Goal: Task Accomplishment & Management: Complete application form

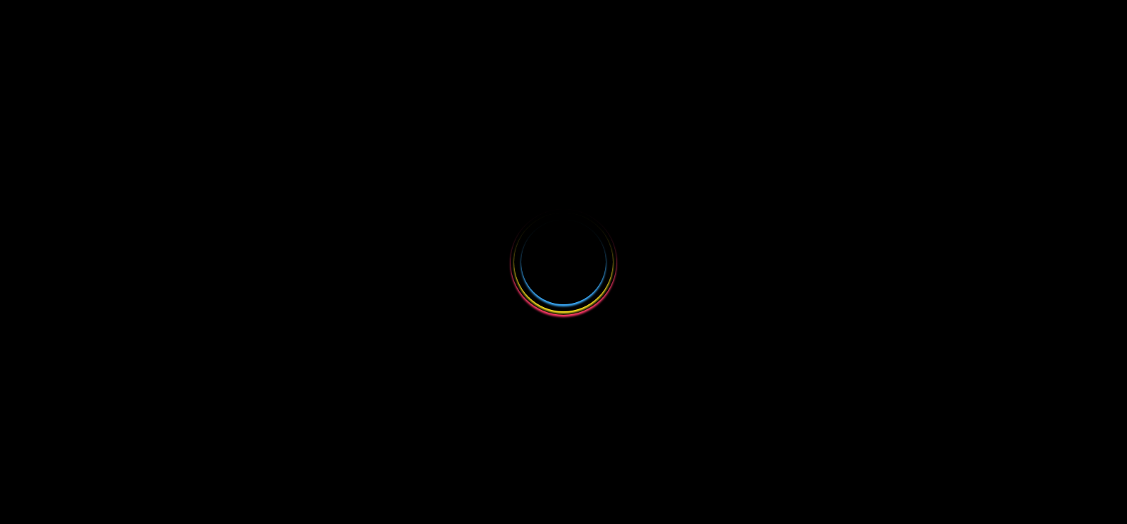
select select
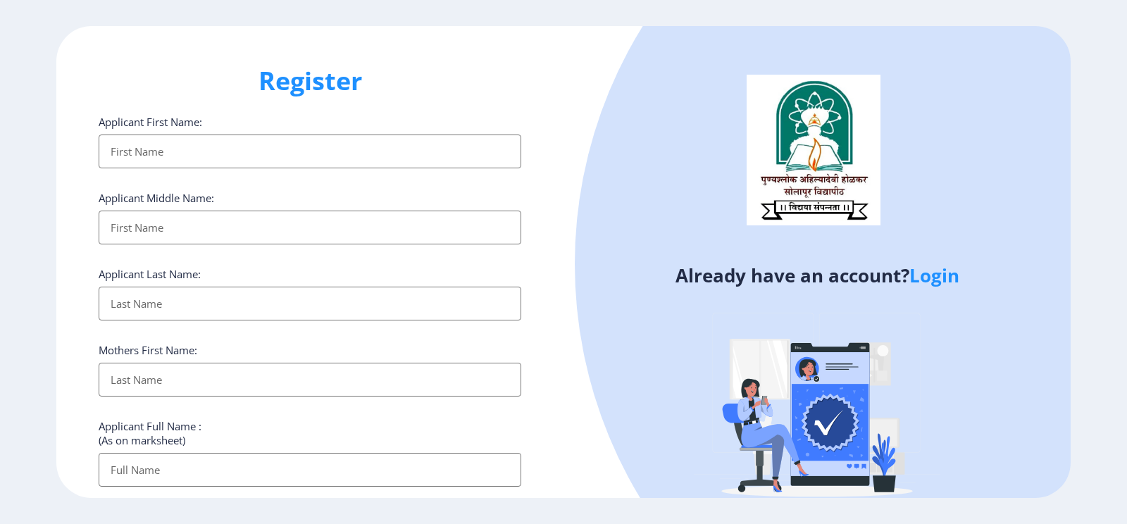
click at [943, 276] on link "Login" at bounding box center [935, 275] width 50 height 25
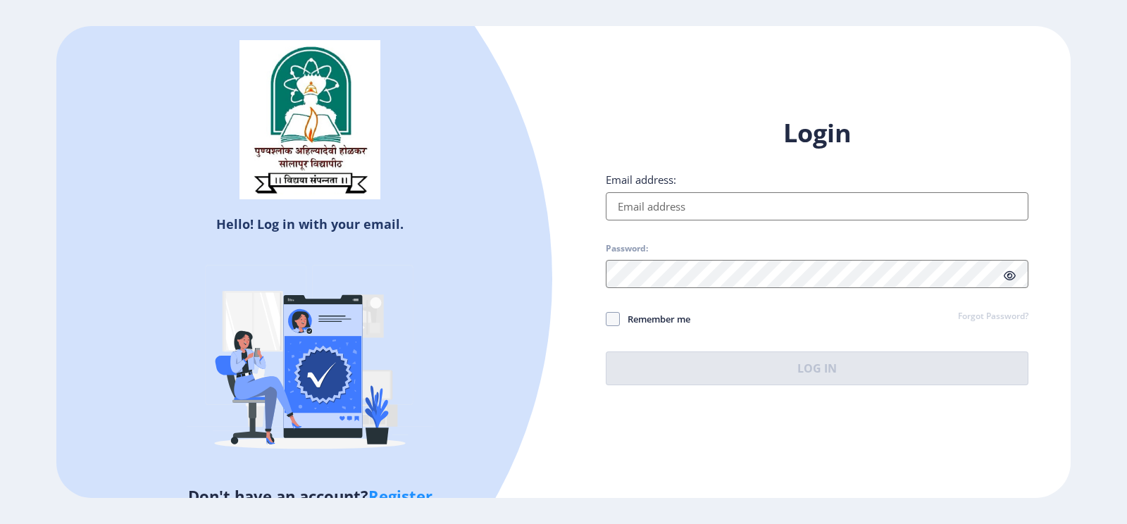
click at [723, 211] on input "Email address:" at bounding box center [817, 206] width 423 height 28
type input "[EMAIL_ADDRESS][DOMAIN_NAME]"
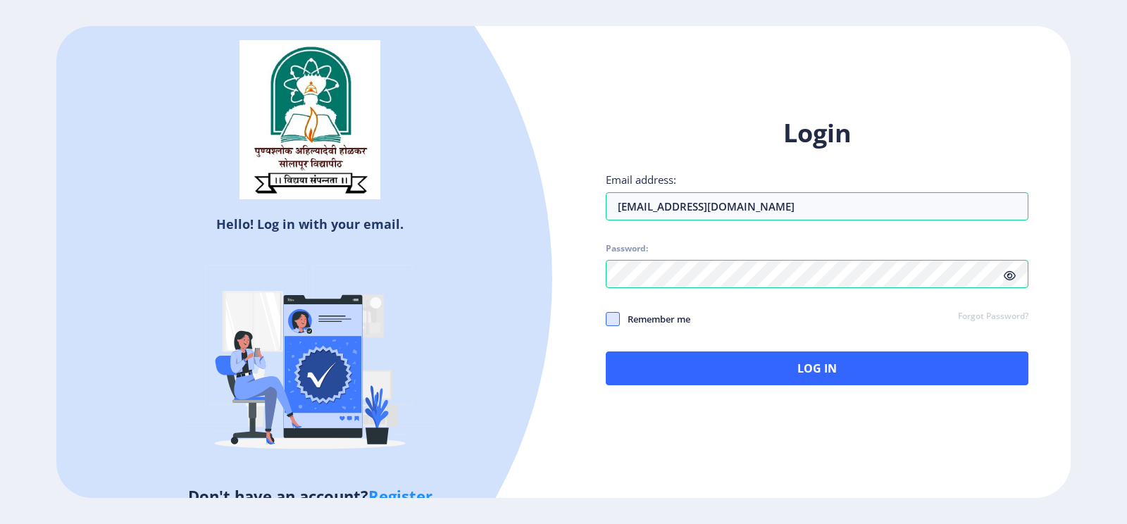
click at [609, 318] on span at bounding box center [613, 319] width 14 height 14
click at [607, 319] on input "Remember me" at bounding box center [606, 319] width 1 height 1
checkbox input "true"
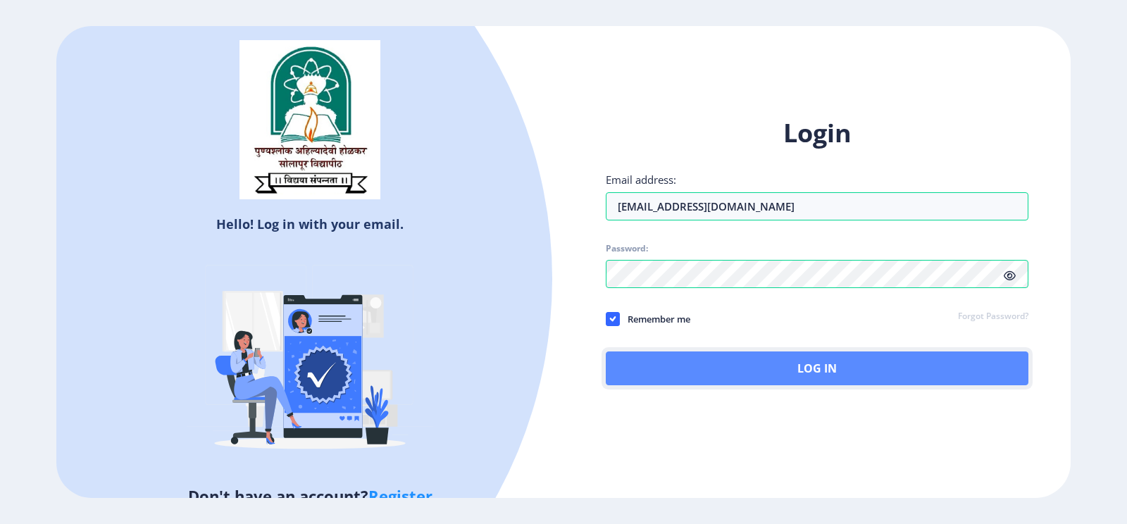
click at [703, 361] on button "Log In" at bounding box center [817, 369] width 423 height 34
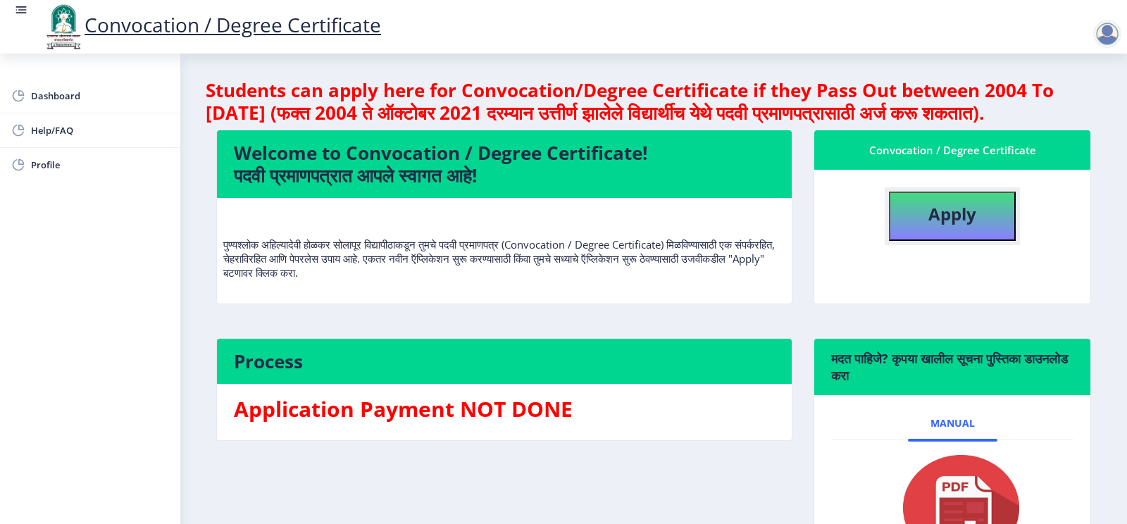
click at [965, 225] on b "Apply" at bounding box center [953, 213] width 48 height 23
select select
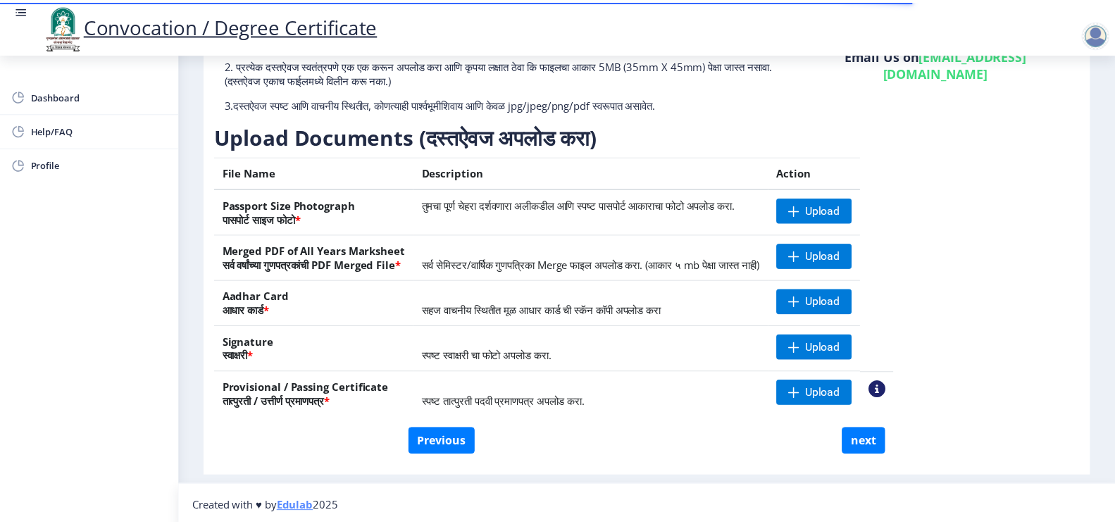
scroll to position [145, 0]
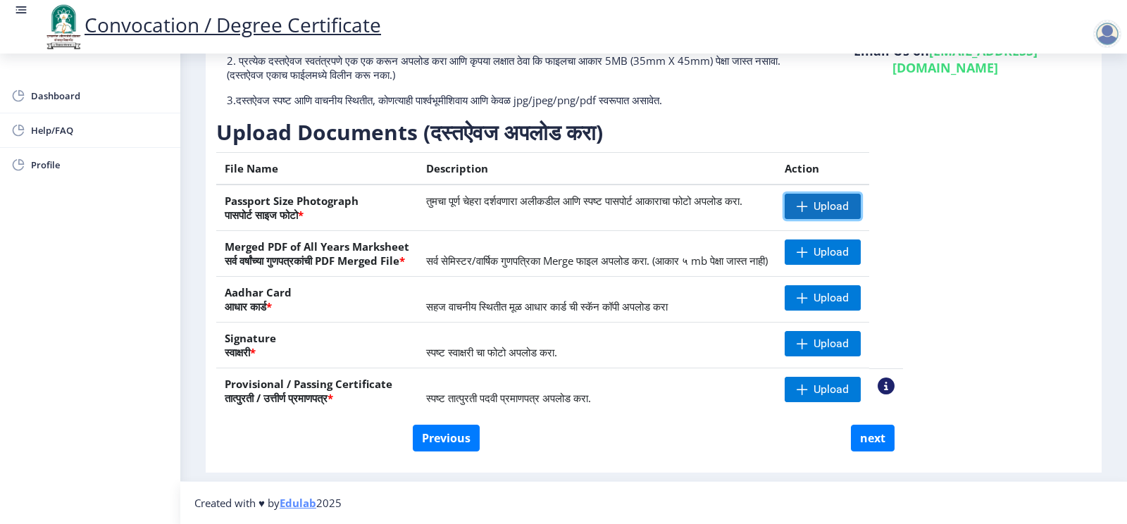
click at [856, 206] on span "Upload" at bounding box center [823, 206] width 76 height 25
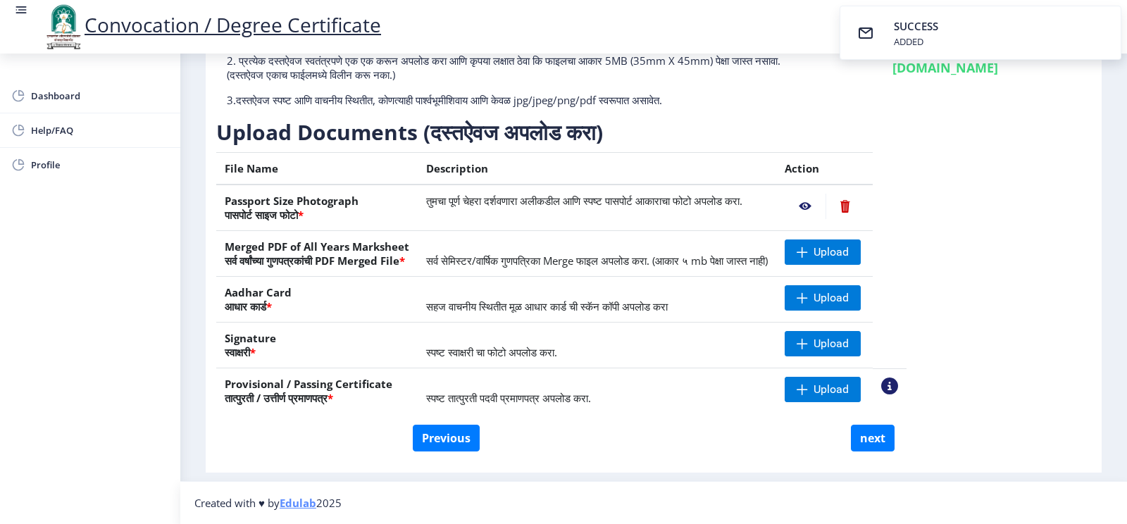
click at [826, 204] on nb-action at bounding box center [805, 206] width 41 height 25
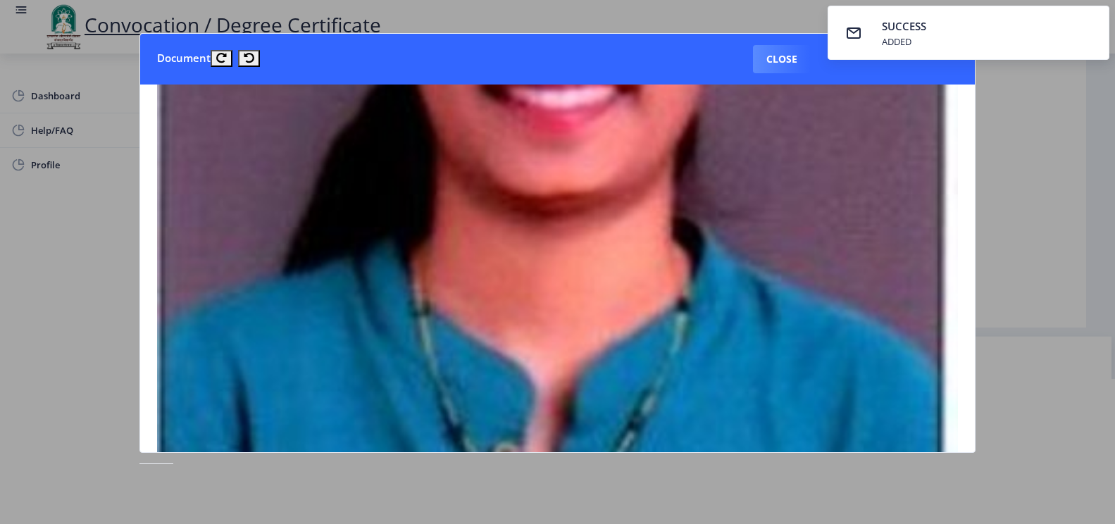
scroll to position [705, 0]
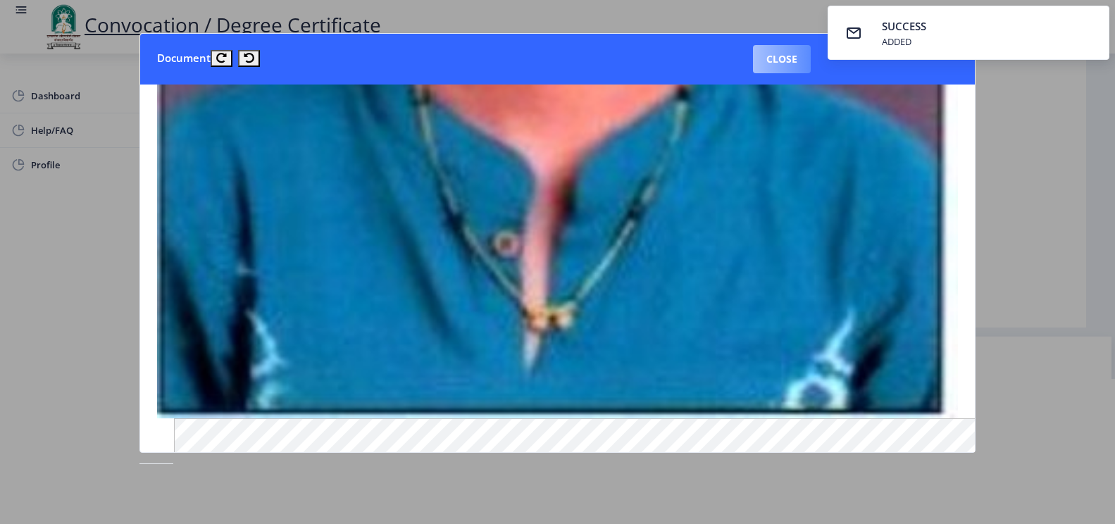
click at [780, 58] on button "Close" at bounding box center [782, 59] width 58 height 28
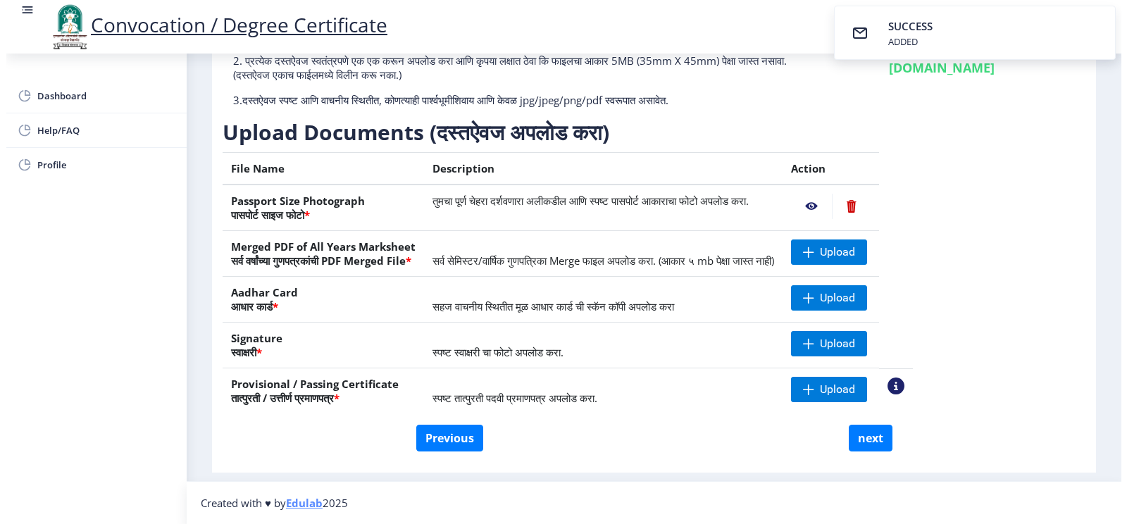
scroll to position [7, 0]
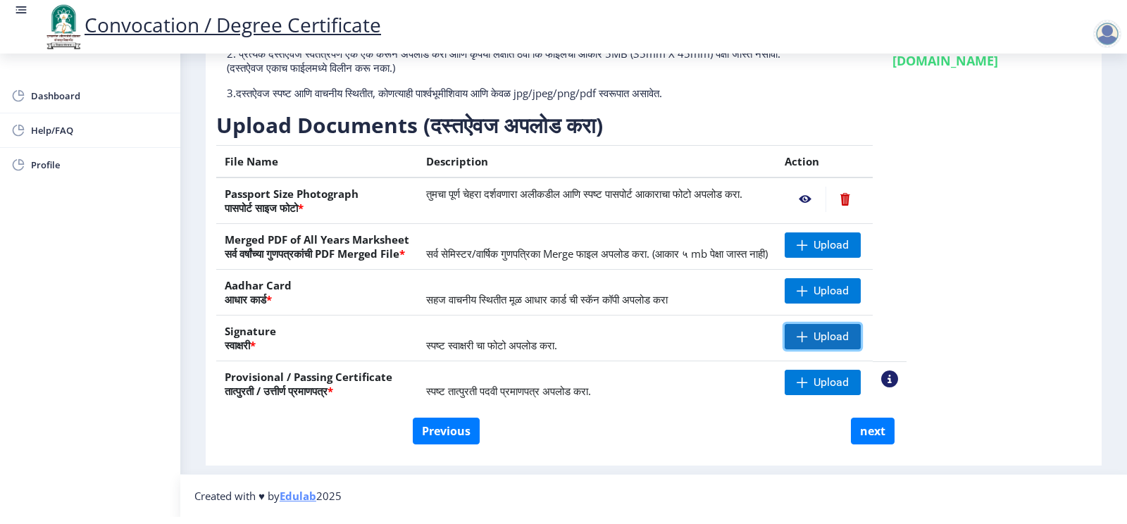
click at [849, 335] on span "Upload" at bounding box center [831, 337] width 35 height 14
click at [849, 287] on span "Upload" at bounding box center [831, 291] width 35 height 14
click at [826, 289] on nb-action at bounding box center [805, 290] width 41 height 25
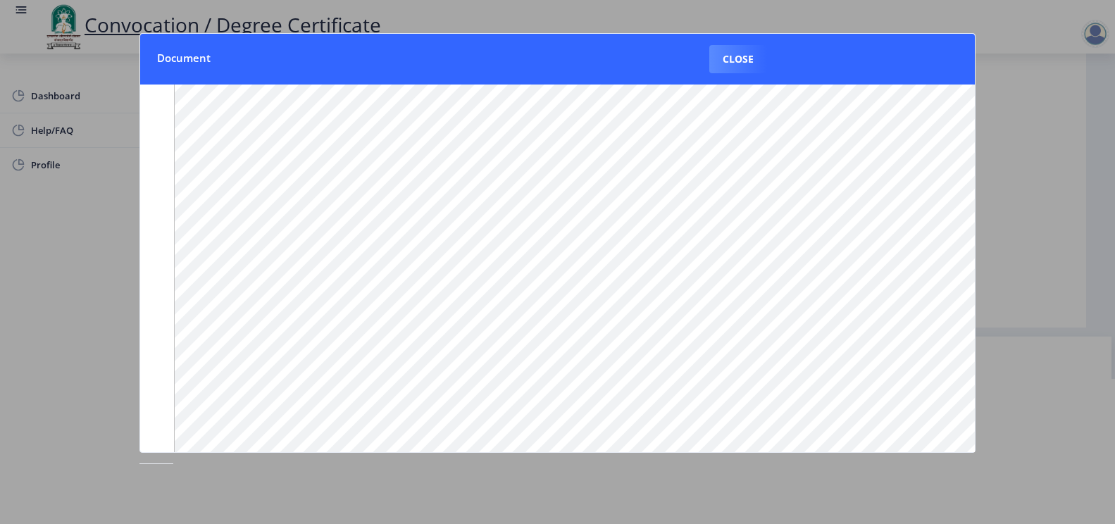
scroll to position [141, 0]
click at [745, 59] on button "Close" at bounding box center [739, 59] width 58 height 28
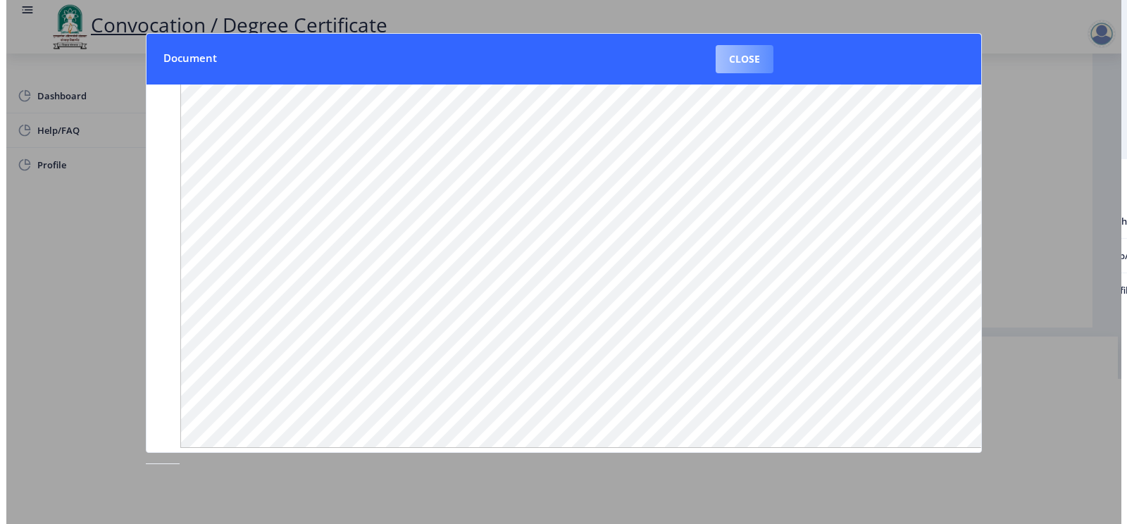
scroll to position [7, 0]
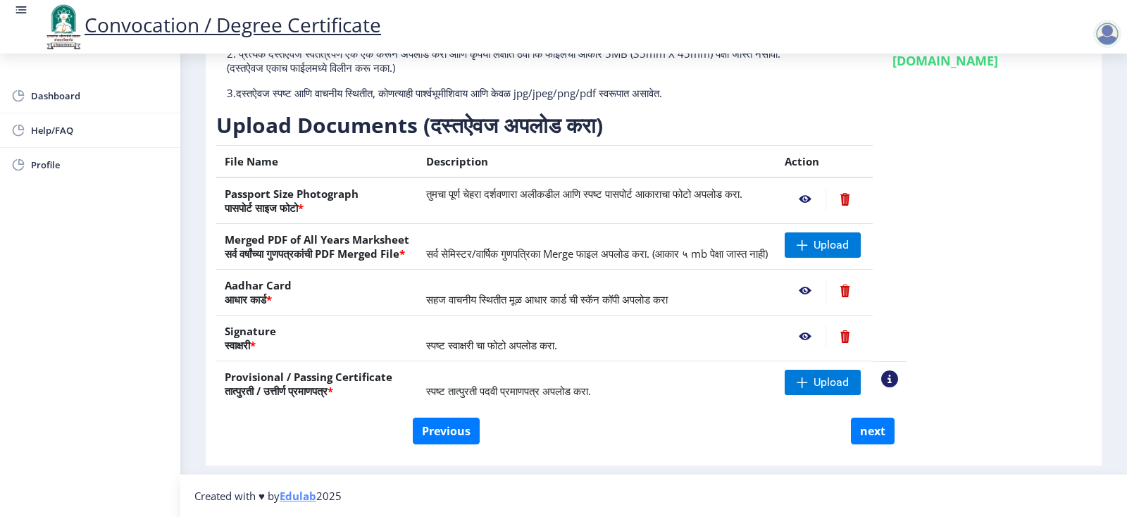
click at [826, 289] on nb-action at bounding box center [805, 290] width 41 height 25
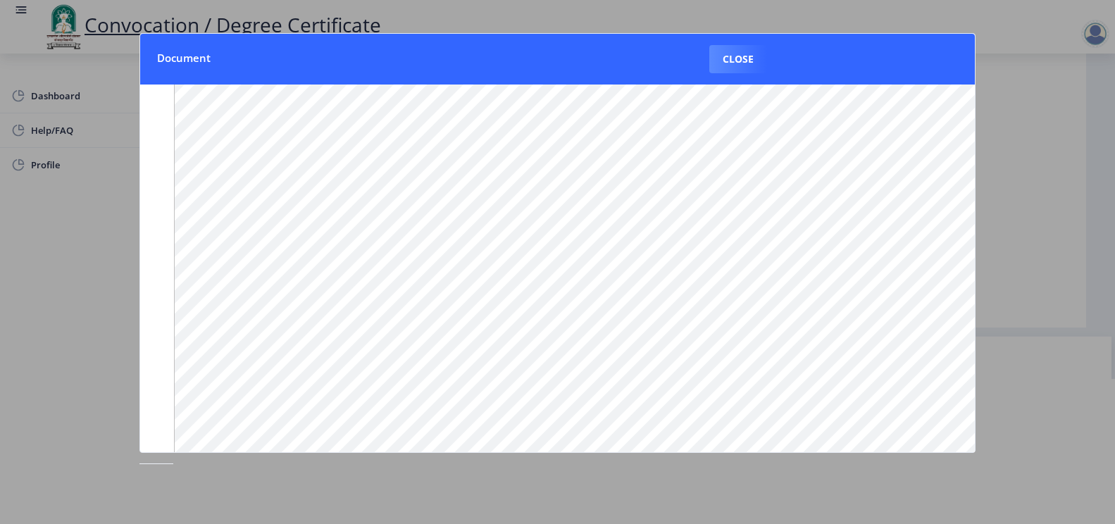
scroll to position [141, 0]
click at [752, 51] on button "Close" at bounding box center [739, 59] width 58 height 28
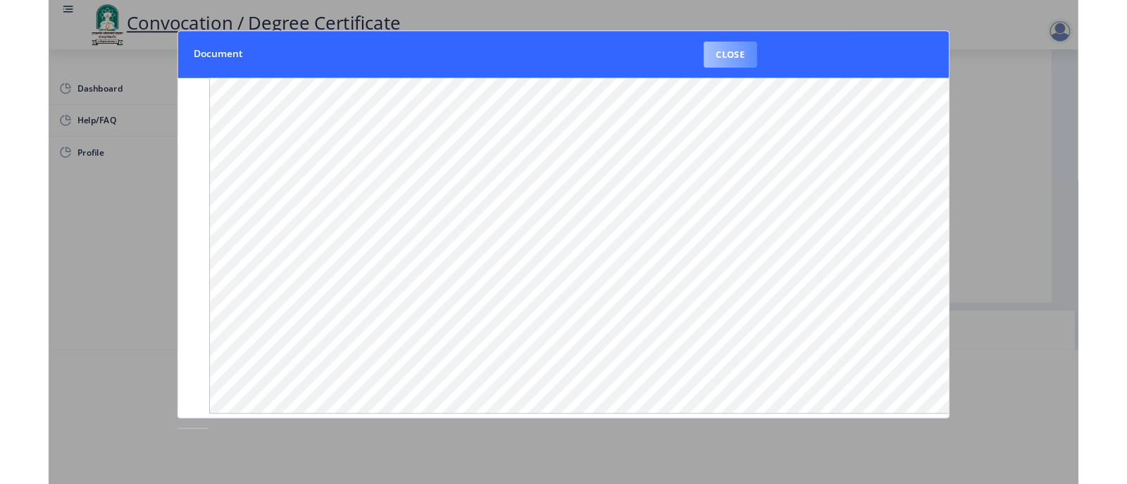
scroll to position [7, 0]
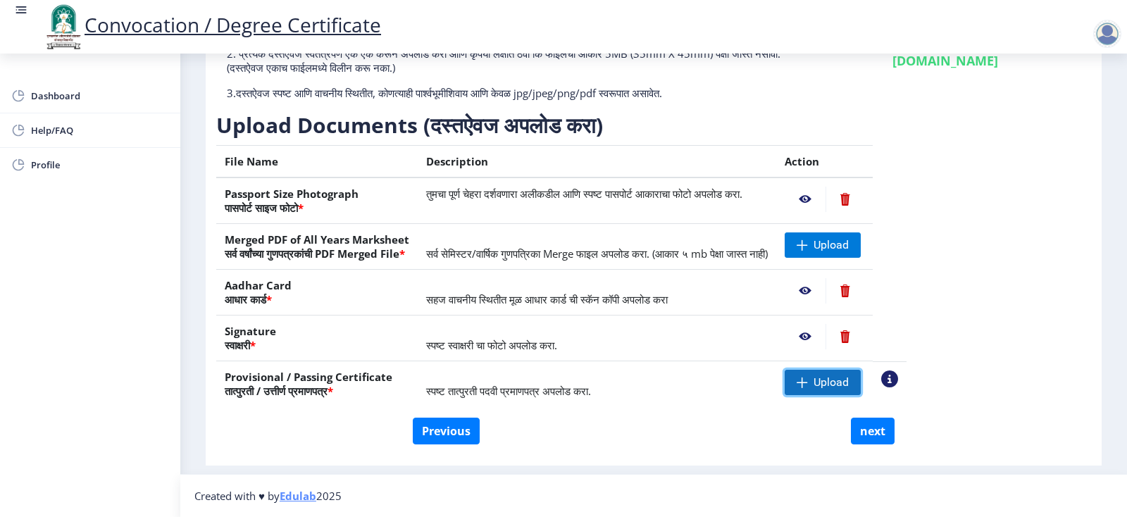
click at [849, 378] on span "Upload" at bounding box center [831, 383] width 35 height 14
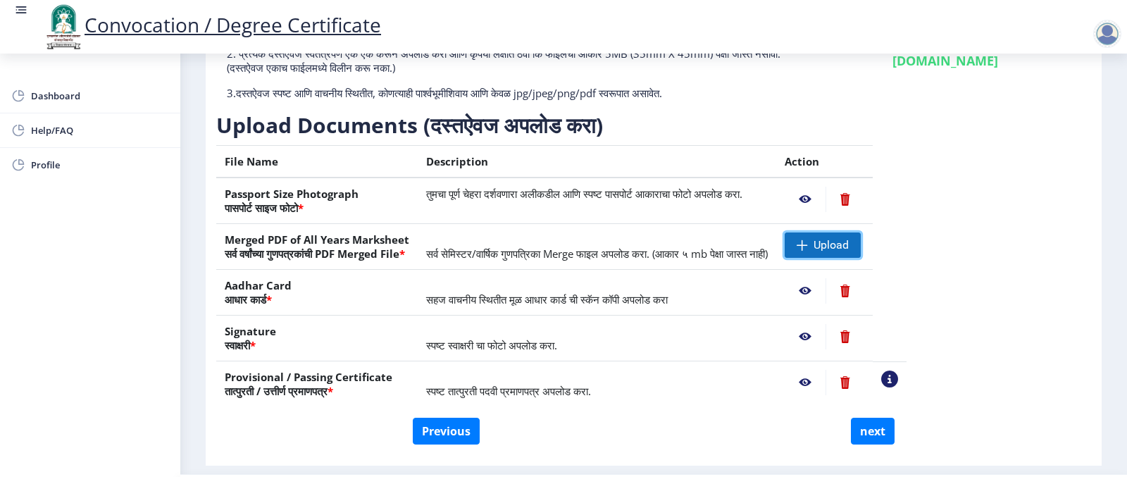
click at [849, 247] on span "Upload" at bounding box center [831, 245] width 35 height 14
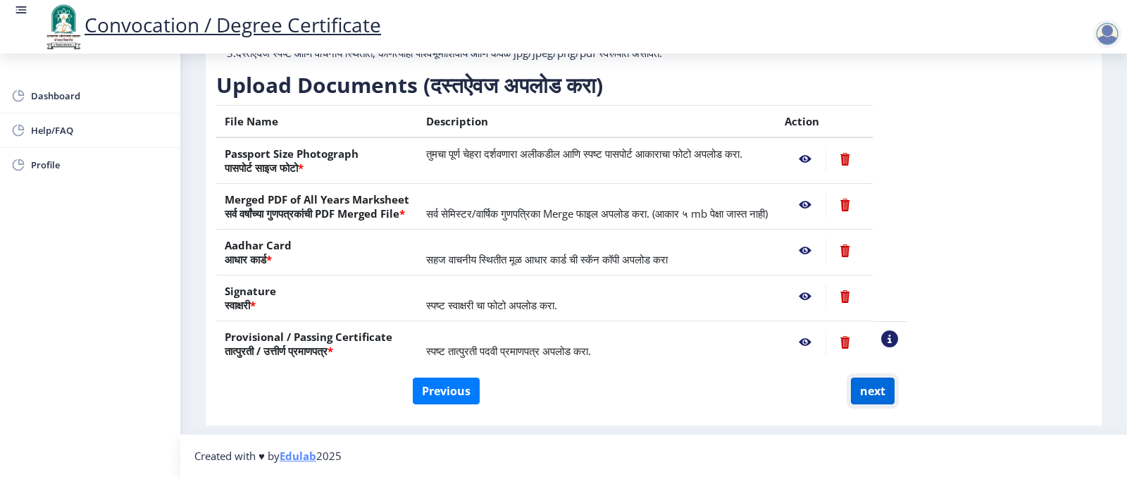
click at [877, 392] on button "next" at bounding box center [873, 391] width 44 height 27
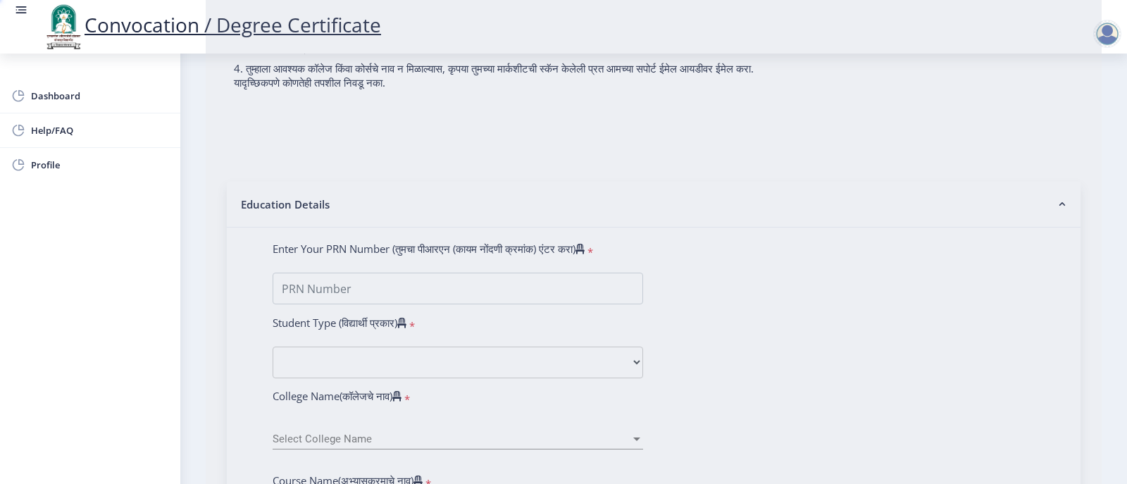
select select
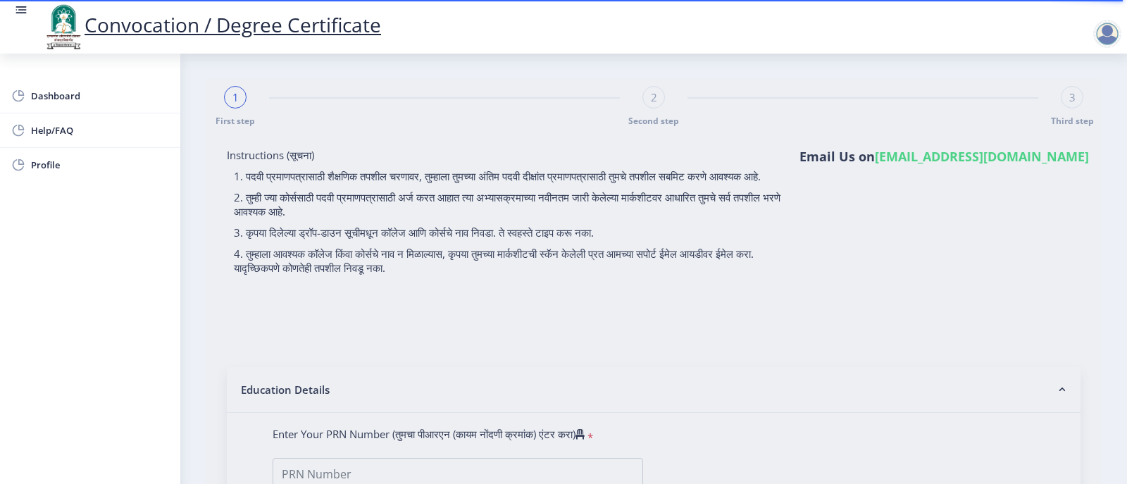
type input "[PERSON_NAME]"
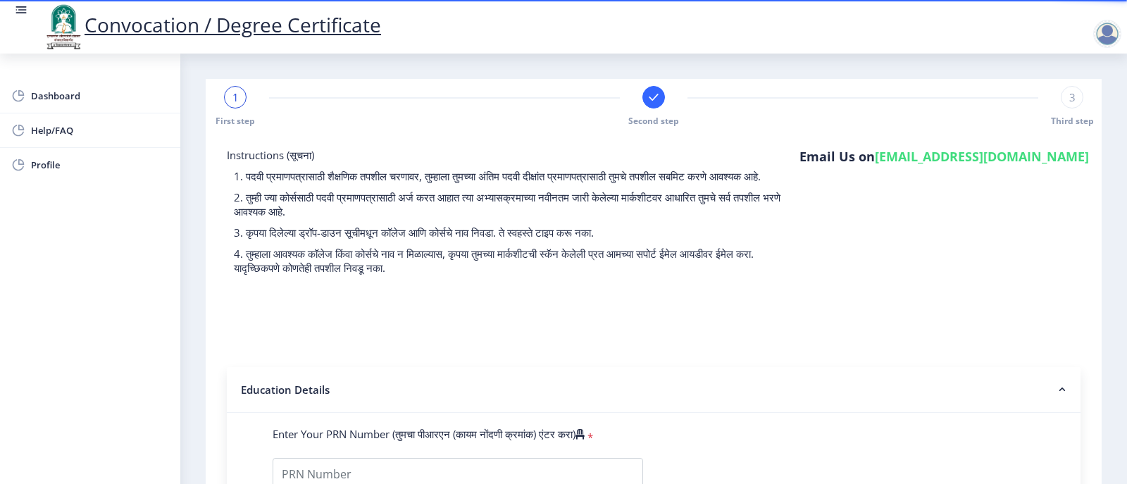
select select
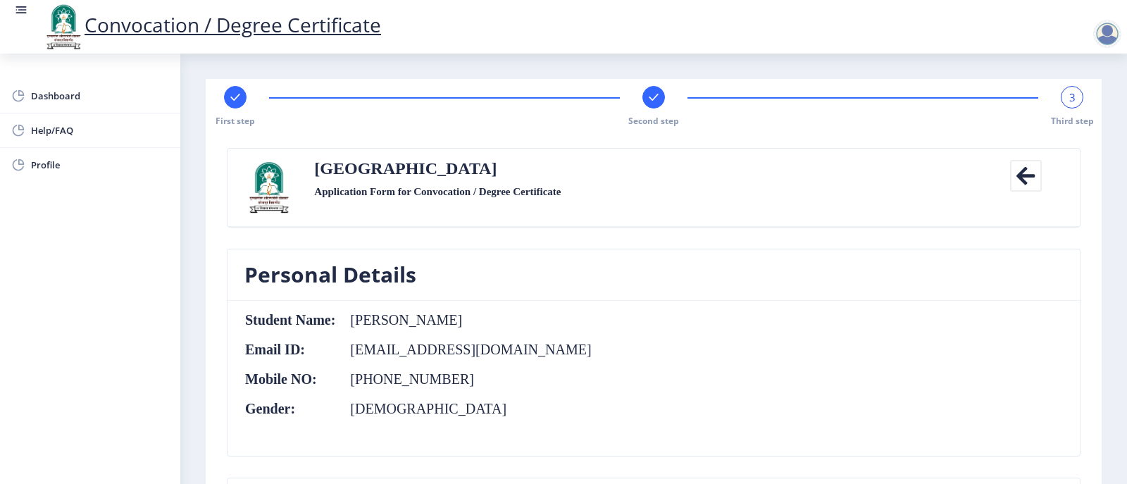
click at [234, 106] on div at bounding box center [235, 97] width 23 height 23
select select "Regular"
select select "Chemistry"
select select "2014"
select select "May"
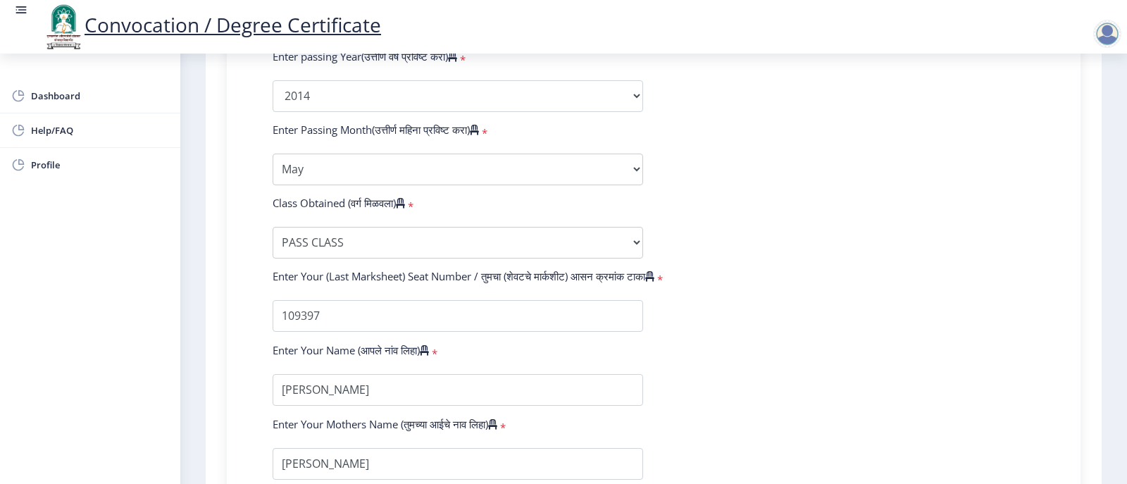
scroll to position [775, 0]
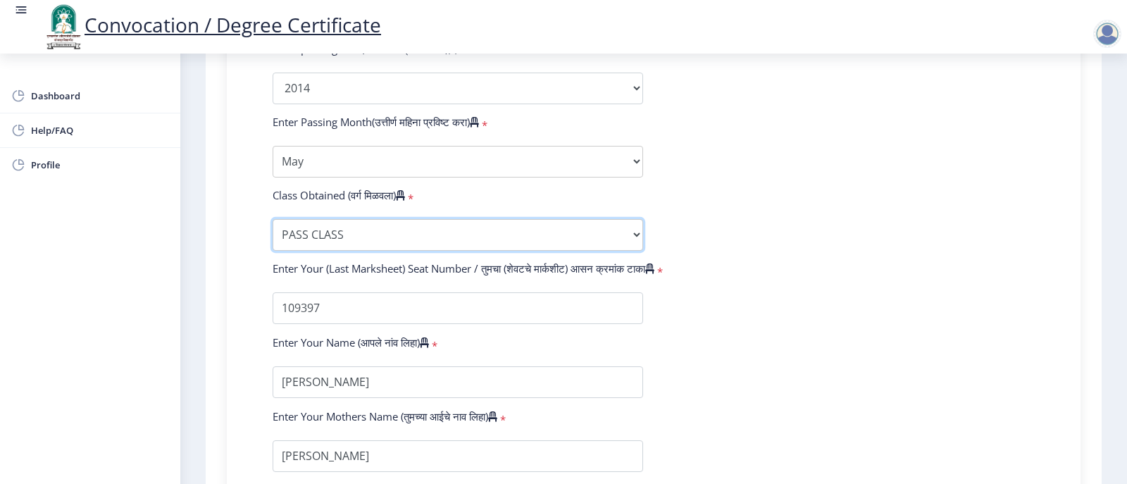
click at [578, 247] on select "Enter Class Obtained FIRST CLASS WITH DISTINCTION FIRST CLASS HIGHER SECOND CLA…" at bounding box center [458, 235] width 371 height 32
select select "FIRST CLASS"
click at [273, 233] on select "Enter Class Obtained FIRST CLASS WITH DISTINCTION FIRST CLASS HIGHER SECOND CLA…" at bounding box center [458, 235] width 371 height 32
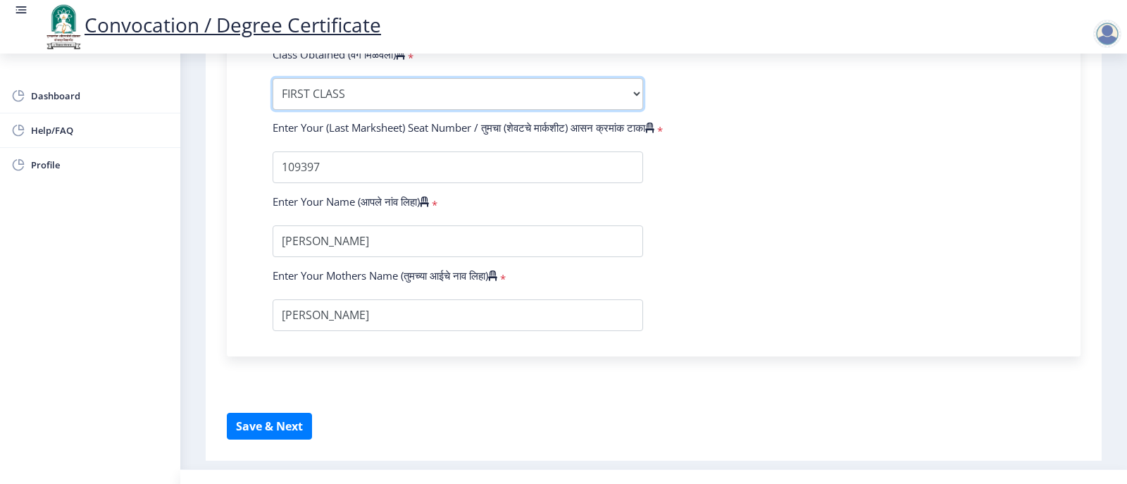
scroll to position [958, 0]
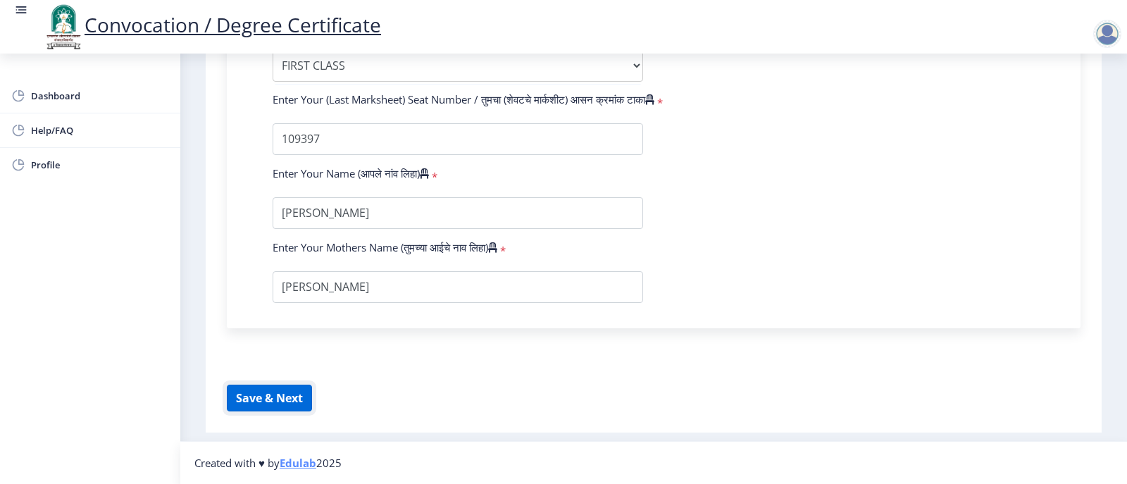
click at [284, 395] on button "Save & Next" at bounding box center [269, 398] width 85 height 27
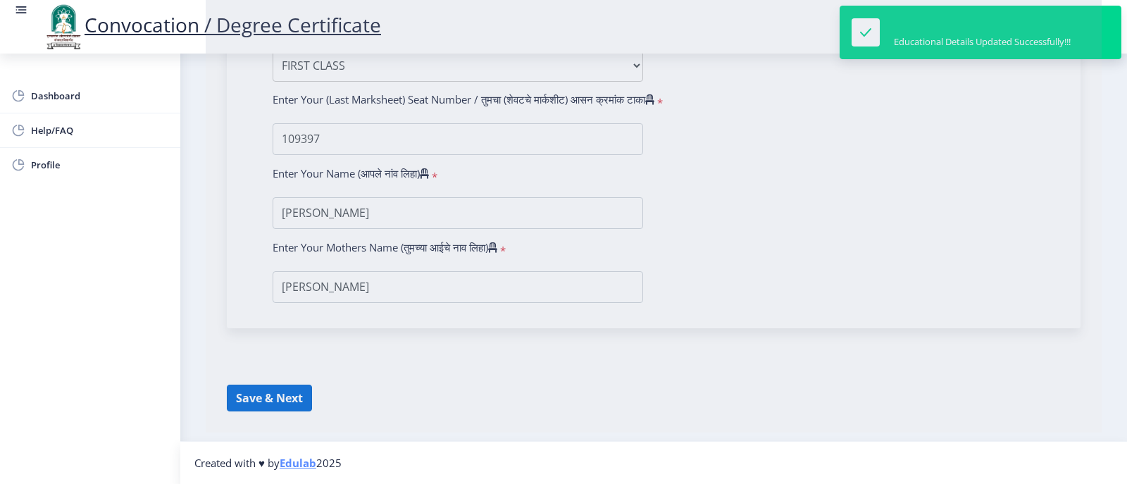
select select
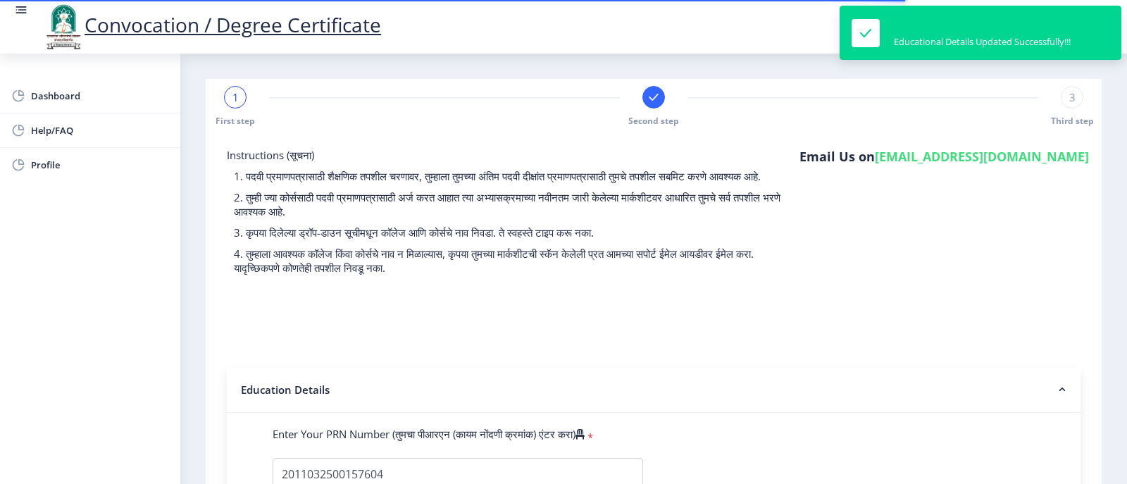
select select
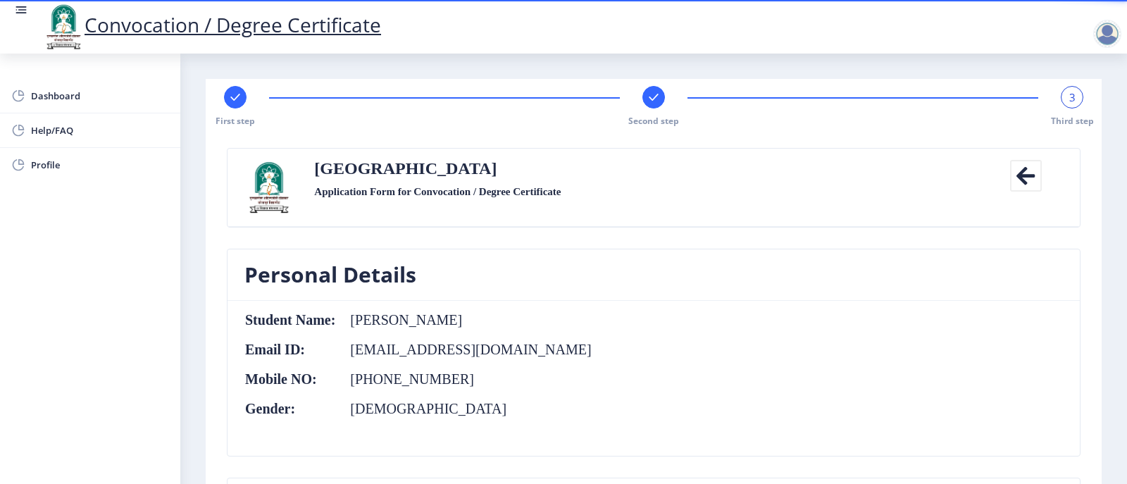
click at [653, 111] on div "Second step" at bounding box center [654, 106] width 23 height 41
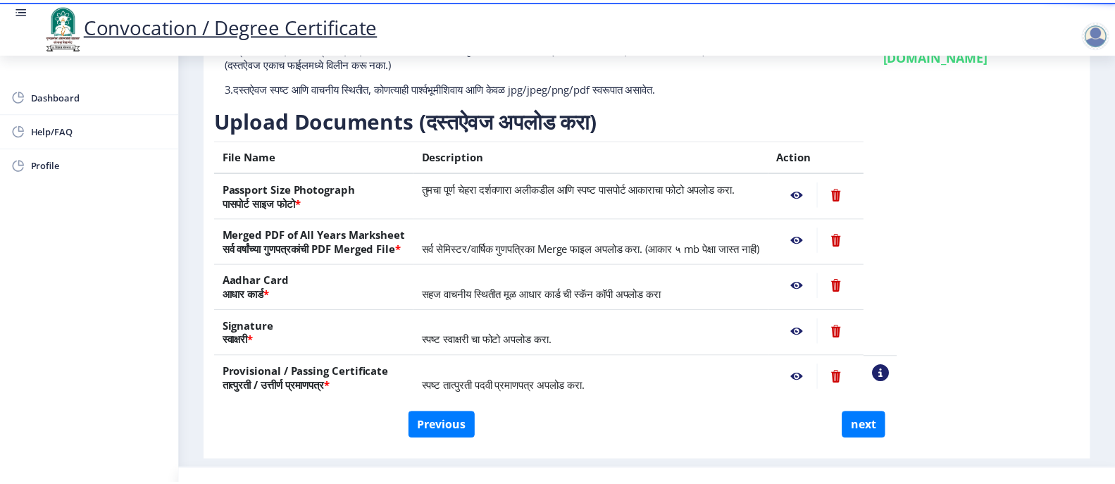
scroll to position [185, 0]
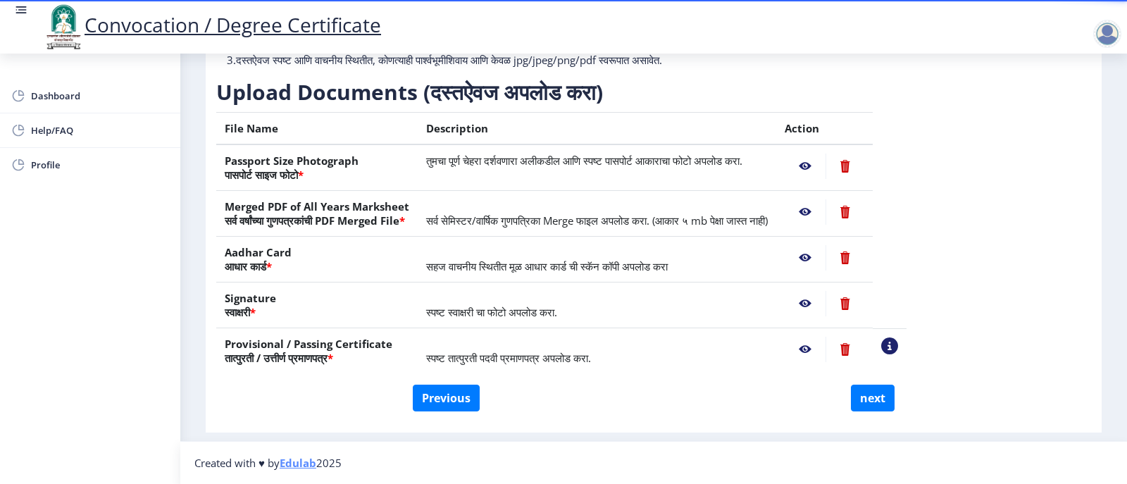
click at [826, 349] on nb-action at bounding box center [805, 349] width 41 height 25
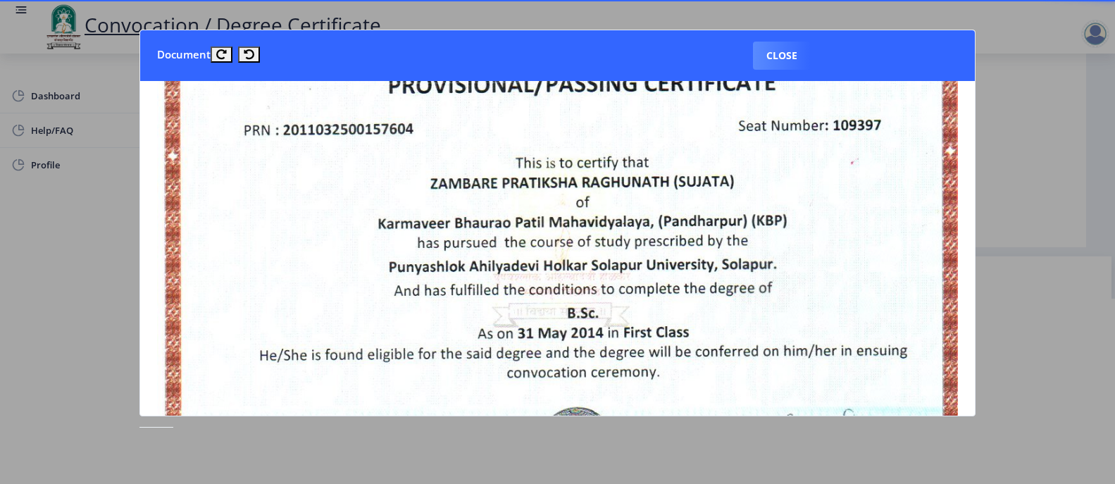
scroll to position [211, 0]
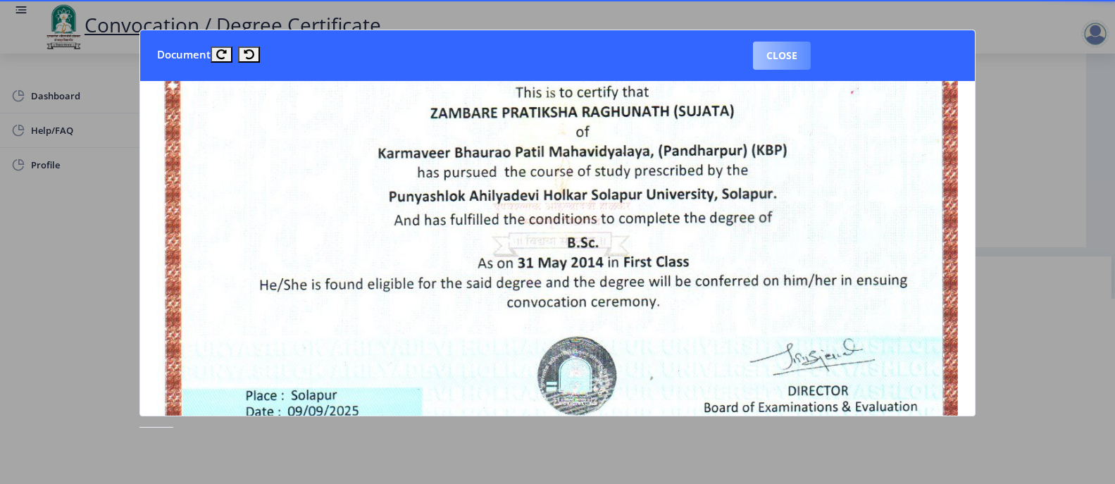
click at [785, 54] on button "Close" at bounding box center [782, 56] width 58 height 28
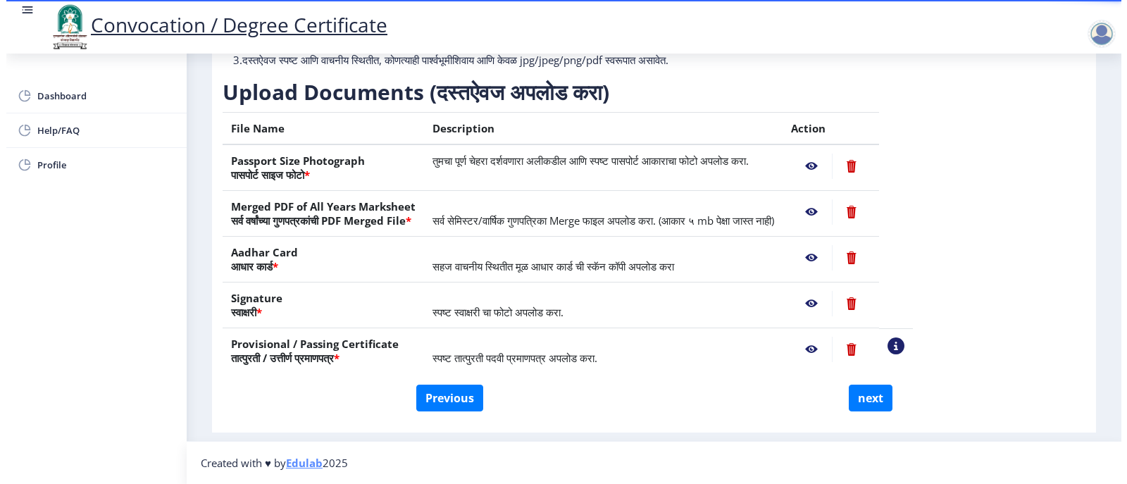
scroll to position [47, 0]
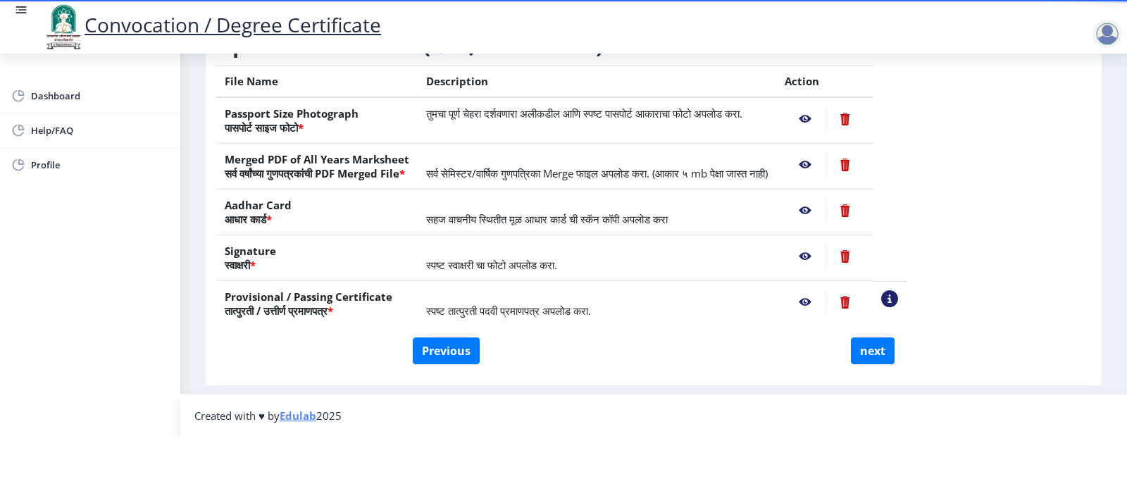
click at [826, 254] on nb-action at bounding box center [805, 256] width 41 height 25
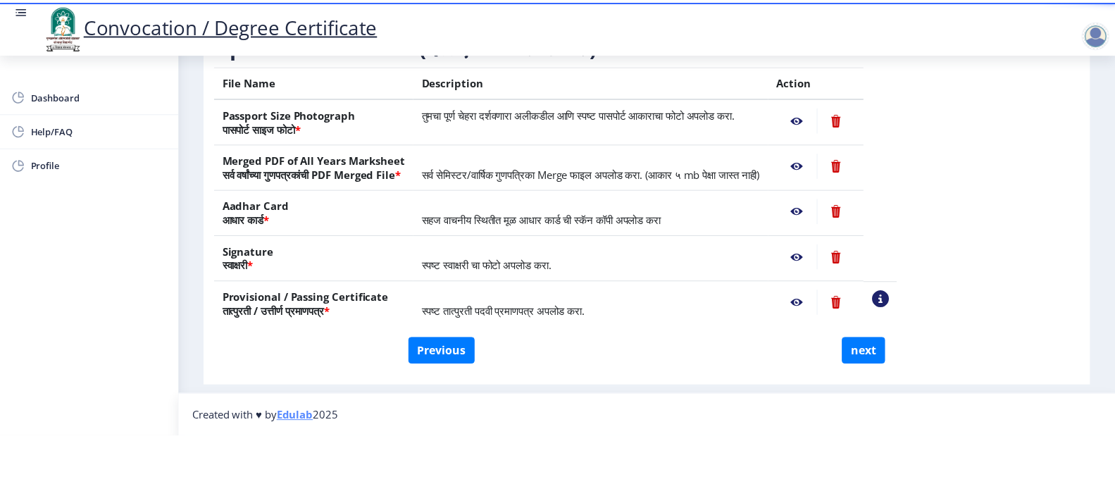
scroll to position [0, 0]
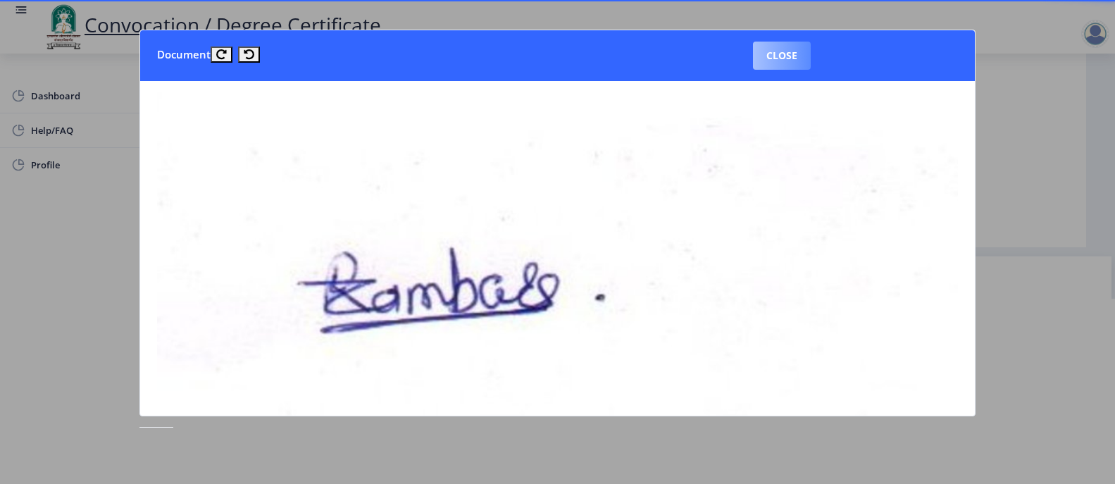
click at [776, 58] on button "Close" at bounding box center [782, 56] width 58 height 28
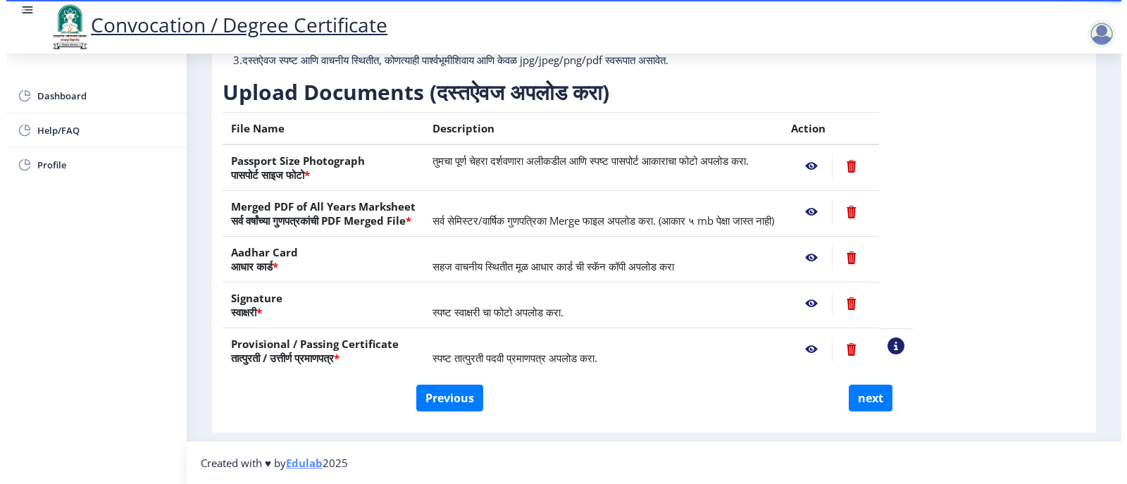
scroll to position [47, 0]
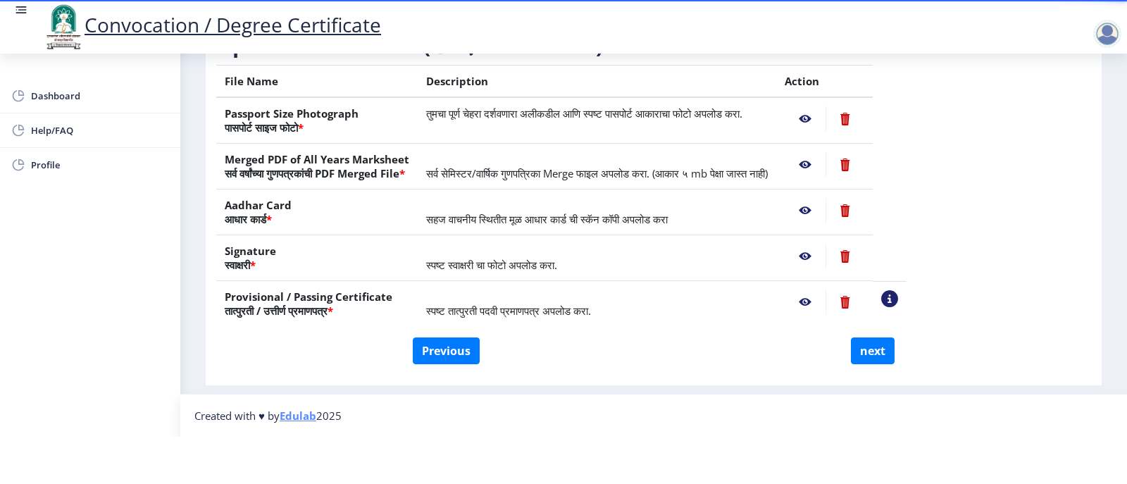
click at [826, 209] on nb-action at bounding box center [805, 210] width 41 height 25
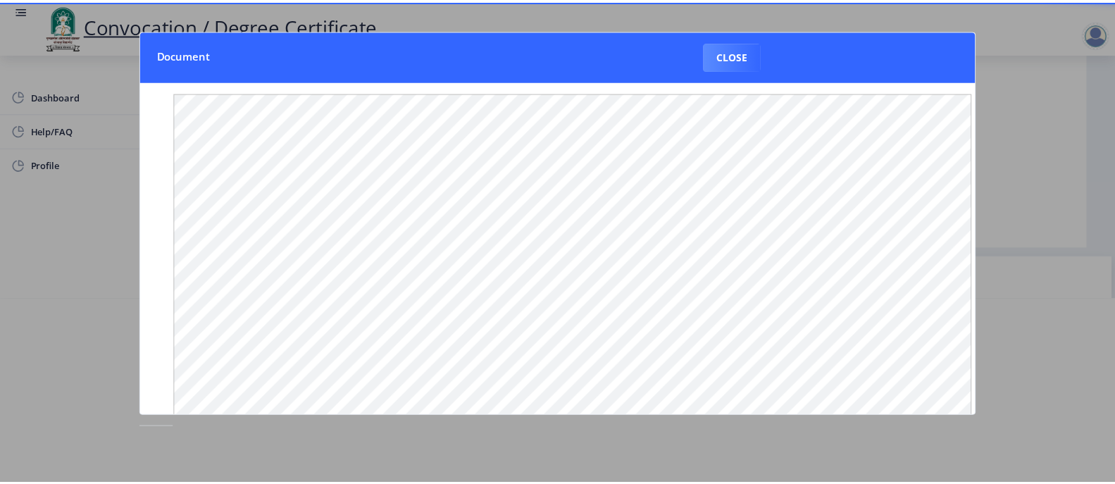
scroll to position [0, 0]
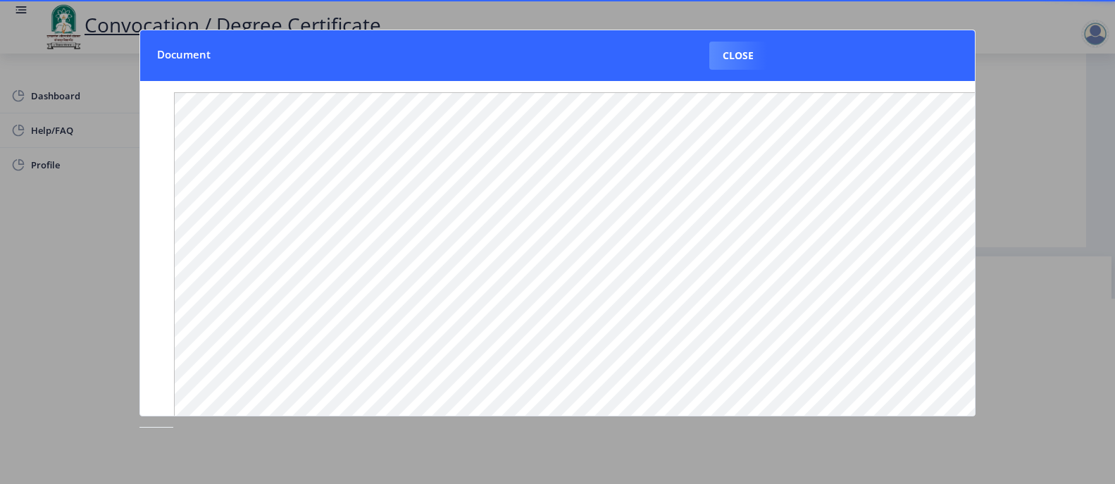
drag, startPoint x: 751, startPoint y: 54, endPoint x: 750, endPoint y: 63, distance: 9.3
click at [751, 54] on button "Close" at bounding box center [739, 56] width 58 height 28
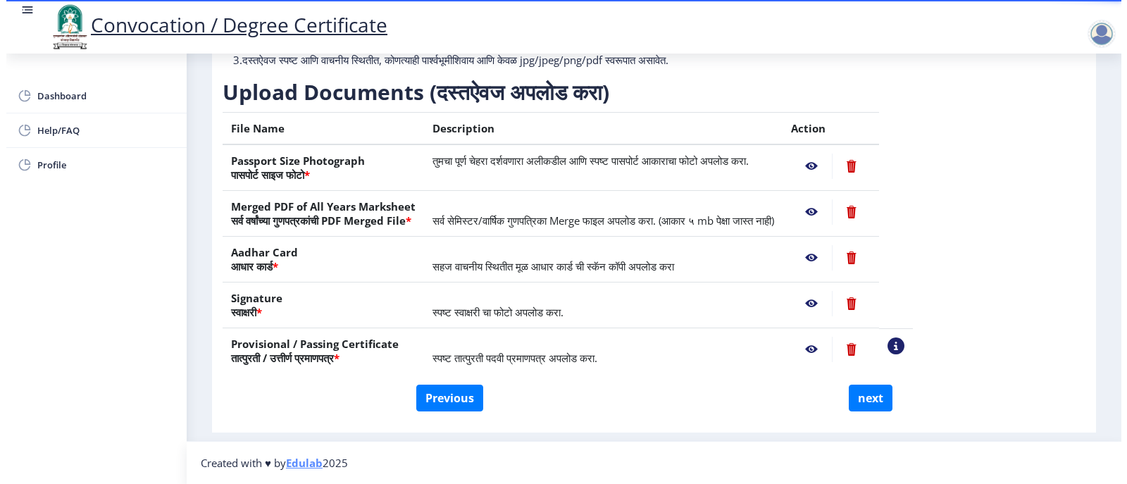
scroll to position [47, 0]
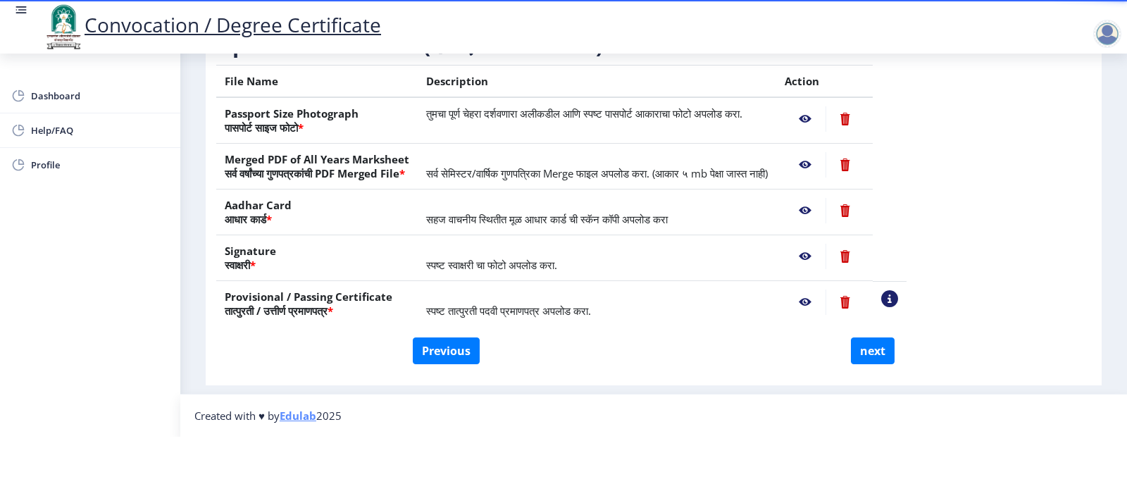
click at [826, 164] on nb-action at bounding box center [805, 164] width 41 height 25
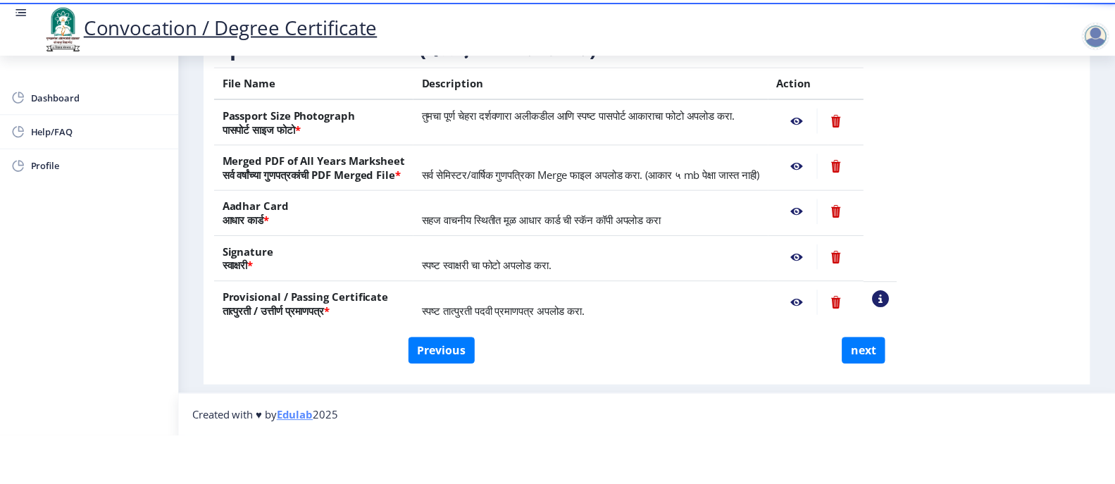
scroll to position [0, 0]
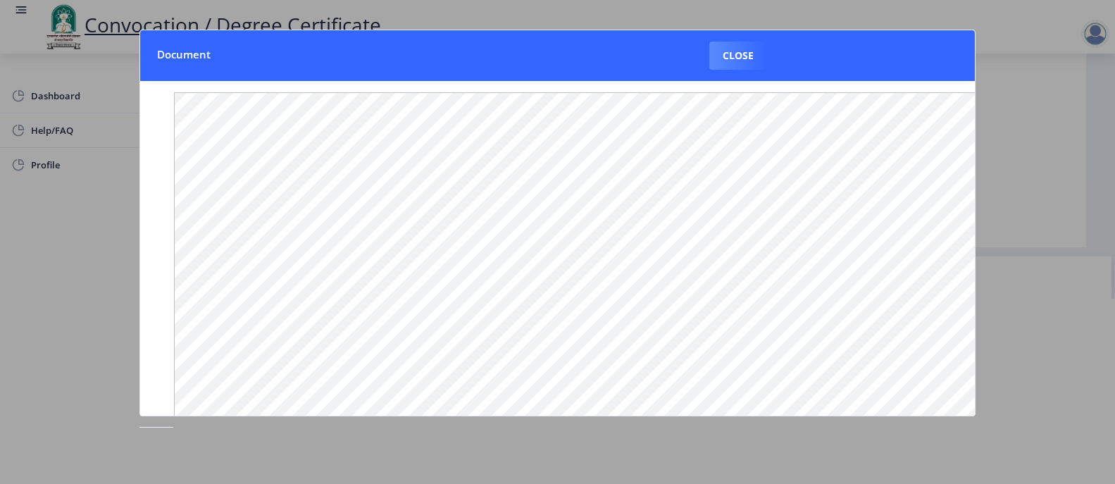
click at [287, 438] on nb-dialog-container "Document Close" at bounding box center [558, 243] width 836 height 426
click at [730, 51] on button "Close" at bounding box center [739, 56] width 58 height 28
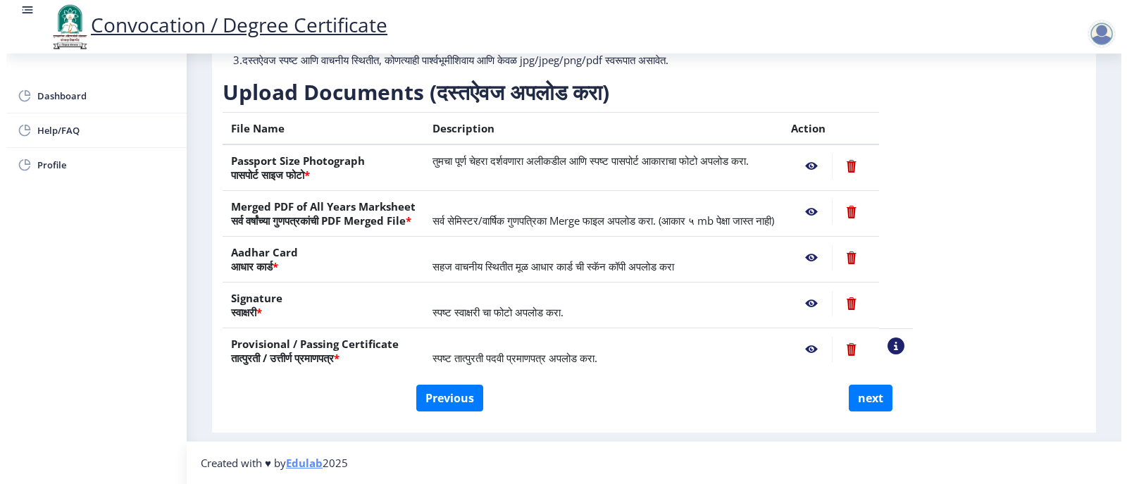
scroll to position [47, 0]
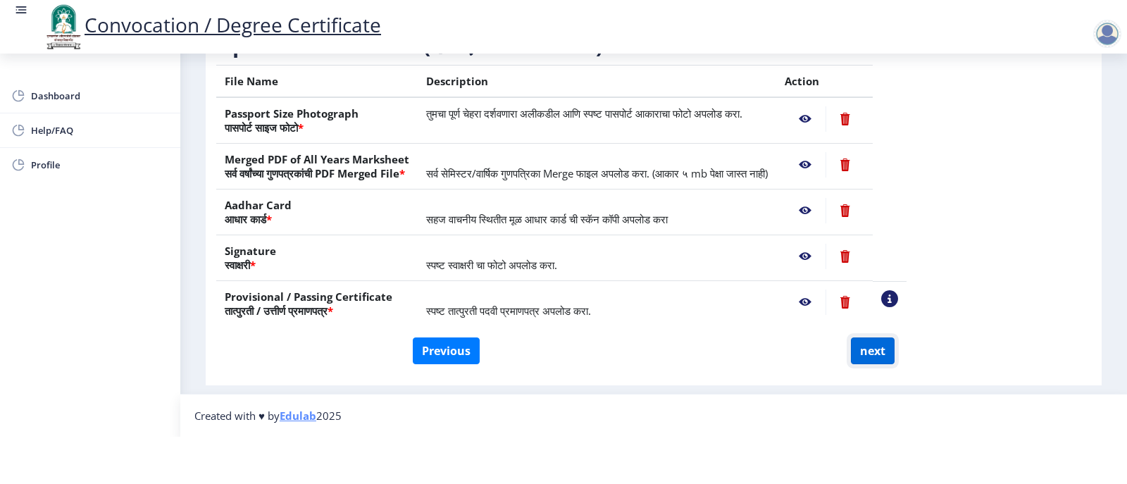
click at [874, 354] on button "next" at bounding box center [873, 350] width 44 height 27
select select
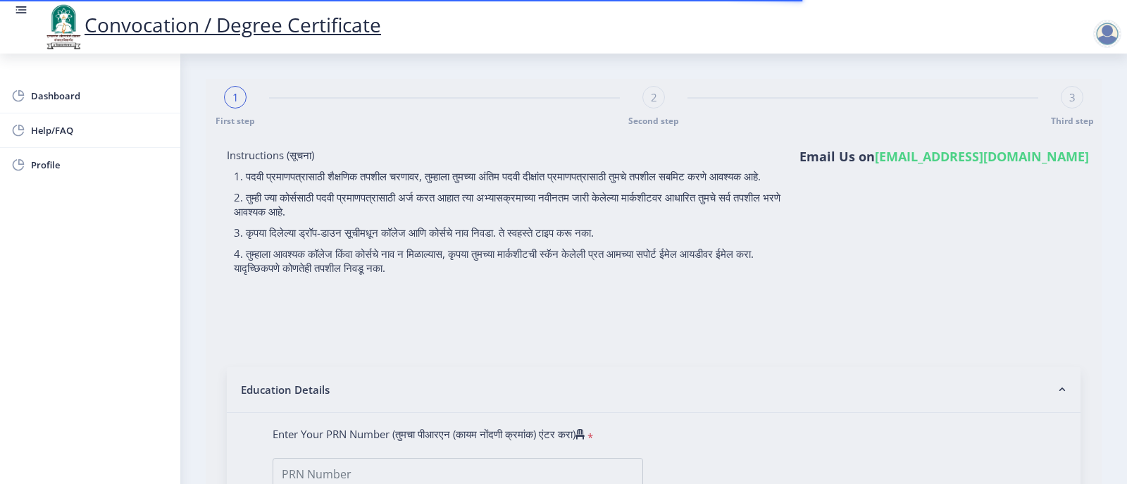
select select
type input "[PERSON_NAME]"
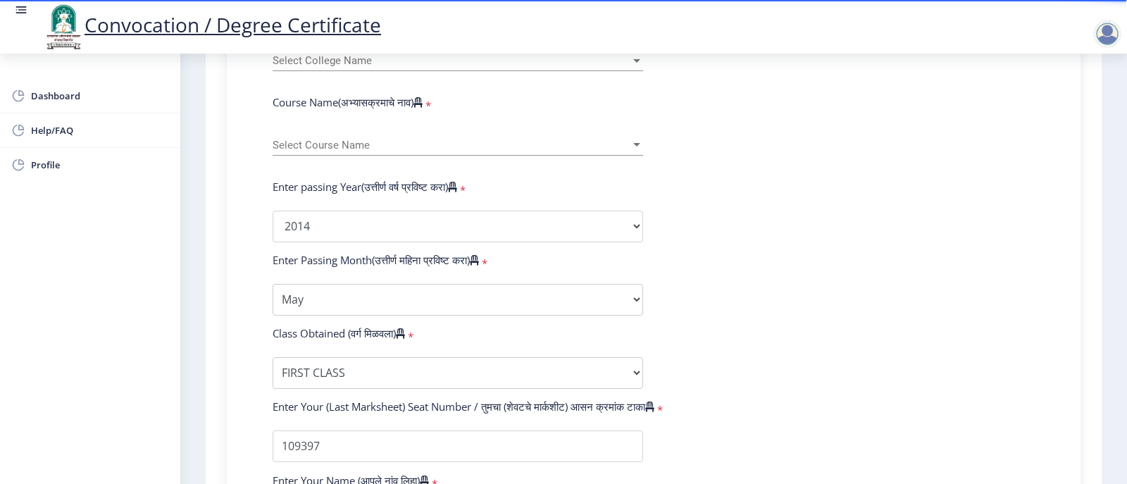
select select
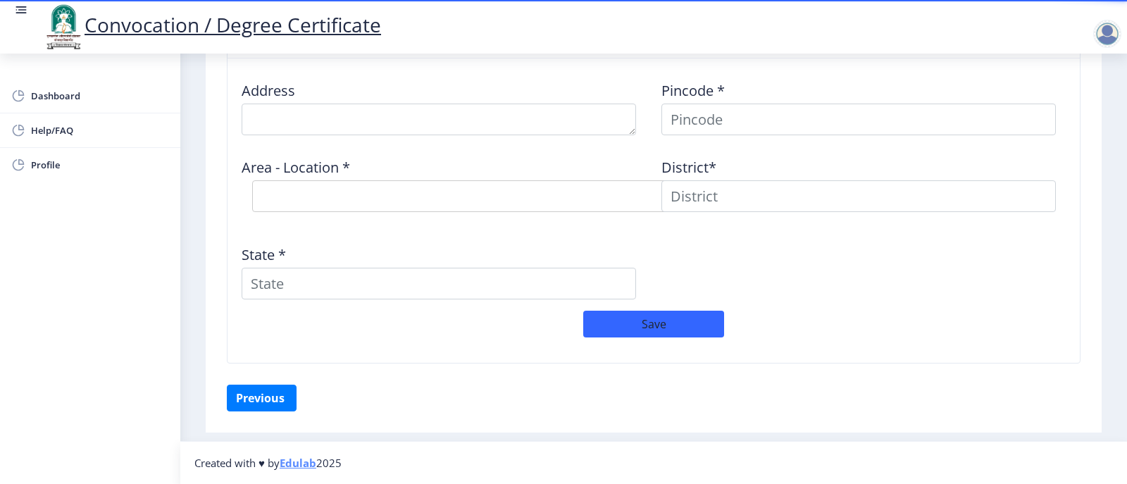
scroll to position [1181, 0]
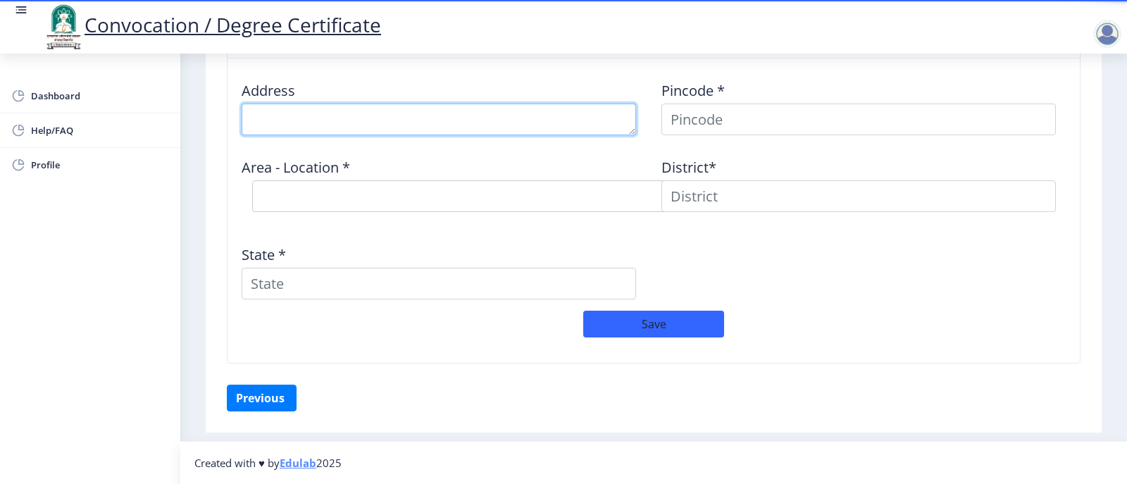
click at [462, 129] on textarea at bounding box center [439, 120] width 395 height 32
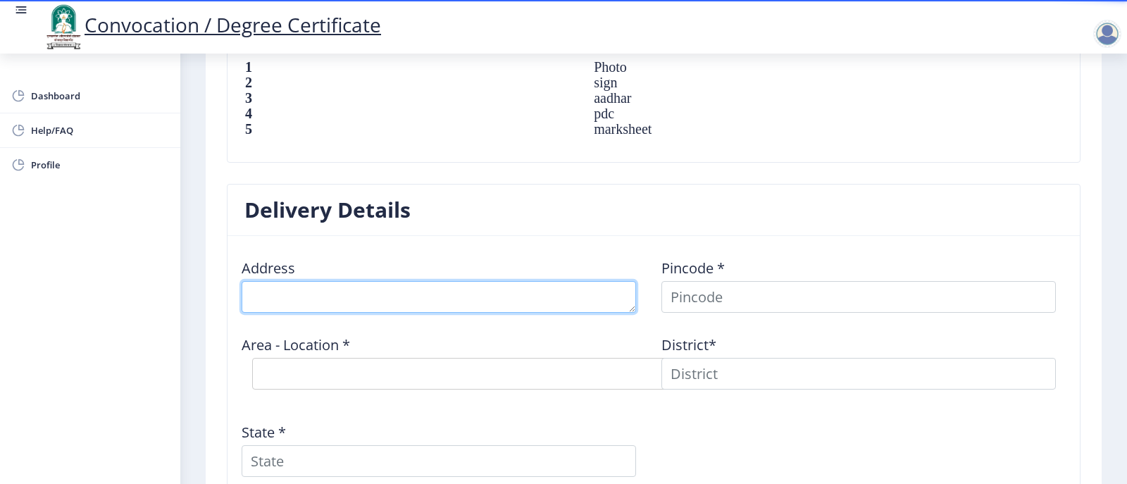
scroll to position [970, 0]
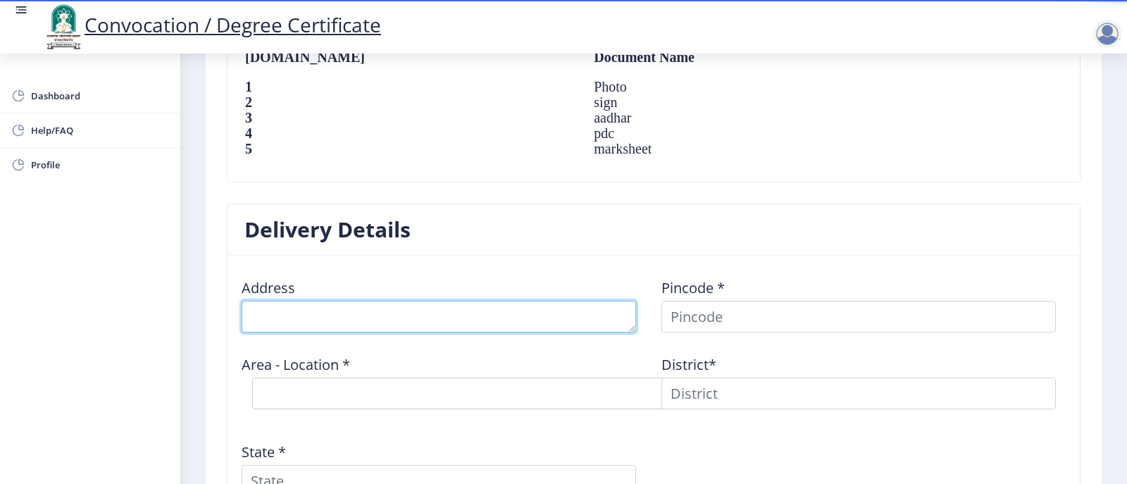
click at [583, 330] on textarea at bounding box center [439, 317] width 395 height 32
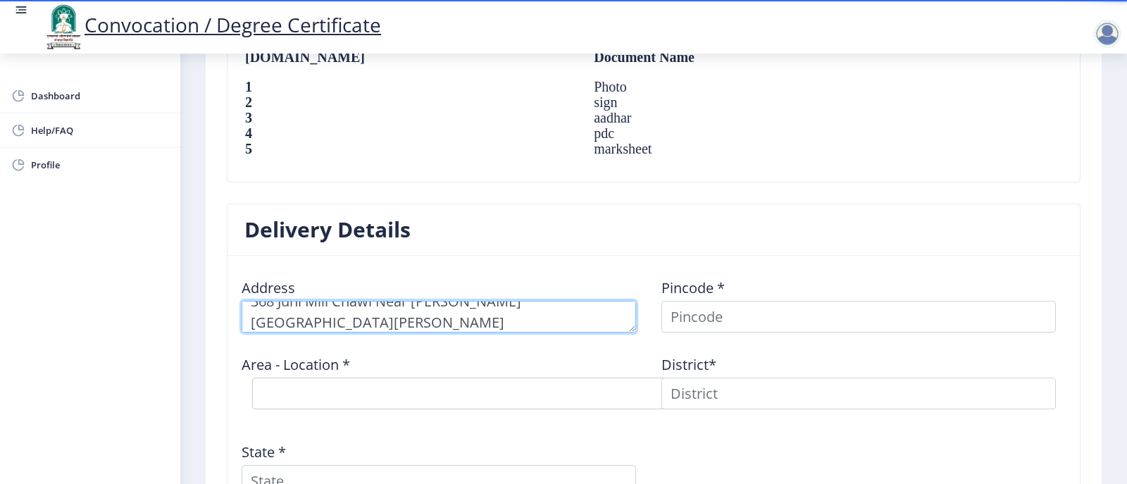
type textarea "368 Juni Mill Chawl Near Vitthal Temple Muraraji Peth Solapur"
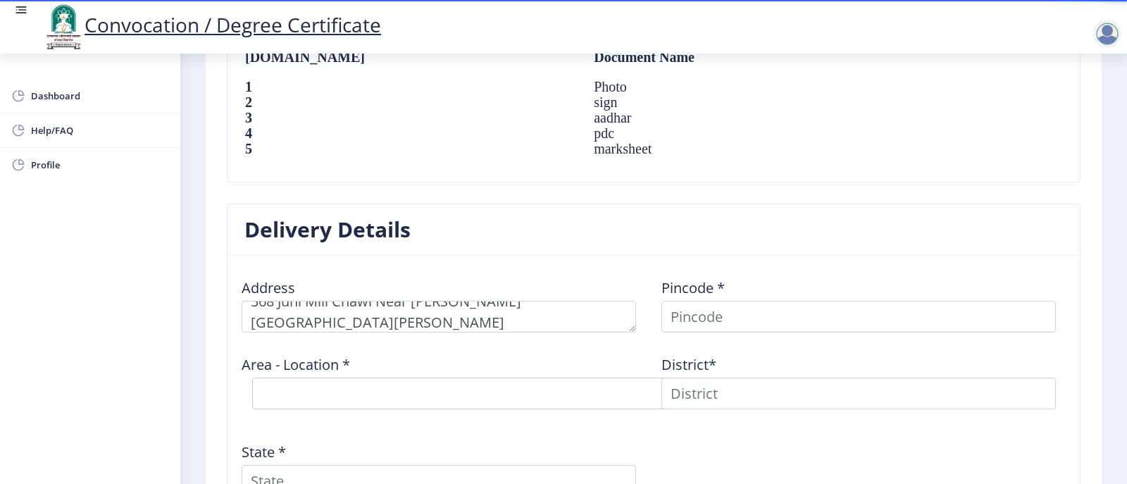
click at [464, 371] on div "Area - Location * Select Area Location" at bounding box center [444, 382] width 420 height 76
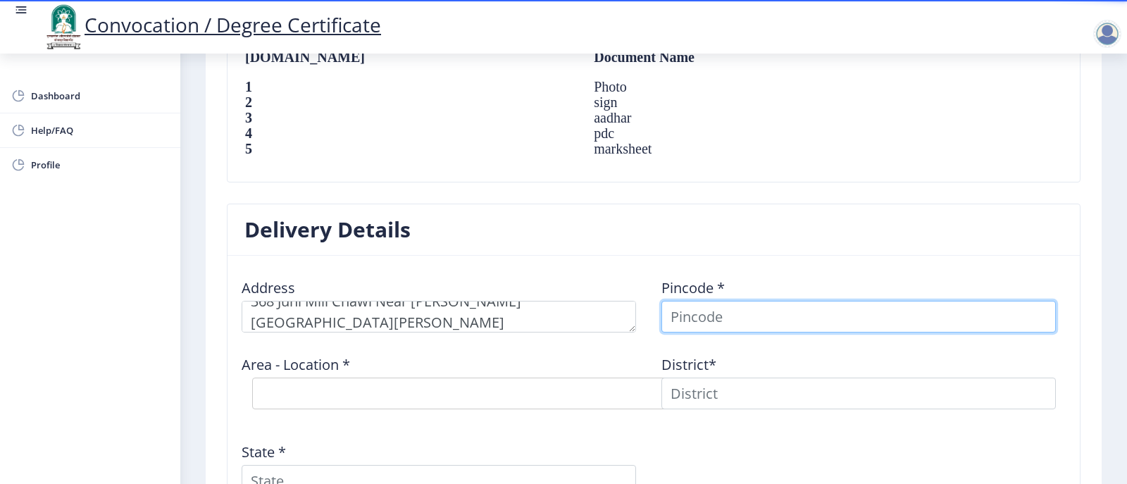
click at [731, 333] on input at bounding box center [859, 317] width 395 height 32
type input "413001"
select select
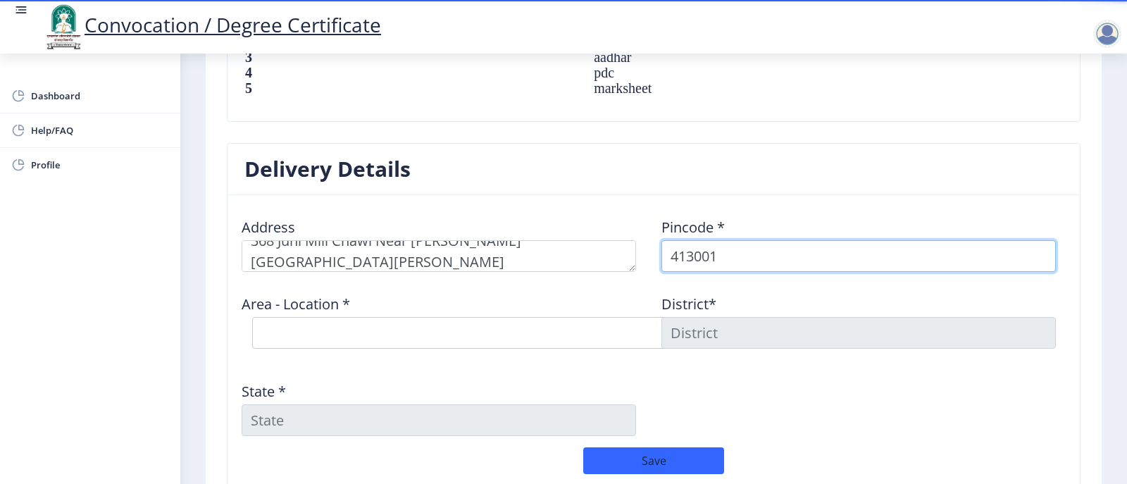
scroll to position [1040, 0]
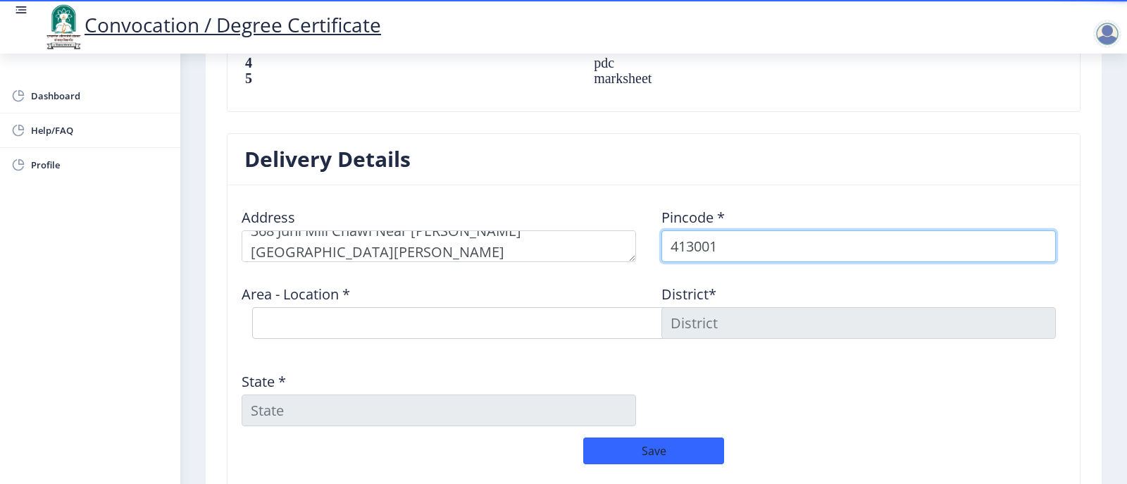
type input "413001"
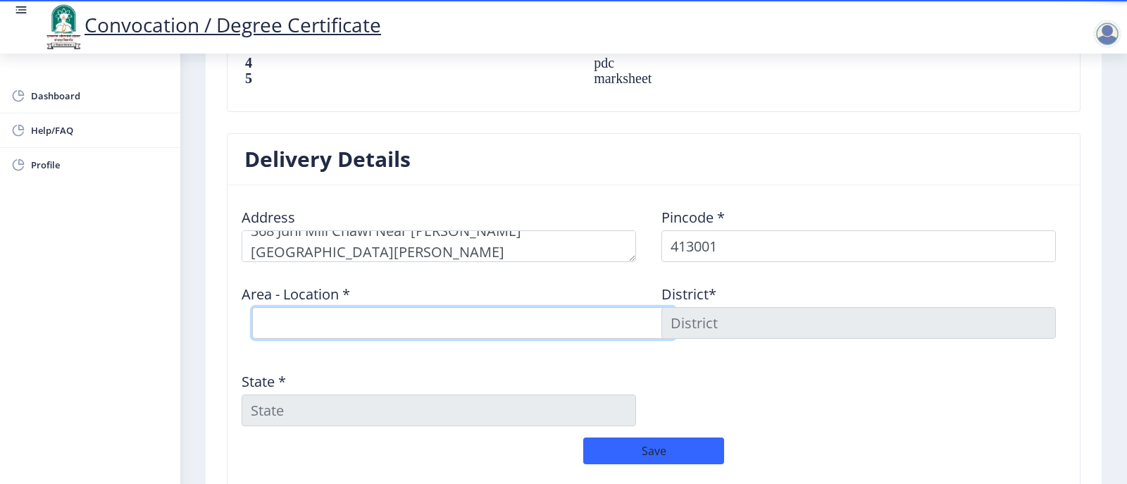
click at [545, 331] on select "Select Area Location Jawaharlal Nehru Vastigrah S.O Navi Peth Solapur S.O Sidhe…" at bounding box center [463, 323] width 423 height 32
select select "2: Object"
click at [252, 321] on select "Select Area Location Jawaharlal Nehru Vastigrah S.O Navi Peth Solapur S.O Sidhe…" at bounding box center [463, 323] width 423 height 32
type input "SOLAPUR"
type input "Maharashtra"
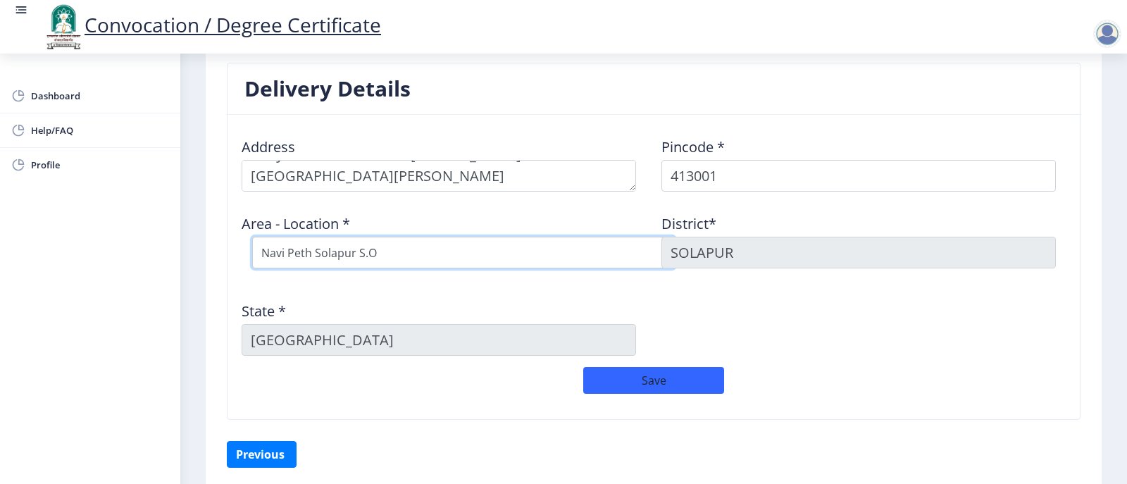
scroll to position [1181, 0]
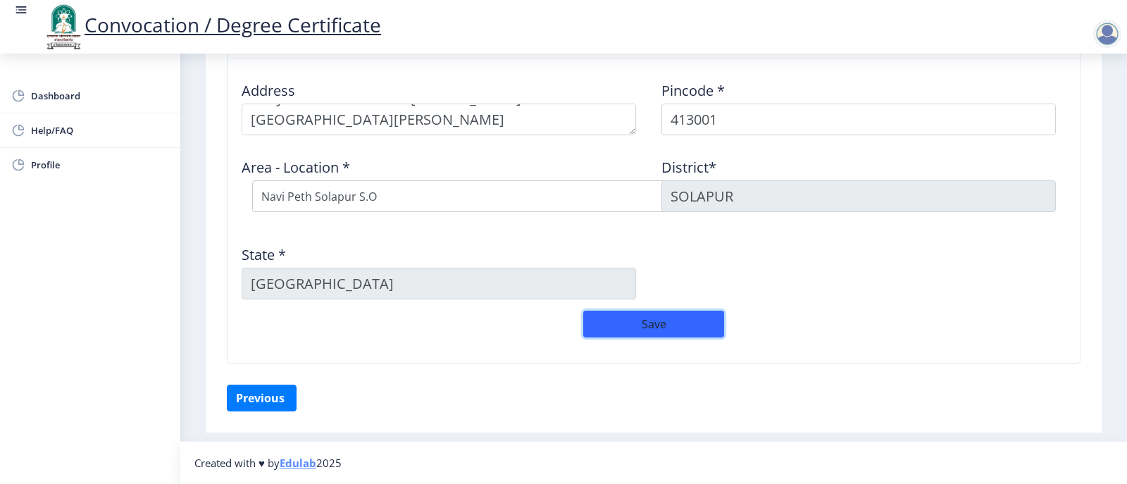
click at [637, 324] on button "Save" at bounding box center [653, 324] width 141 height 27
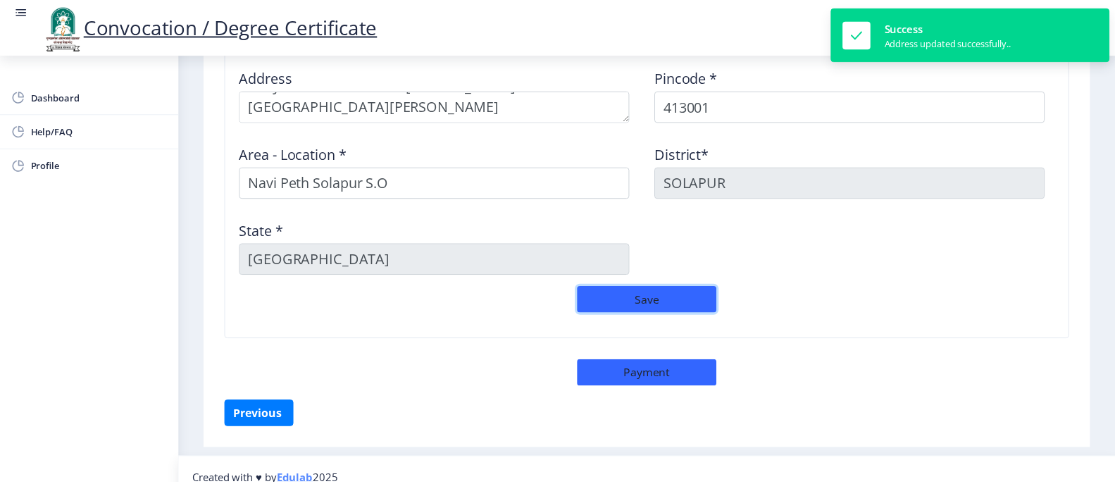
scroll to position [1211, 0]
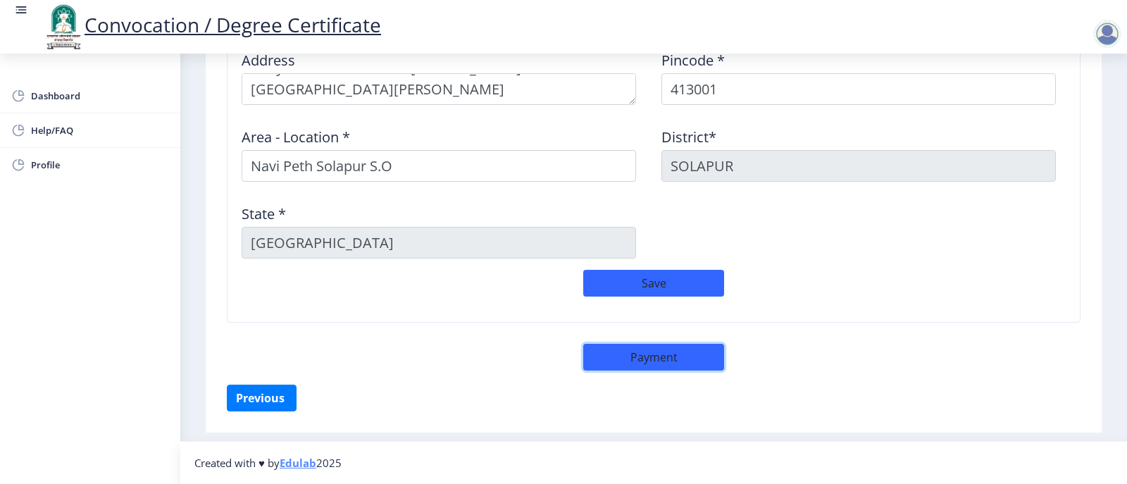
click at [665, 360] on button "Payment" at bounding box center [653, 357] width 141 height 27
select select "sealed"
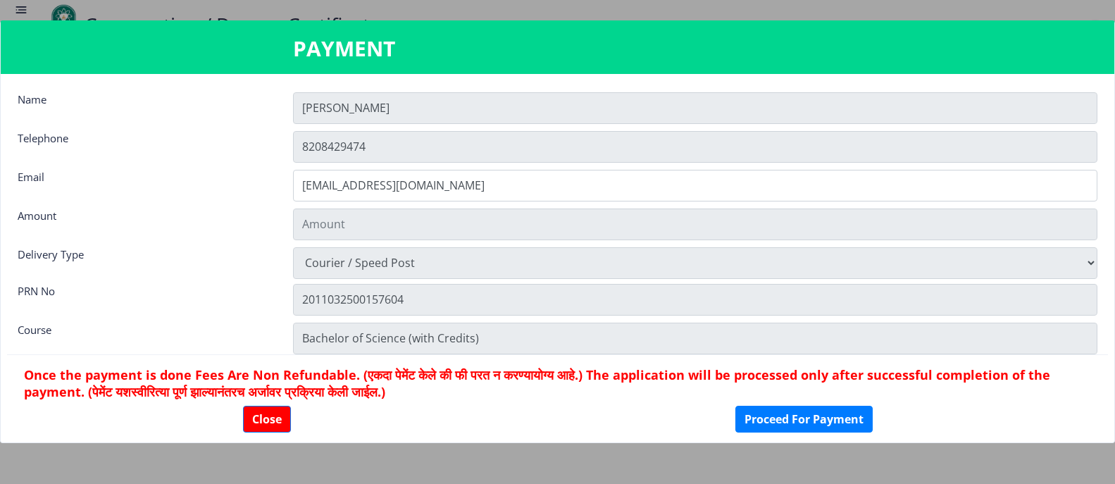
scroll to position [1210, 0]
type input "1885"
click at [485, 115] on input "[PERSON_NAME]" at bounding box center [695, 108] width 805 height 32
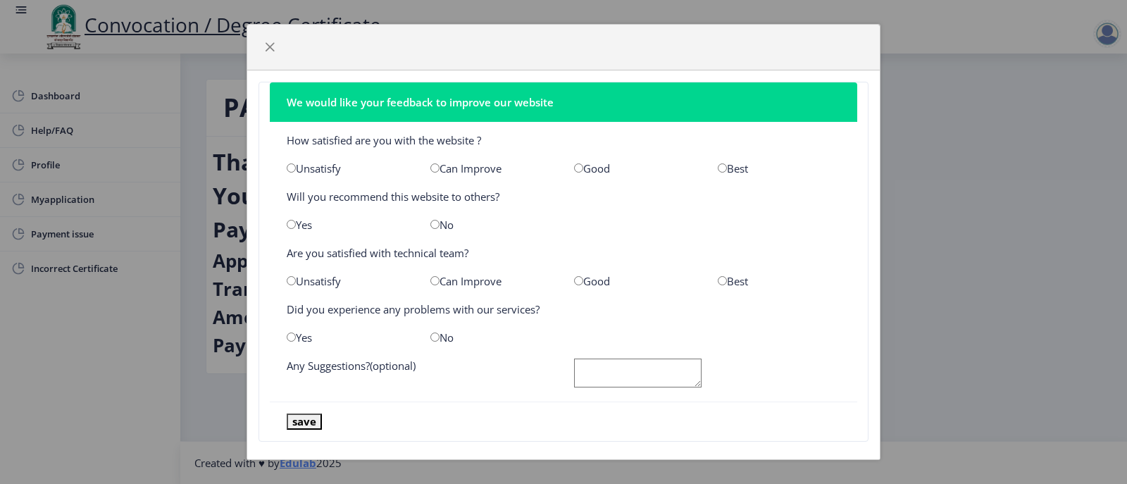
click at [574, 171] on input "radio" at bounding box center [578, 167] width 9 height 9
radio input "true"
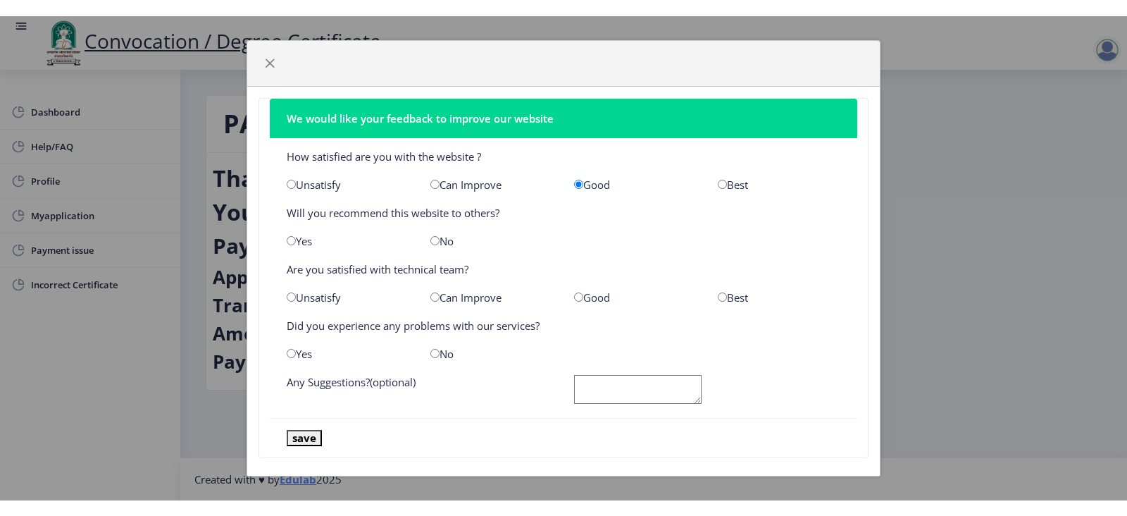
scroll to position [15, 0]
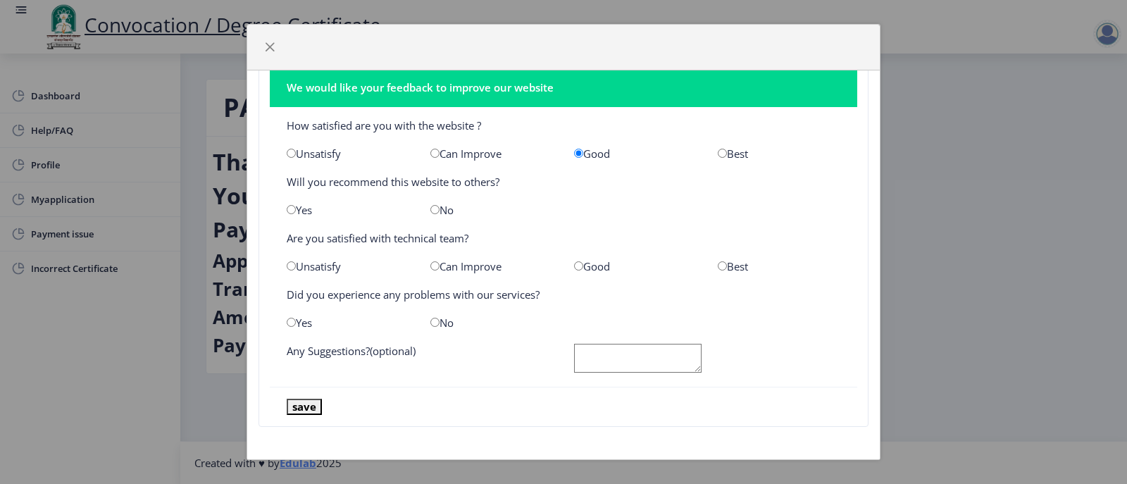
click at [431, 211] on input "radio" at bounding box center [435, 209] width 9 height 9
radio input "true"
click at [574, 269] on input "radio" at bounding box center [578, 265] width 9 height 9
radio input "true"
click at [431, 322] on input "radio" at bounding box center [435, 322] width 9 height 9
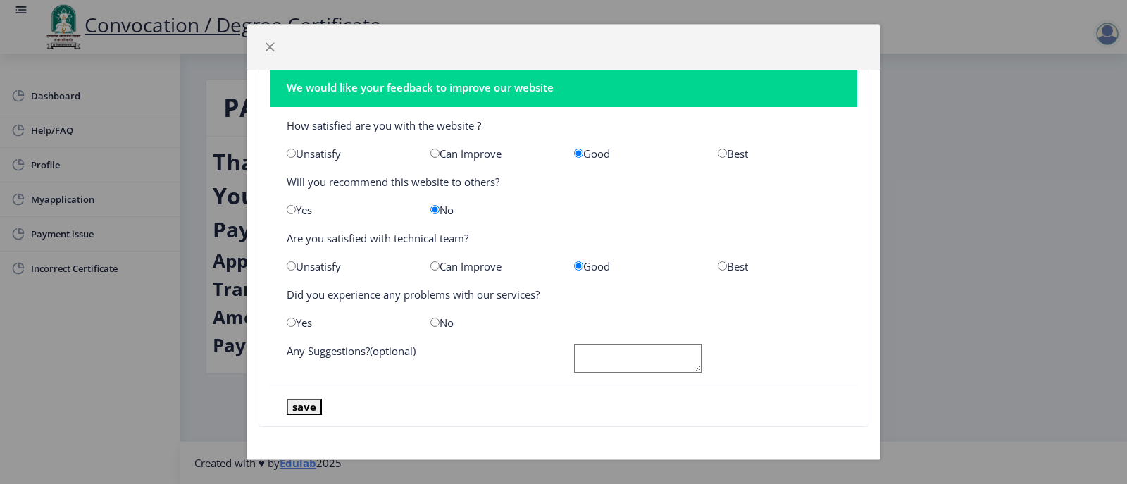
radio input "true"
click at [628, 352] on textarea at bounding box center [638, 358] width 128 height 29
type textarea "No"
click at [312, 404] on button "save" at bounding box center [304, 407] width 35 height 16
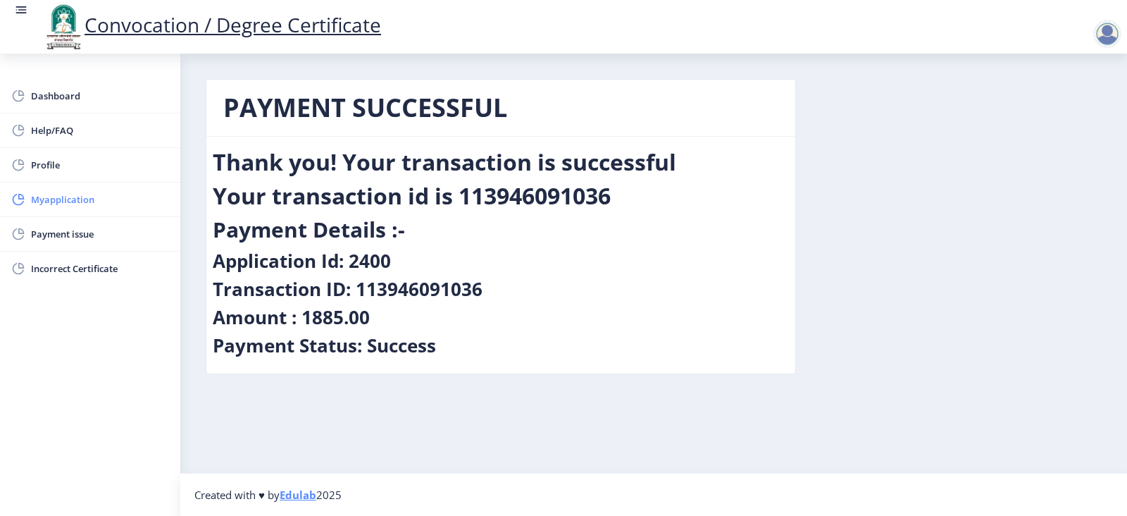
click at [74, 197] on span "Myapplication" at bounding box center [100, 199] width 138 height 17
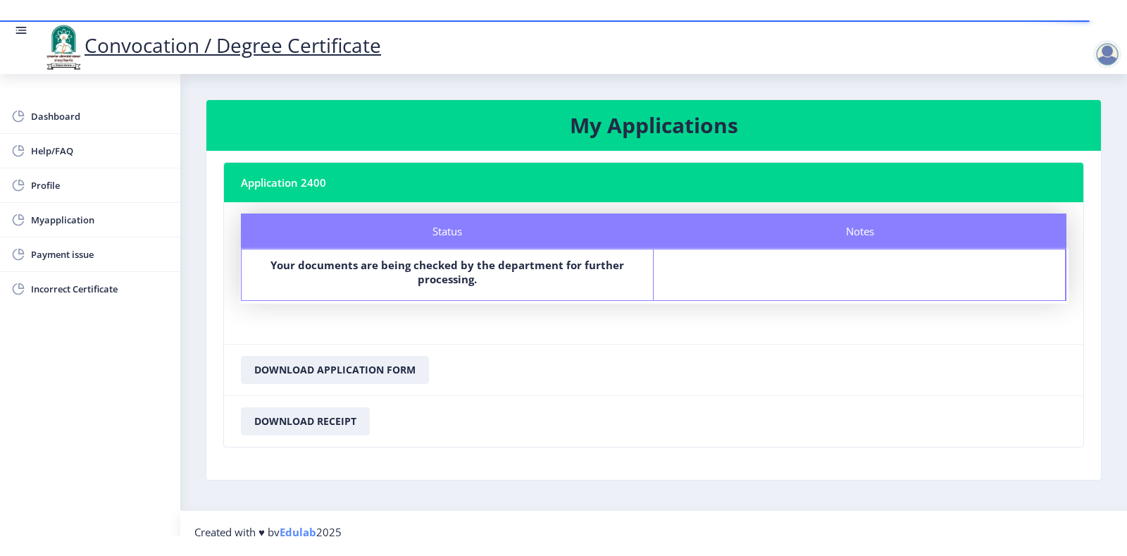
scroll to position [17, 0]
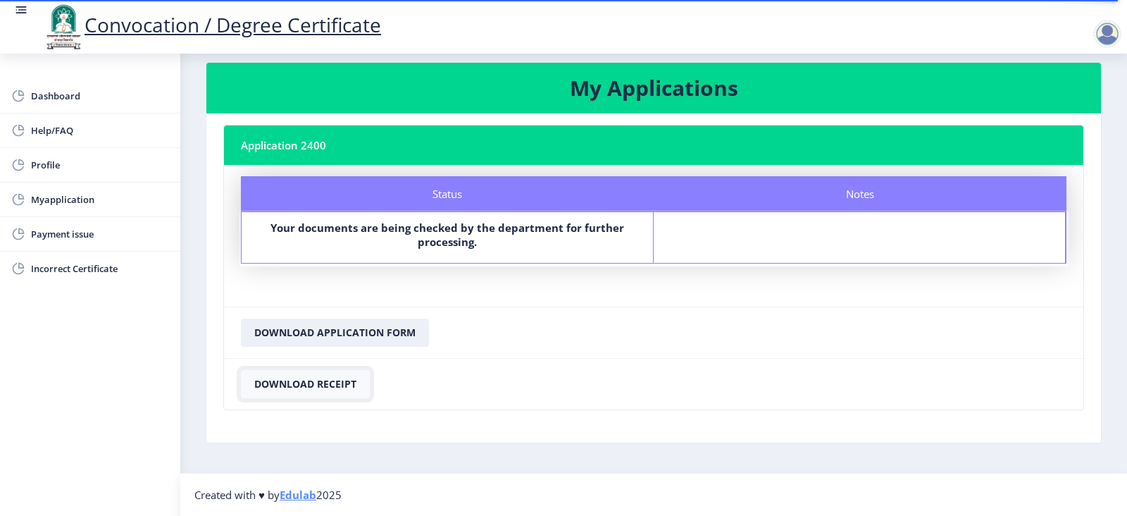
click at [328, 385] on button "Download Receipt" at bounding box center [305, 384] width 129 height 28
click at [349, 332] on button "Download Application Form" at bounding box center [335, 332] width 188 height 28
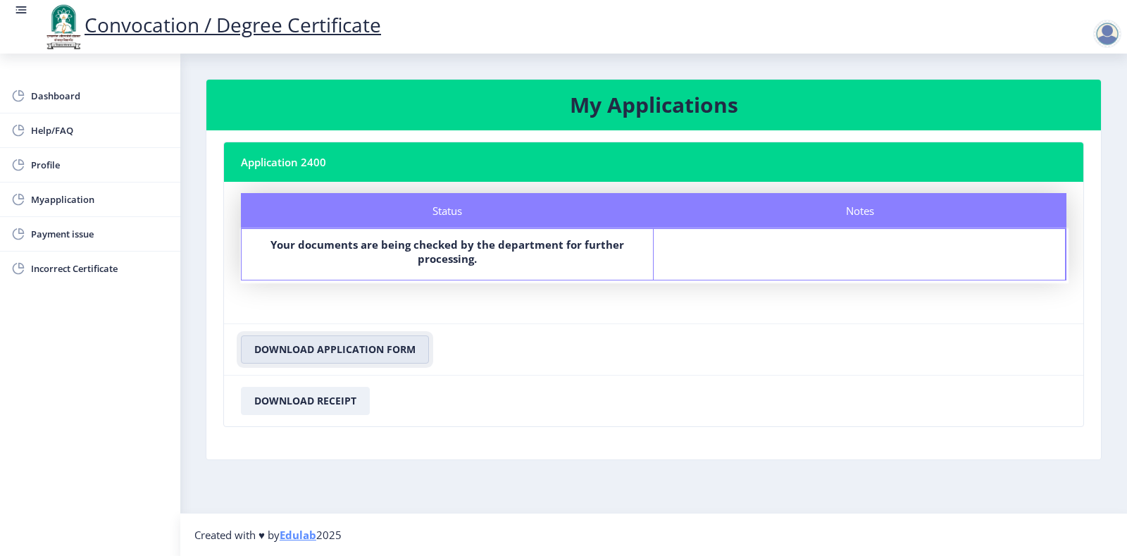
scroll to position [0, 0]
click at [1103, 37] on div at bounding box center [1108, 34] width 28 height 28
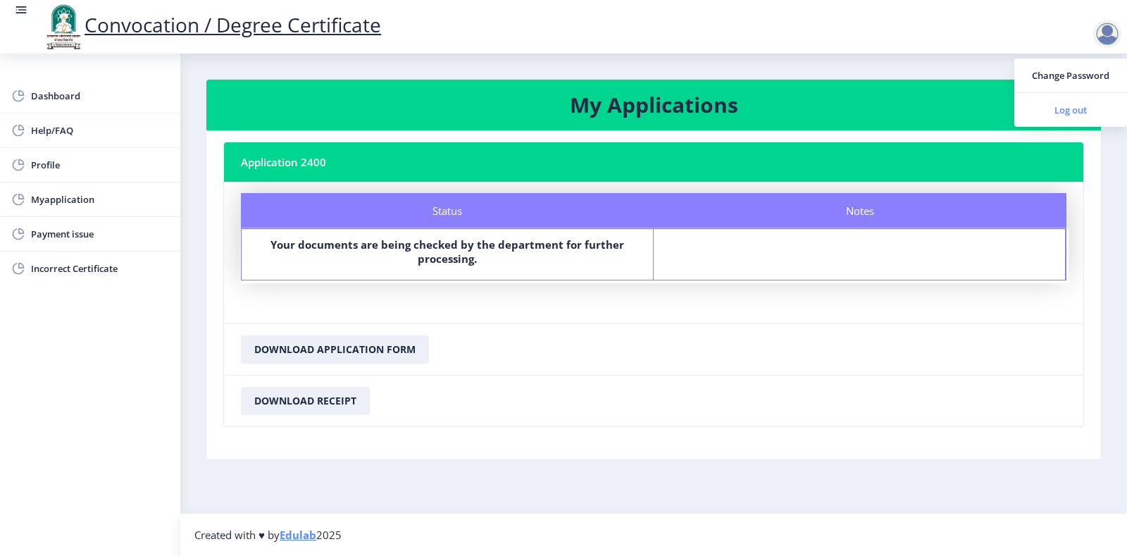
click at [1060, 109] on span "Log out" at bounding box center [1071, 109] width 90 height 17
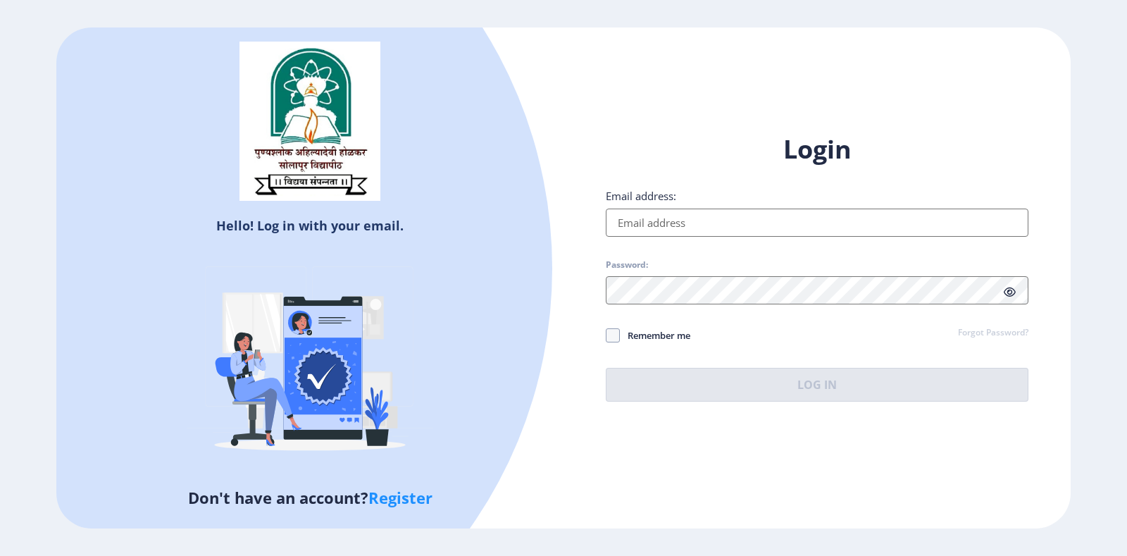
click at [623, 223] on input "Email address:" at bounding box center [817, 223] width 423 height 28
type input "[EMAIL_ADDRESS][DOMAIN_NAME]"
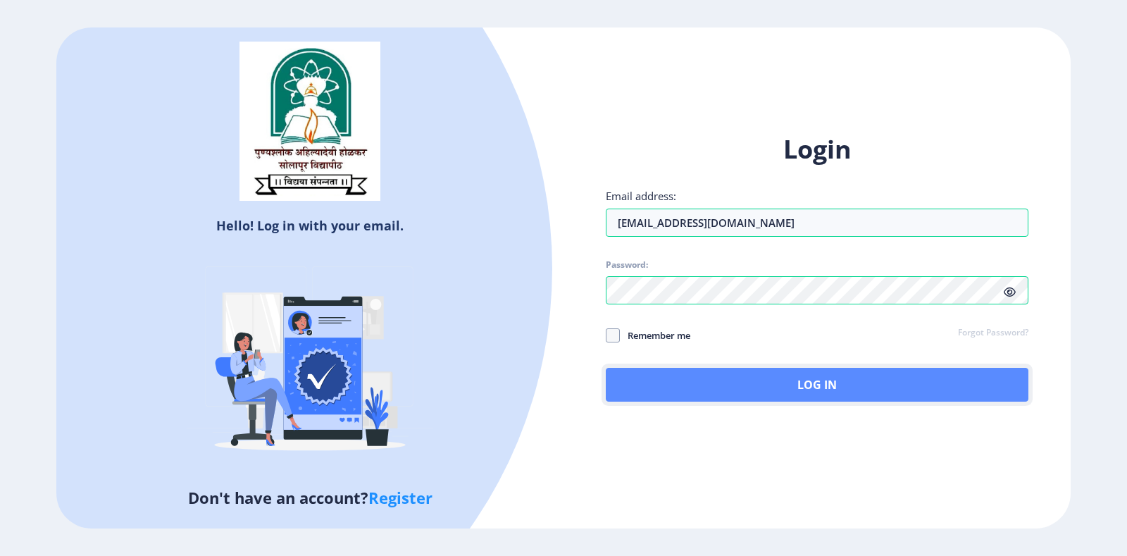
click at [720, 376] on button "Log In" at bounding box center [817, 385] width 423 height 34
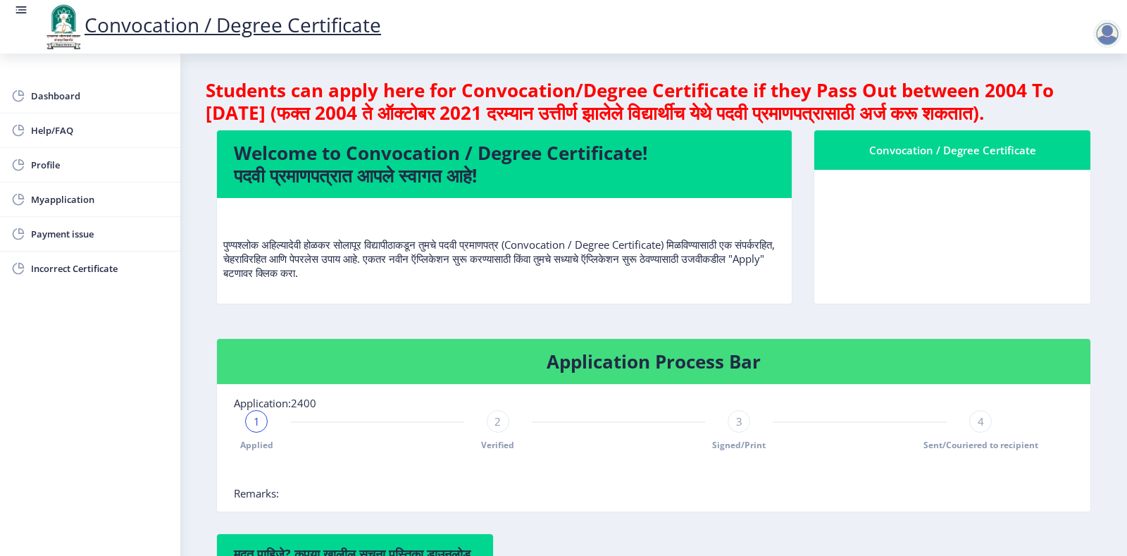
click at [946, 159] on div "Convocation / Degree Certificate" at bounding box center [952, 150] width 242 height 17
click at [963, 233] on nb-card-body at bounding box center [953, 237] width 276 height 134
click at [951, 159] on div "Convocation / Degree Certificate" at bounding box center [952, 150] width 242 height 17
click at [958, 159] on div "Convocation / Degree Certificate" at bounding box center [952, 150] width 242 height 17
click at [967, 159] on div "Convocation / Degree Certificate" at bounding box center [952, 150] width 242 height 17
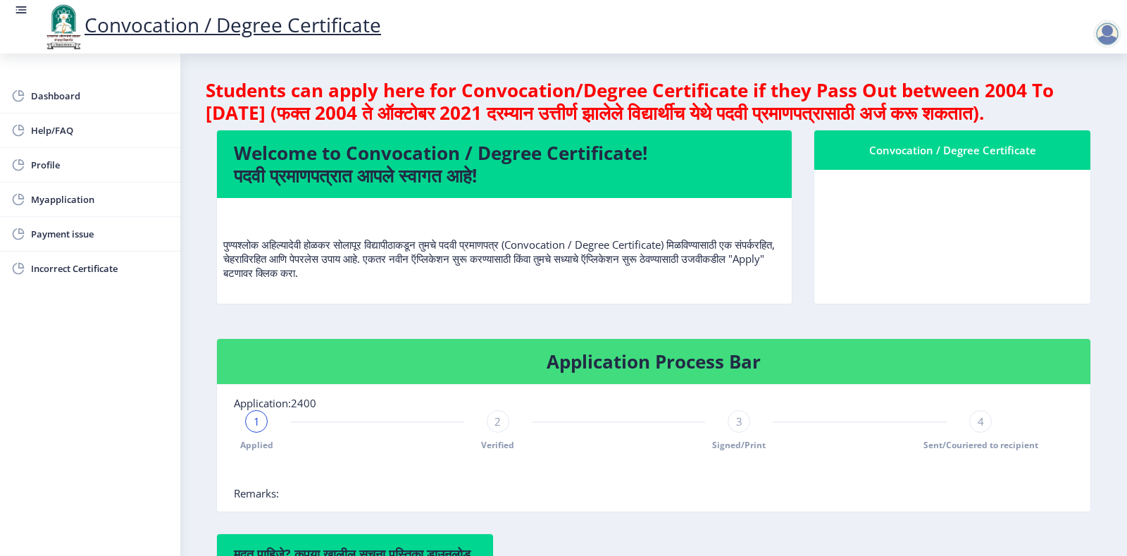
click at [912, 159] on div "Convocation / Degree Certificate" at bounding box center [952, 150] width 242 height 17
click at [882, 159] on div "Convocation / Degree Certificate" at bounding box center [952, 150] width 242 height 17
click at [948, 159] on div "Convocation / Degree Certificate" at bounding box center [952, 150] width 242 height 17
click at [949, 253] on nb-card-body at bounding box center [953, 237] width 276 height 134
click at [54, 200] on span "Myapplication" at bounding box center [100, 199] width 138 height 17
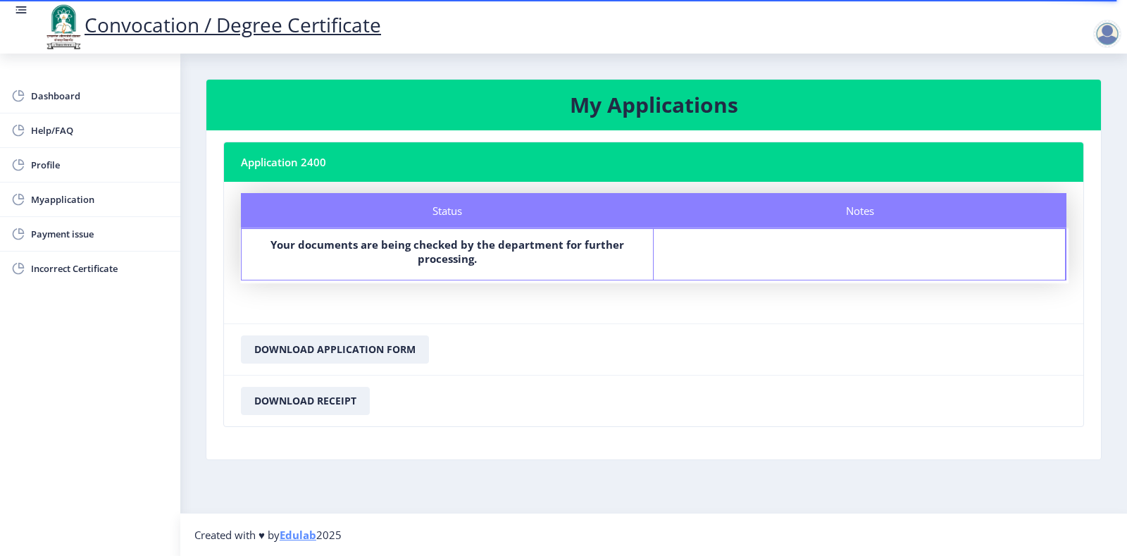
click at [280, 168] on nb-card-header "Application 2400" at bounding box center [654, 161] width 860 height 39
click at [812, 210] on div "Notes" at bounding box center [860, 210] width 413 height 35
click at [745, 256] on div "Notes" at bounding box center [860, 254] width 412 height 51
click at [481, 209] on div "Status" at bounding box center [447, 210] width 413 height 35
click at [428, 216] on div "Status" at bounding box center [447, 210] width 413 height 35
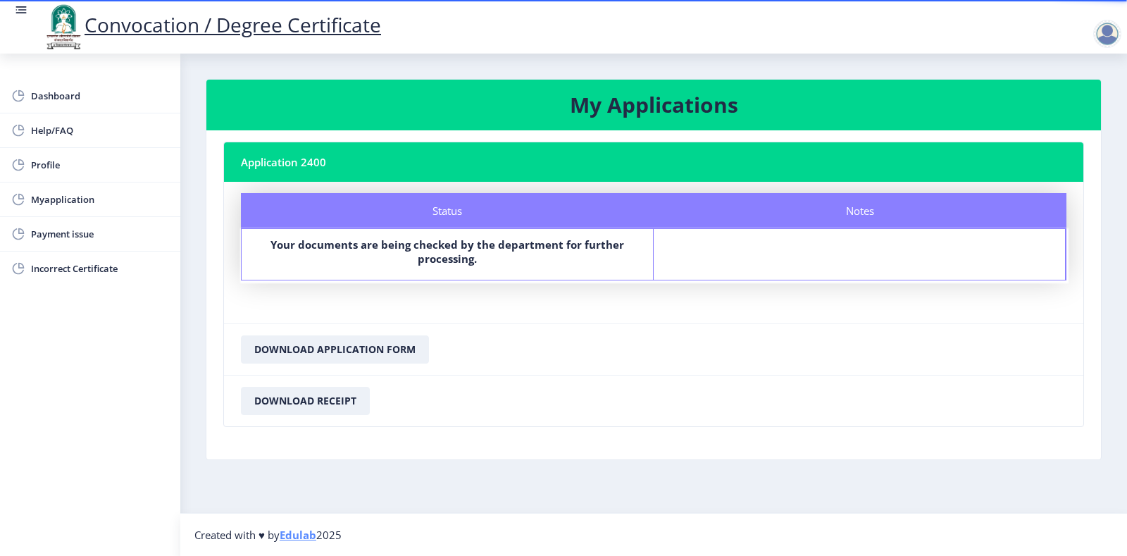
click at [834, 212] on div "Notes" at bounding box center [860, 210] width 413 height 35
click at [88, 198] on span "Myapplication" at bounding box center [100, 199] width 138 height 17
click at [38, 168] on span "Profile" at bounding box center [100, 164] width 138 height 17
select select
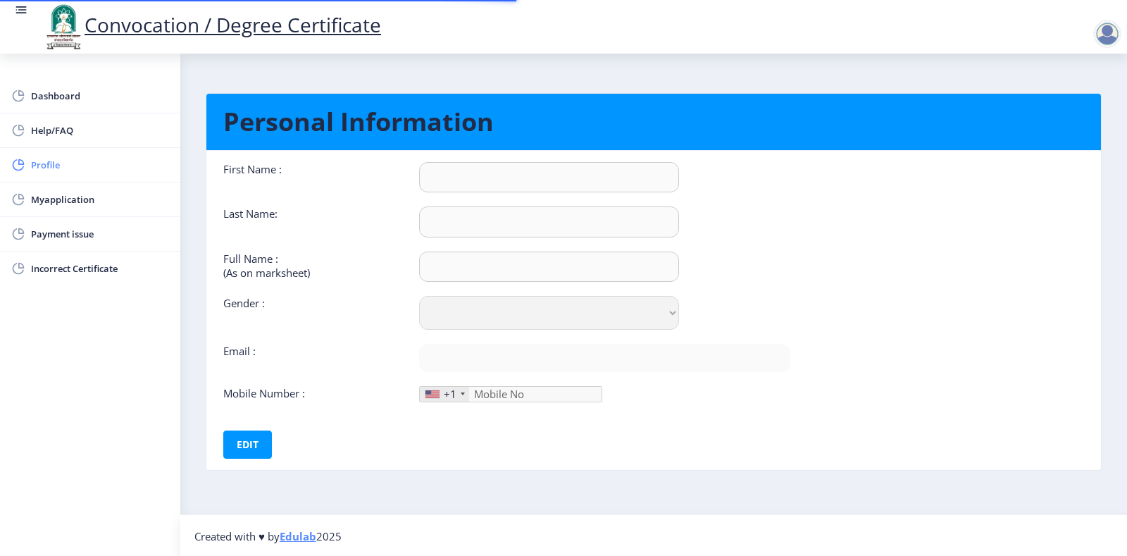
type input "[PERSON_NAME]"
select select "[DEMOGRAPHIC_DATA]"
type input "[EMAIL_ADDRESS][DOMAIN_NAME]"
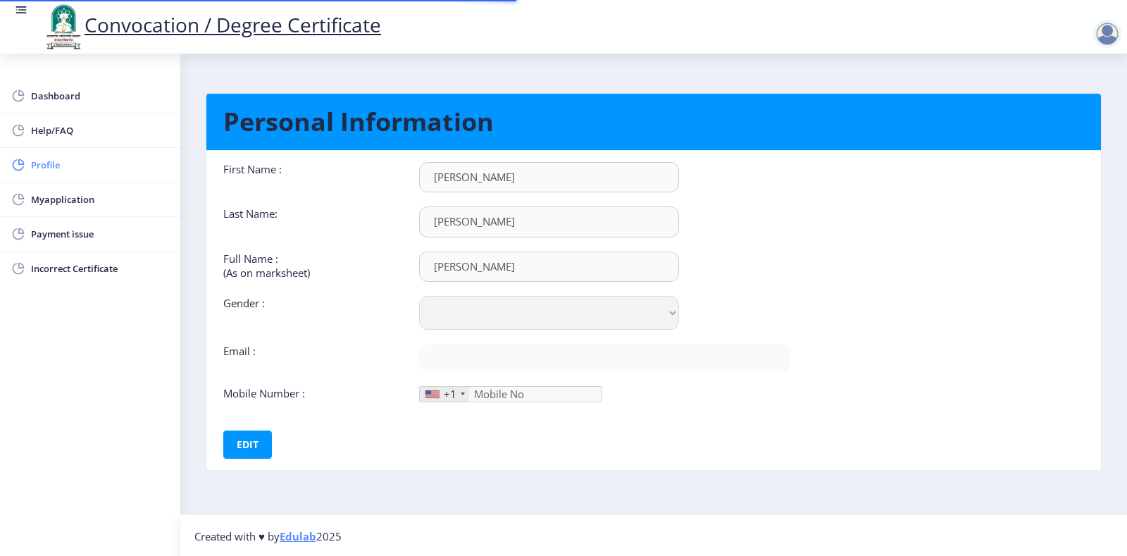
type input "8208429474"
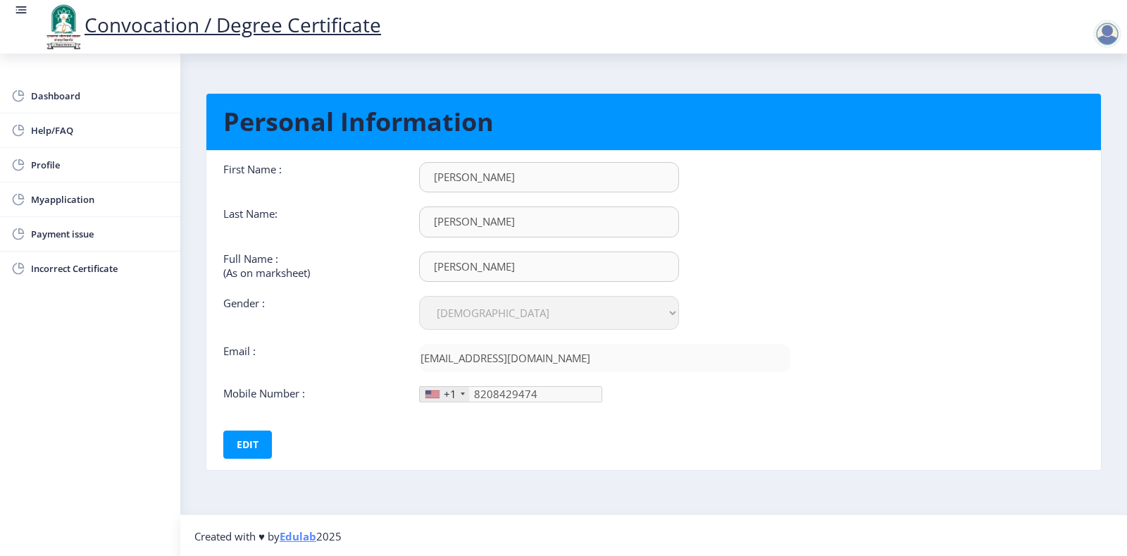
scroll to position [1, 0]
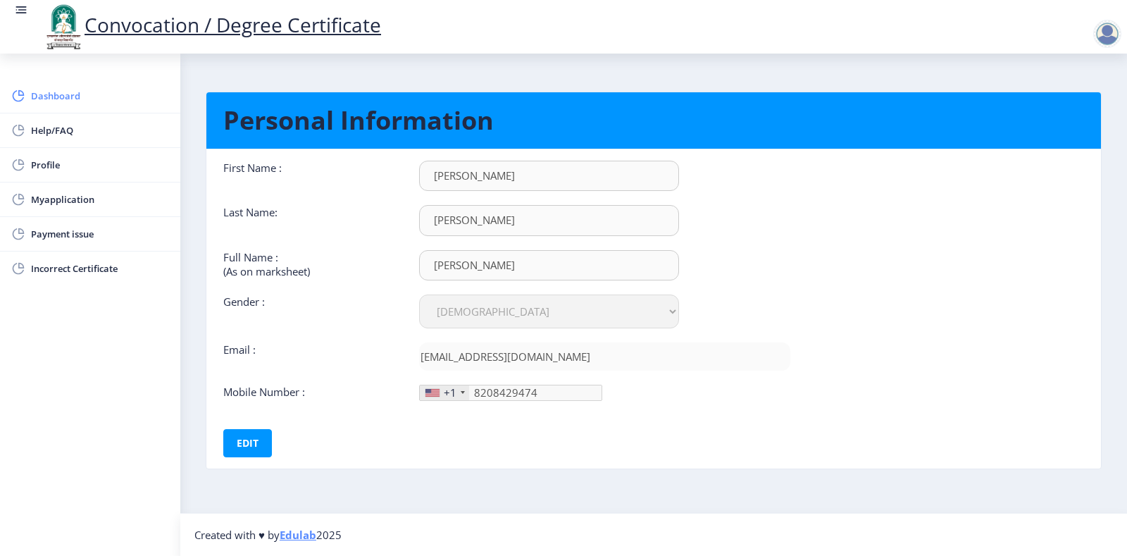
click at [56, 94] on span "Dashboard" at bounding box center [100, 95] width 138 height 17
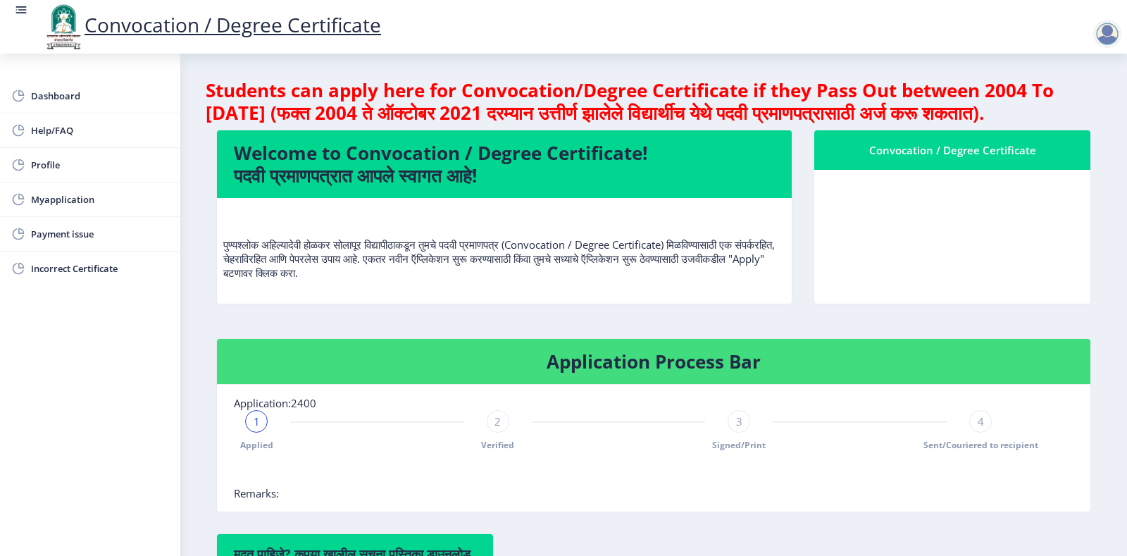
click at [964, 264] on nb-card-body at bounding box center [953, 237] width 276 height 134
click at [831, 385] on nb-card-header "Application Process Bar" at bounding box center [654, 362] width 874 height 46
click at [965, 159] on div "Convocation / Degree Certificate" at bounding box center [952, 150] width 242 height 17
click at [48, 99] on span "Dashboard" at bounding box center [100, 95] width 138 height 17
click at [37, 136] on span "Help/FAQ" at bounding box center [100, 130] width 138 height 17
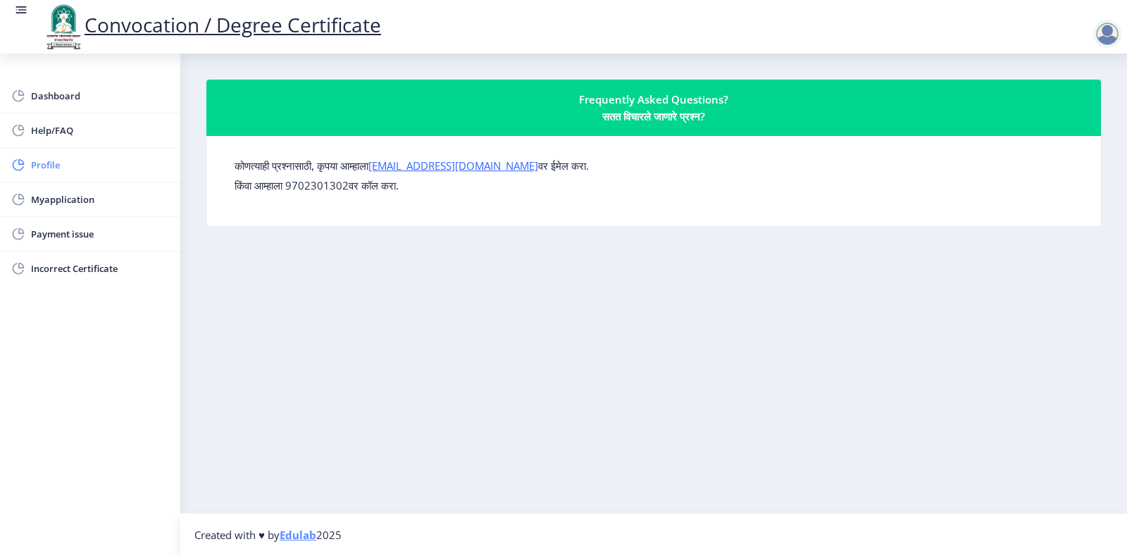
click at [41, 163] on span "Profile" at bounding box center [100, 164] width 138 height 17
select select
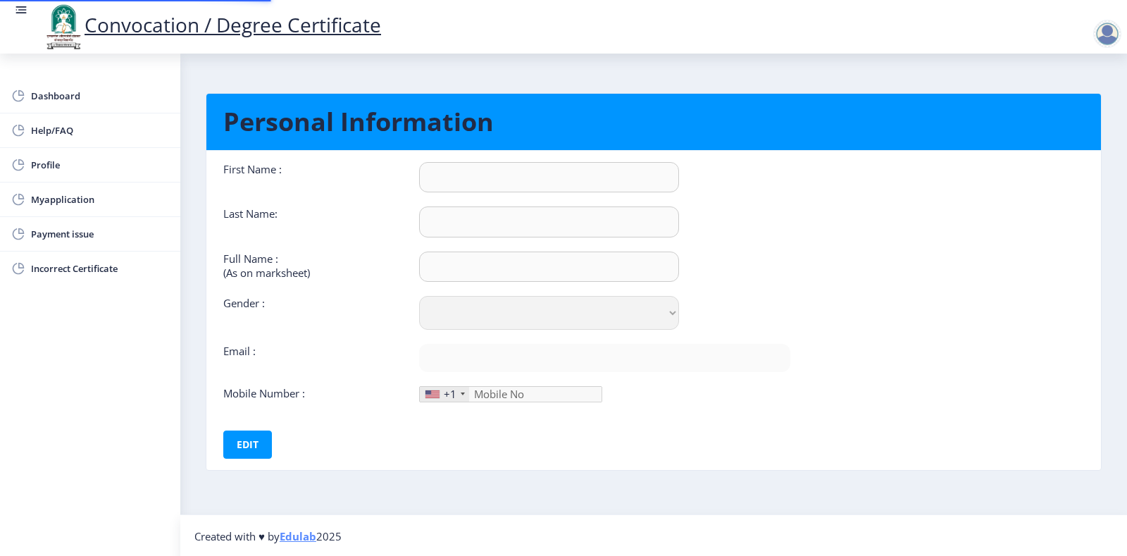
type input "[PERSON_NAME]"
select select "[DEMOGRAPHIC_DATA]"
type input "[EMAIL_ADDRESS][DOMAIN_NAME]"
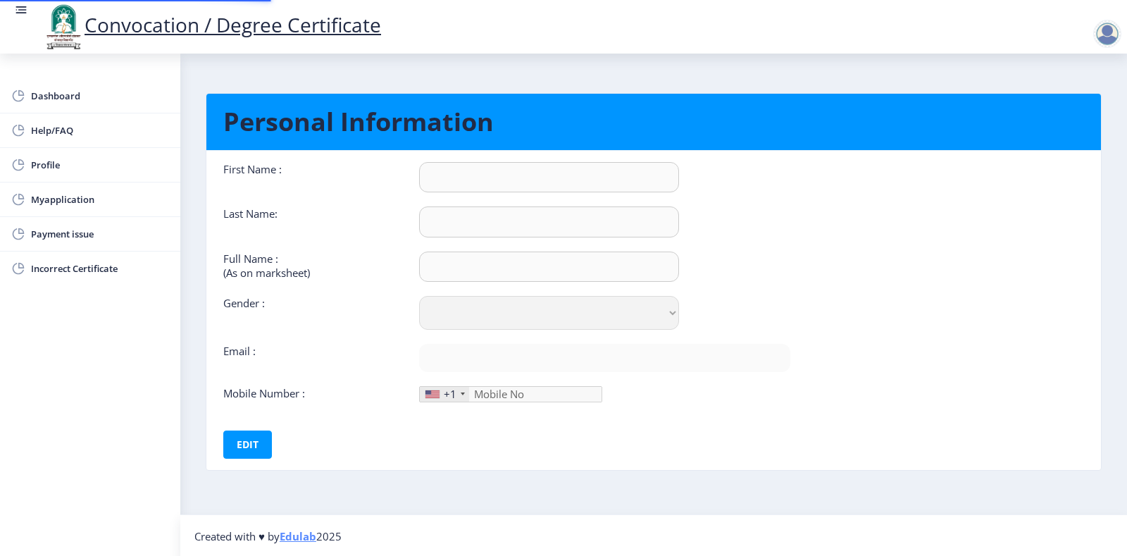
type input "8208429474"
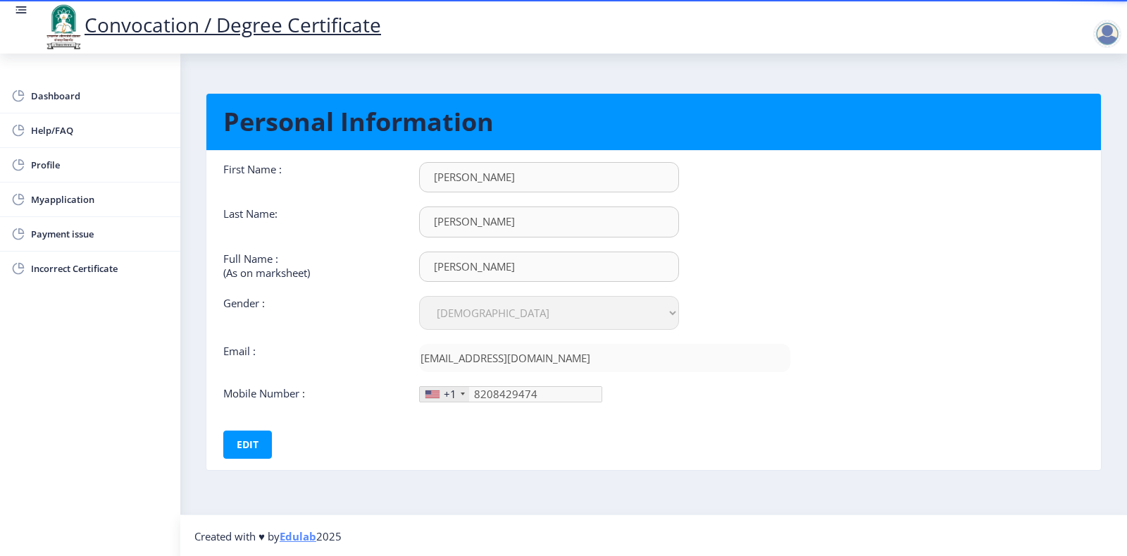
scroll to position [1, 0]
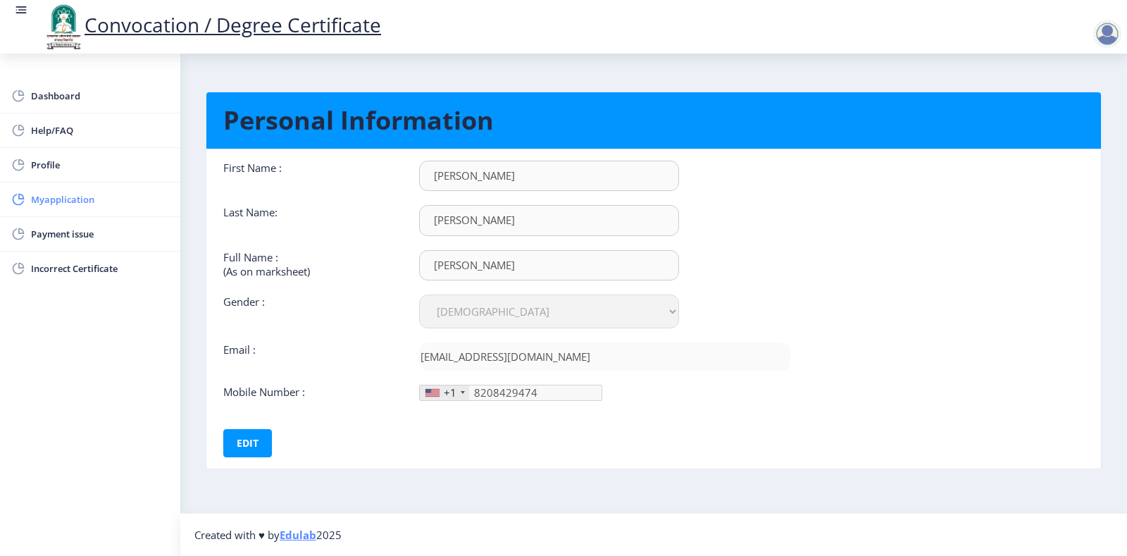
click at [50, 197] on span "Myapplication" at bounding box center [100, 199] width 138 height 17
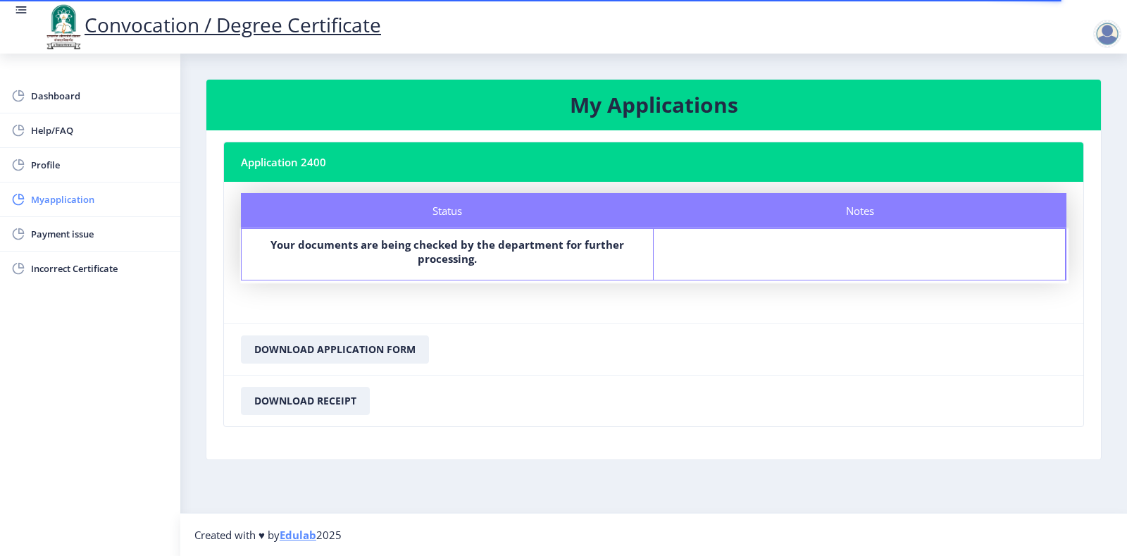
click at [66, 205] on span "Myapplication" at bounding box center [100, 199] width 138 height 17
click at [47, 237] on span "Payment issue" at bounding box center [100, 233] width 138 height 17
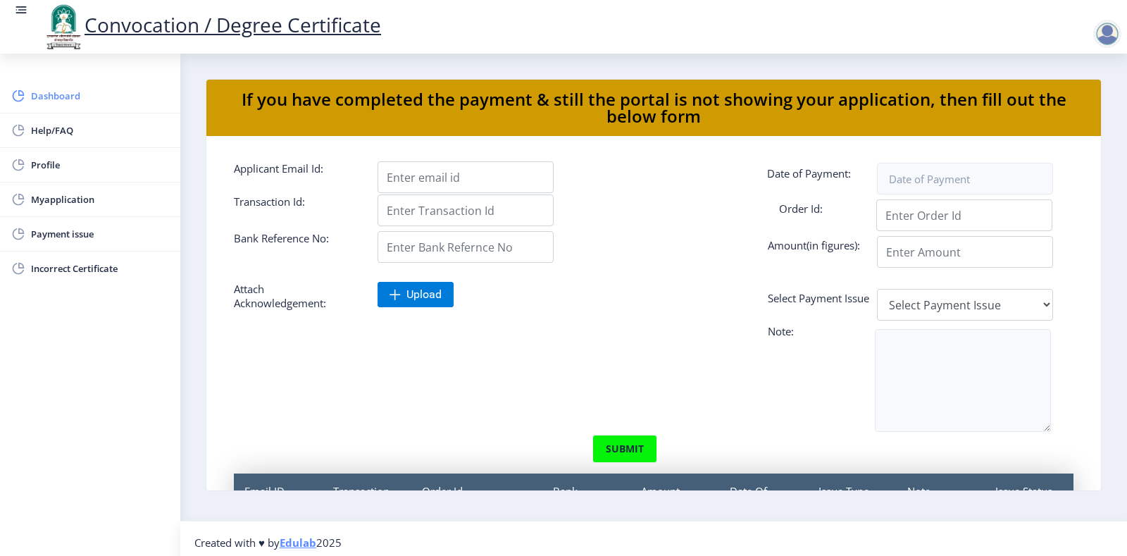
click at [54, 91] on span "Dashboard" at bounding box center [100, 95] width 138 height 17
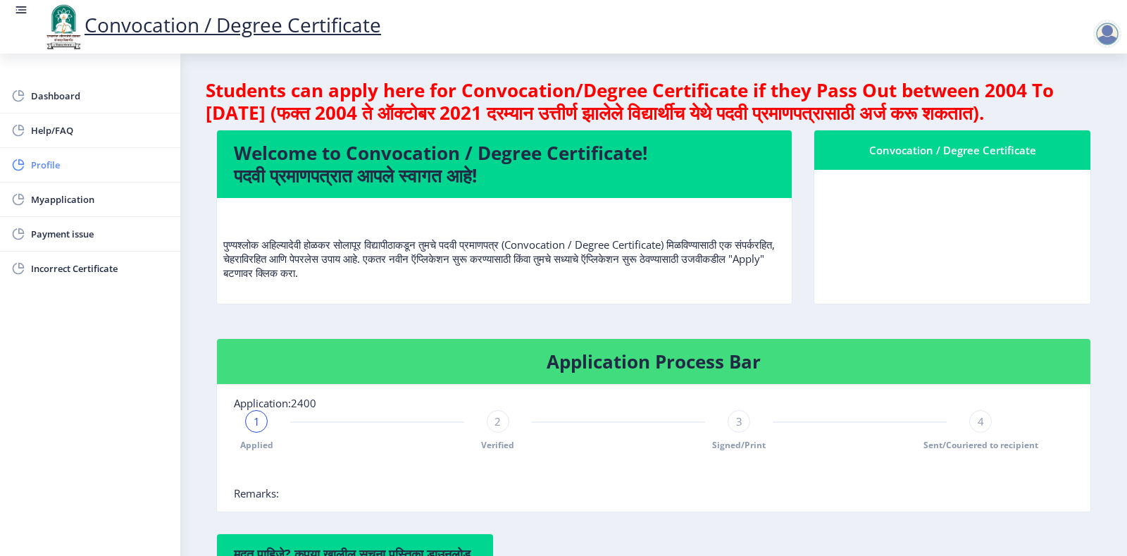
click at [37, 165] on span "Profile" at bounding box center [100, 164] width 138 height 17
select select
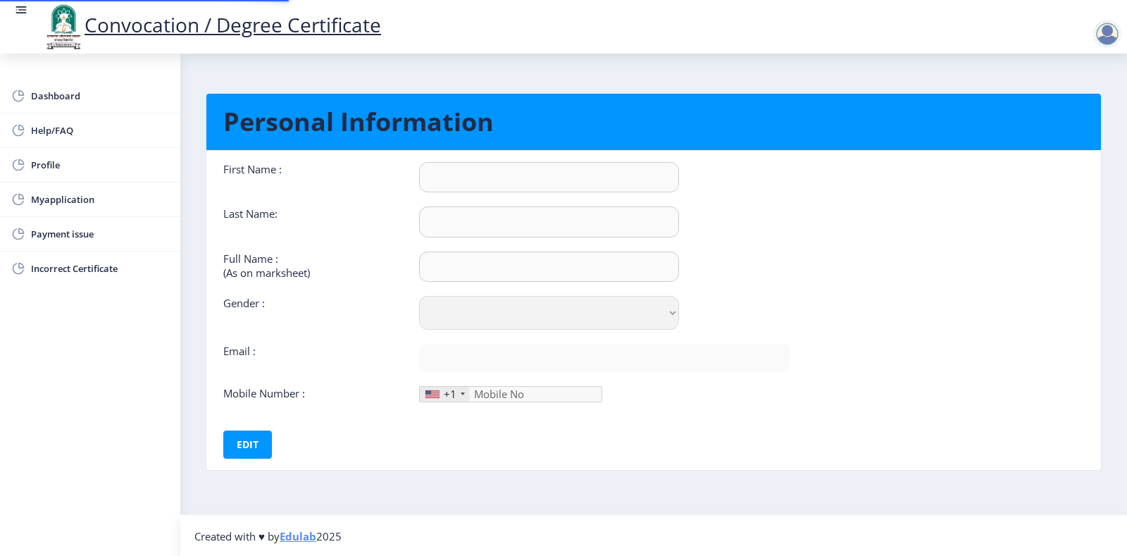
type input "[PERSON_NAME]"
select select "[DEMOGRAPHIC_DATA]"
type input "[EMAIL_ADDRESS][DOMAIN_NAME]"
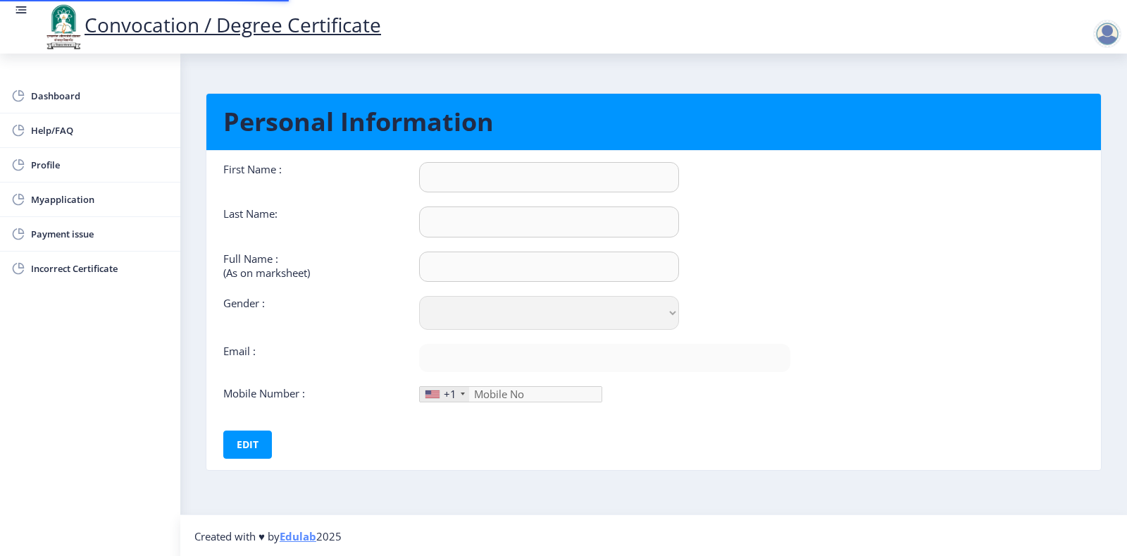
type input "8208429474"
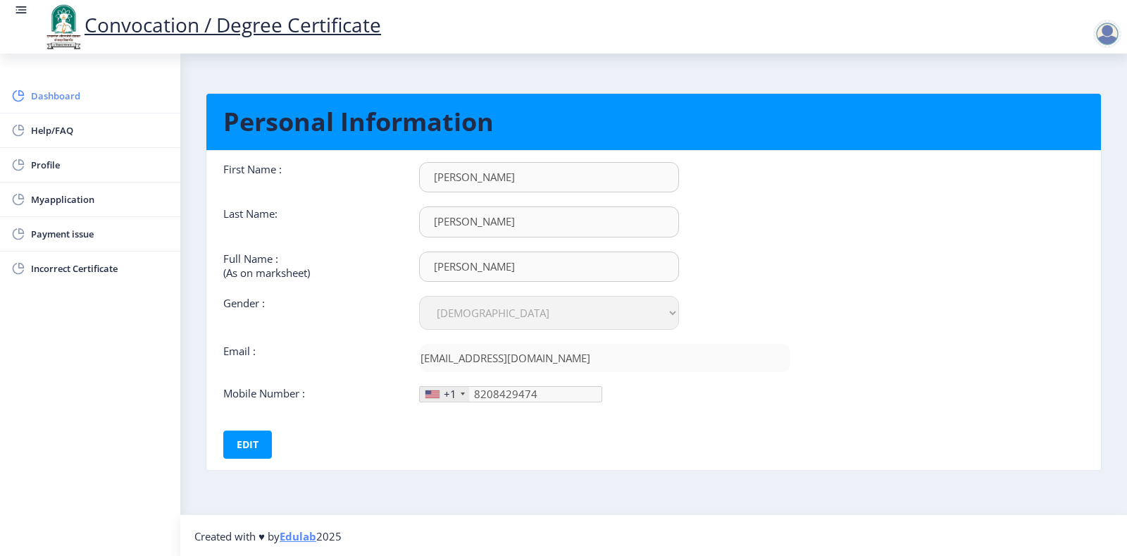
click at [39, 94] on span "Dashboard" at bounding box center [100, 95] width 138 height 17
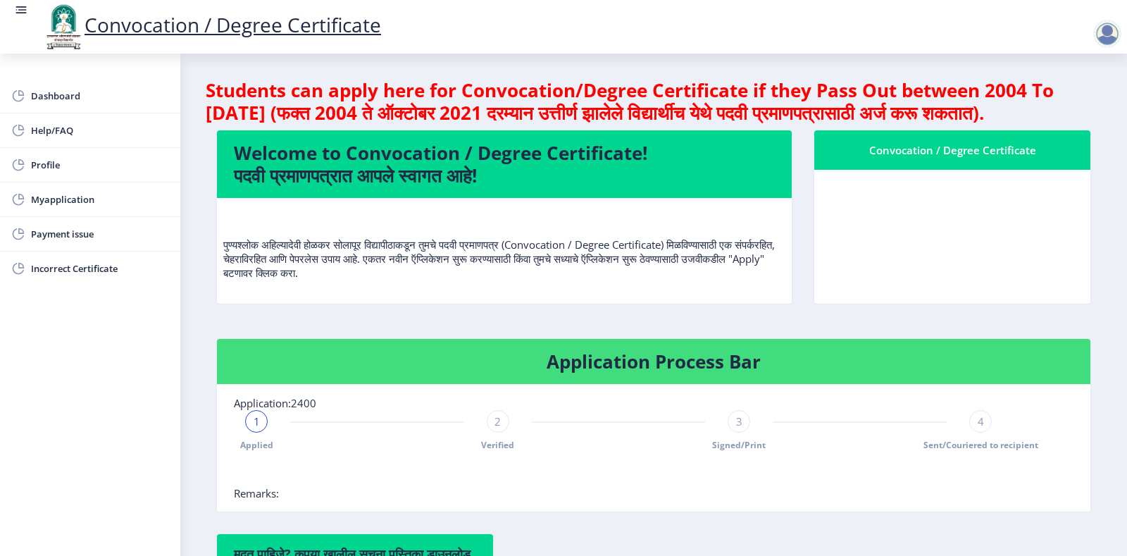
click at [1108, 30] on div at bounding box center [1108, 34] width 28 height 28
click at [1056, 108] on span "Log out" at bounding box center [1071, 109] width 90 height 17
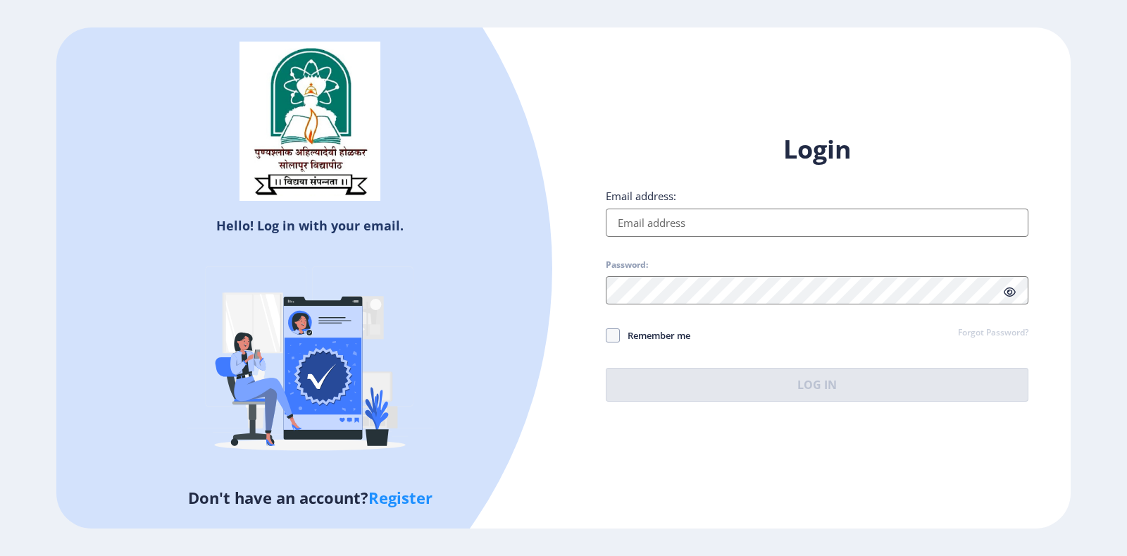
click at [393, 483] on link "Register" at bounding box center [400, 497] width 64 height 21
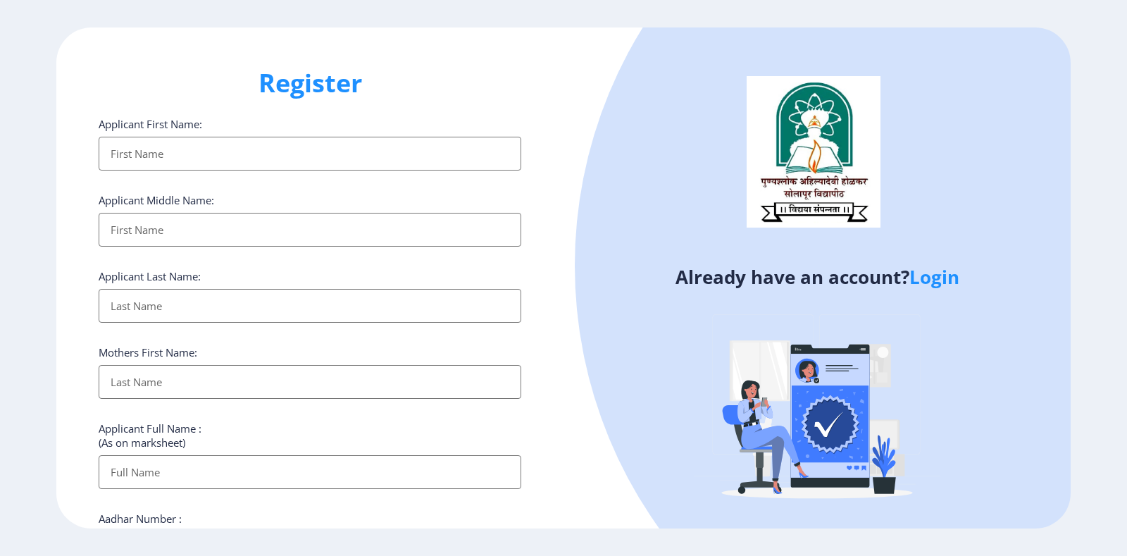
click at [321, 159] on input "Applicant First Name:" at bounding box center [310, 154] width 423 height 34
click at [275, 156] on input "Applicant First Name:" at bounding box center [310, 154] width 423 height 34
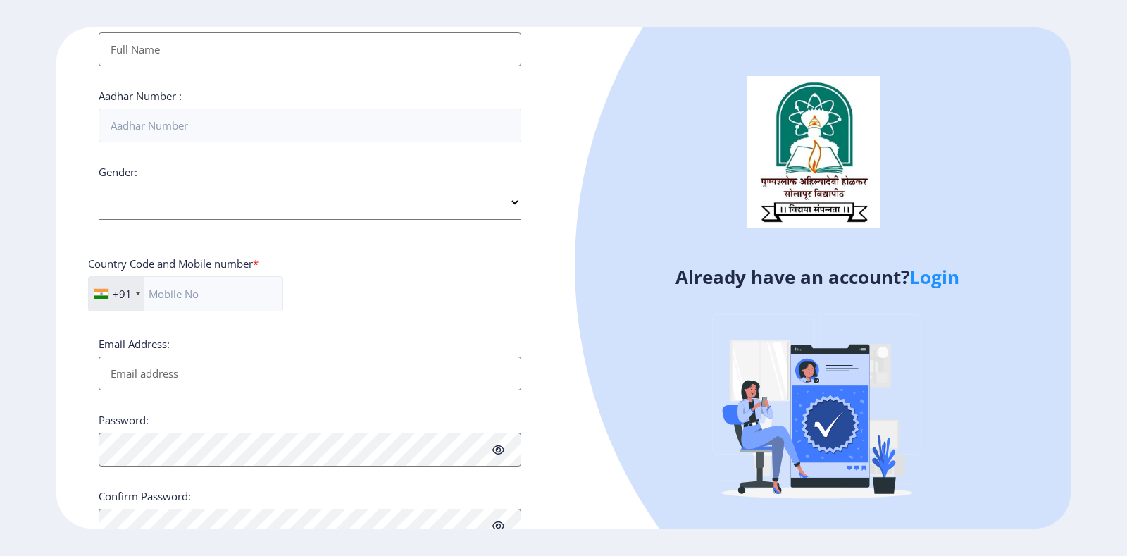
scroll to position [481, 0]
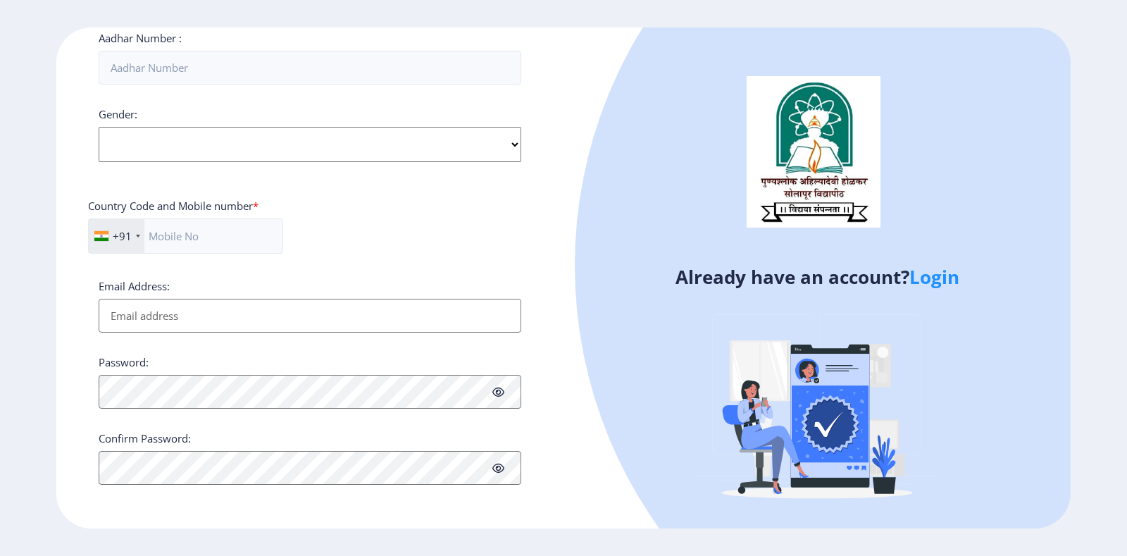
click at [185, 316] on input "Email Address:" at bounding box center [310, 316] width 423 height 34
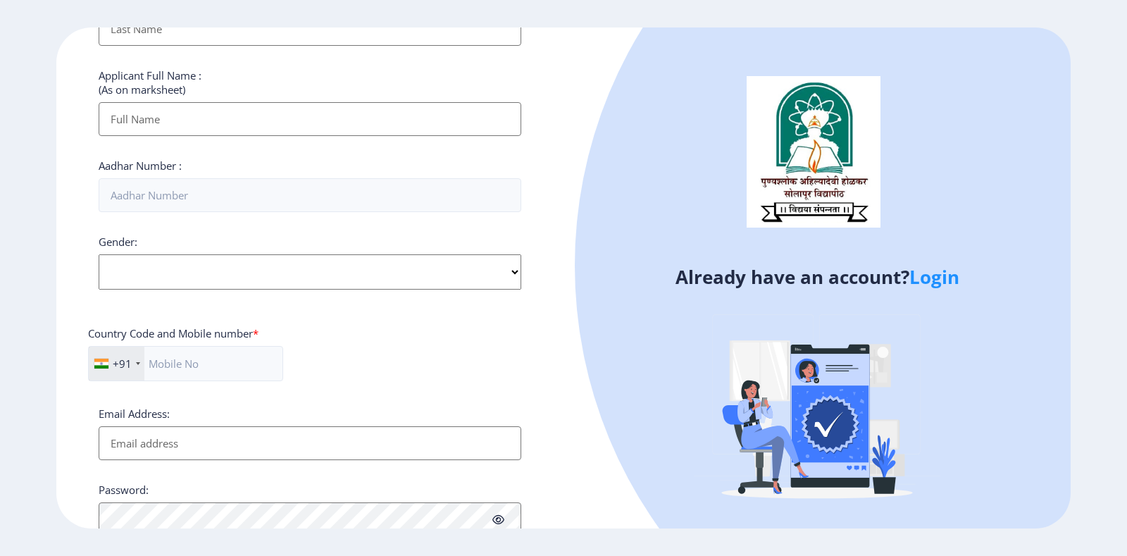
scroll to position [340, 0]
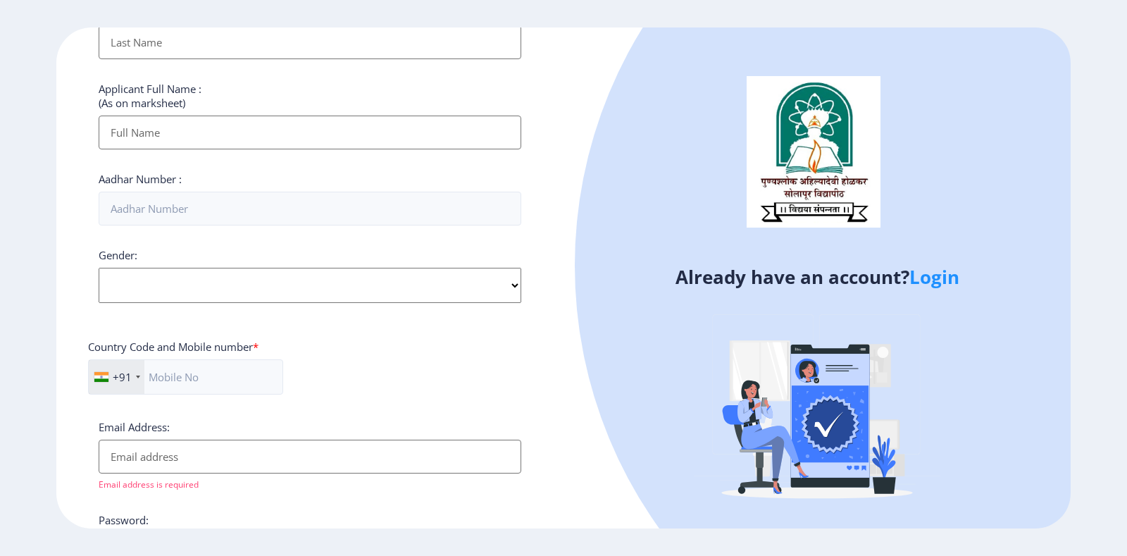
click at [221, 289] on select "Select Gender [DEMOGRAPHIC_DATA] [DEMOGRAPHIC_DATA] Other" at bounding box center [310, 285] width 423 height 35
select select "[DEMOGRAPHIC_DATA]"
click at [99, 268] on select "Select Gender [DEMOGRAPHIC_DATA] [DEMOGRAPHIC_DATA] Other" at bounding box center [310, 285] width 423 height 35
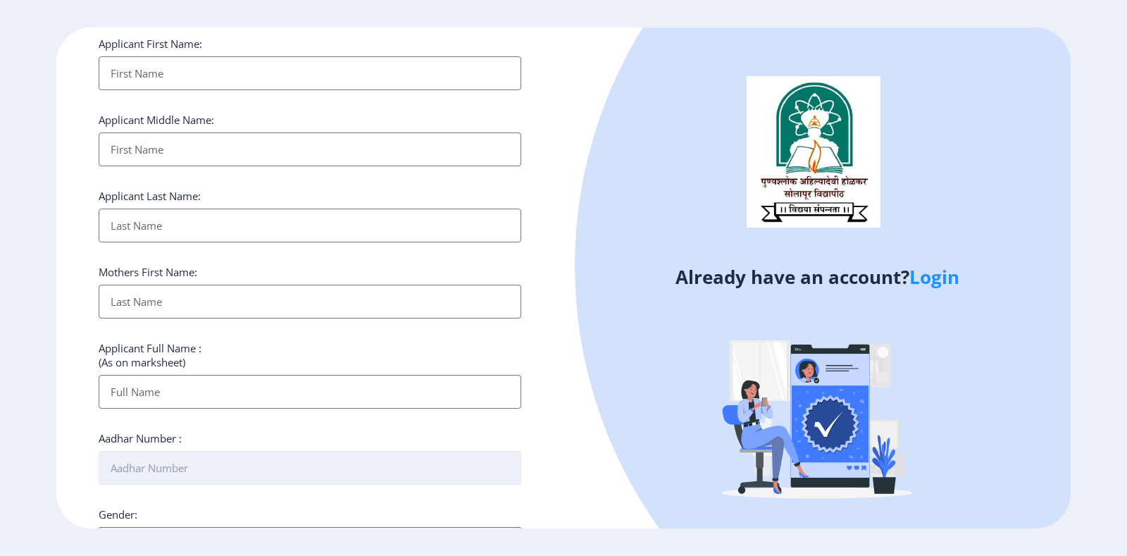
scroll to position [0, 0]
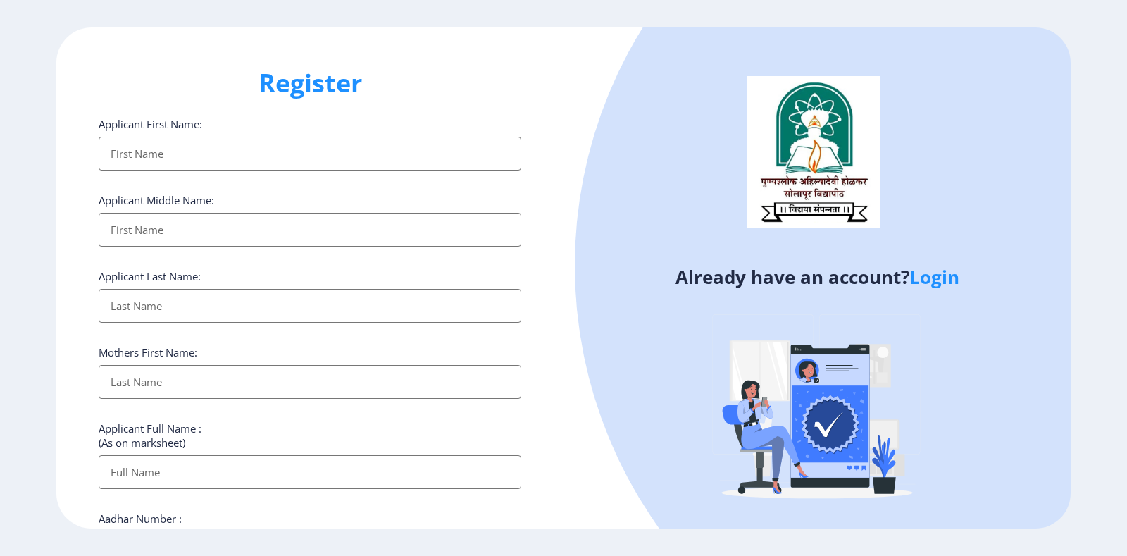
click at [338, 154] on input "Applicant First Name:" at bounding box center [310, 154] width 423 height 34
type input "[PERSON_NAME]"
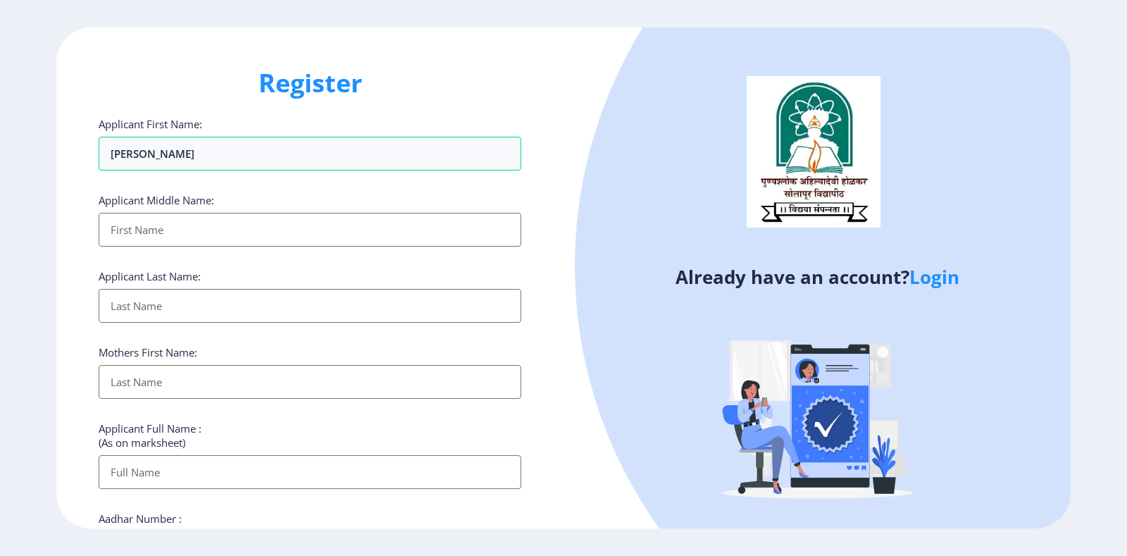
click at [275, 232] on input "Applicant First Name:" at bounding box center [310, 230] width 423 height 34
type input "Raghunath"
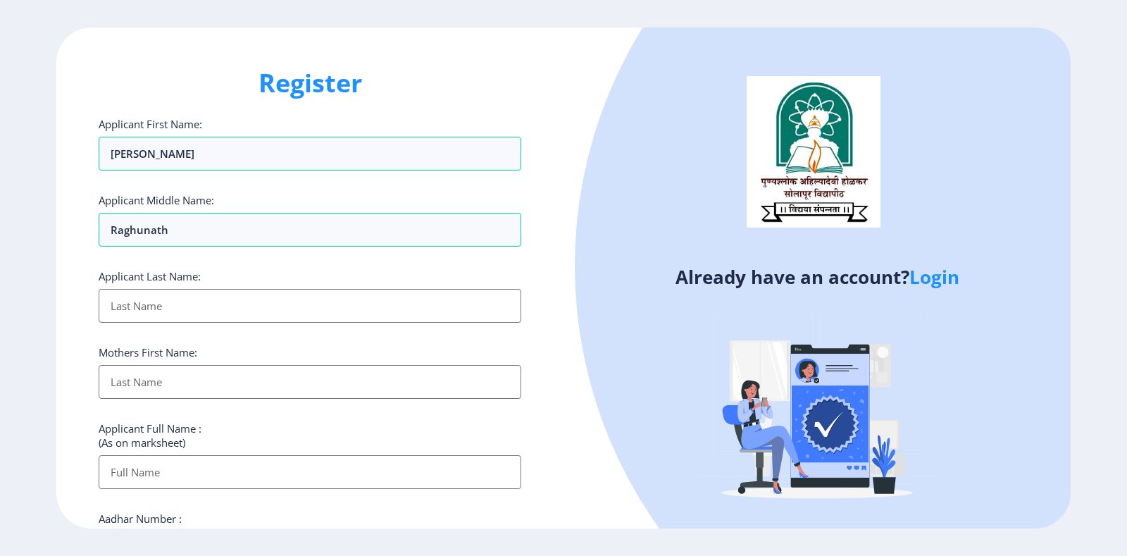
click at [234, 309] on input "Applicant First Name:" at bounding box center [310, 306] width 423 height 34
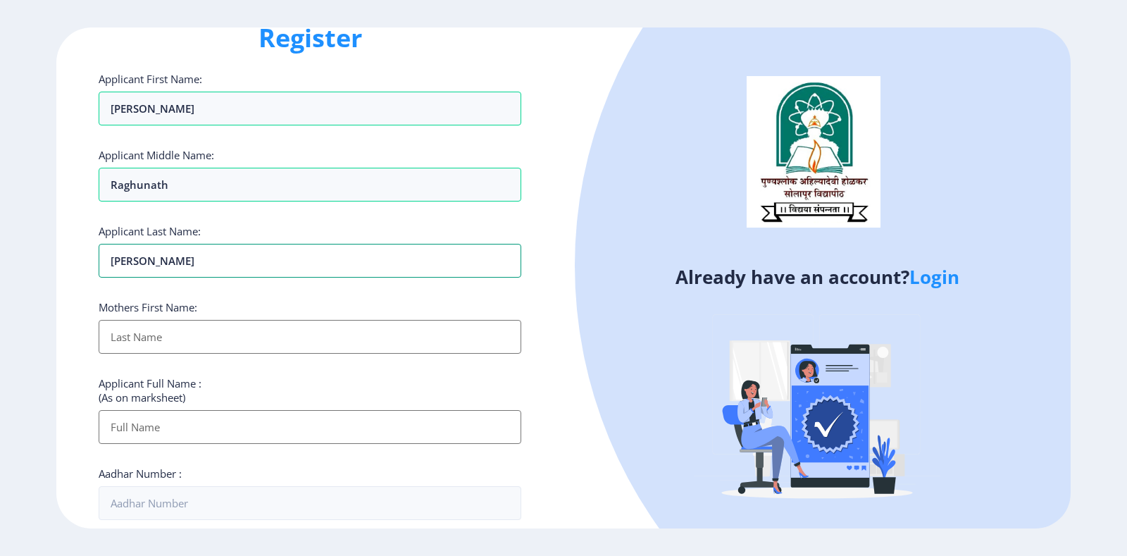
scroll to position [70, 0]
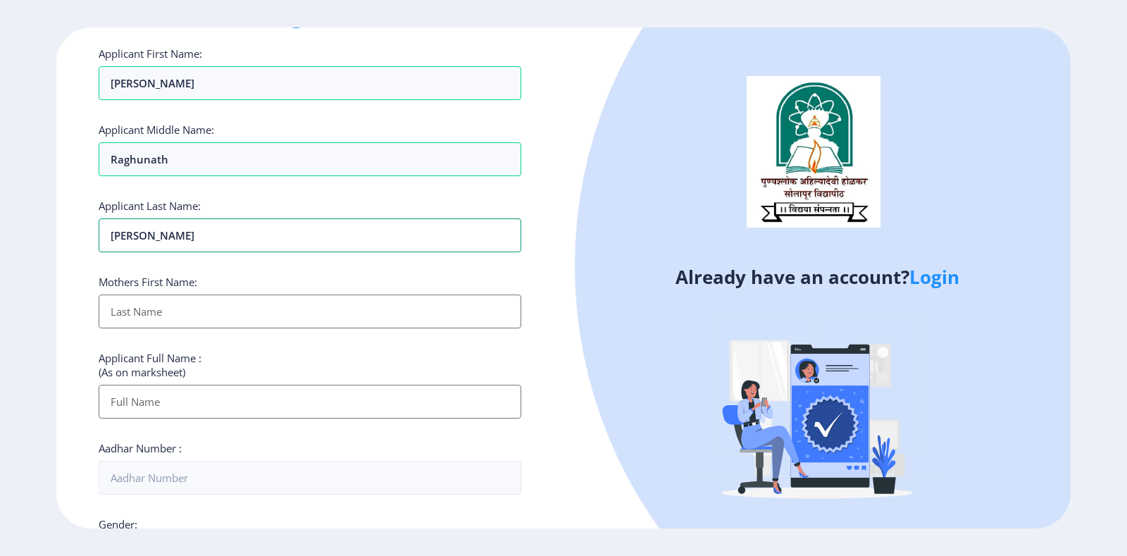
type input "[PERSON_NAME]"
click at [338, 313] on input "Applicant First Name:" at bounding box center [310, 312] width 423 height 34
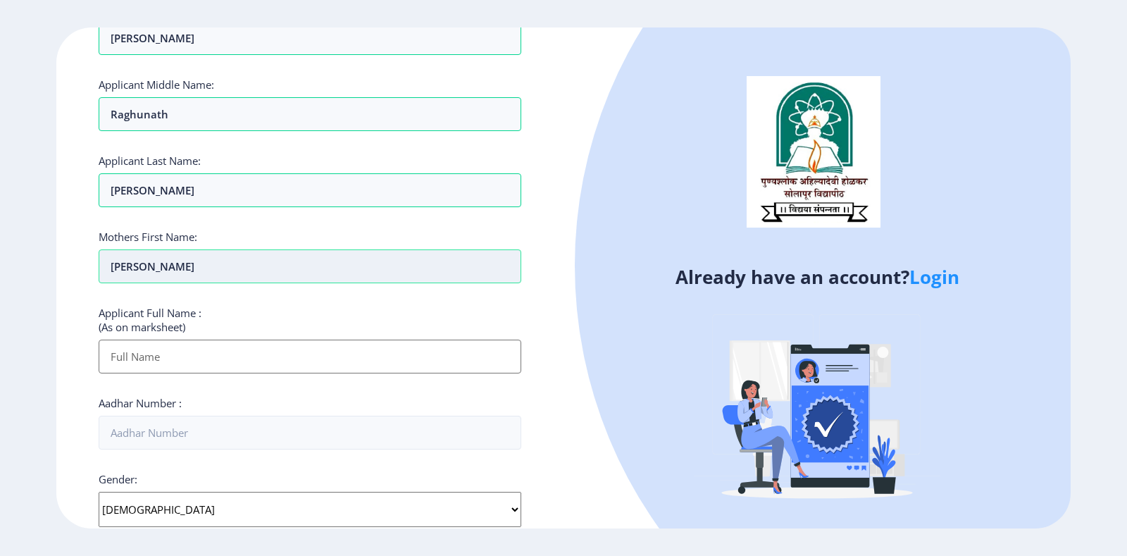
scroll to position [141, 0]
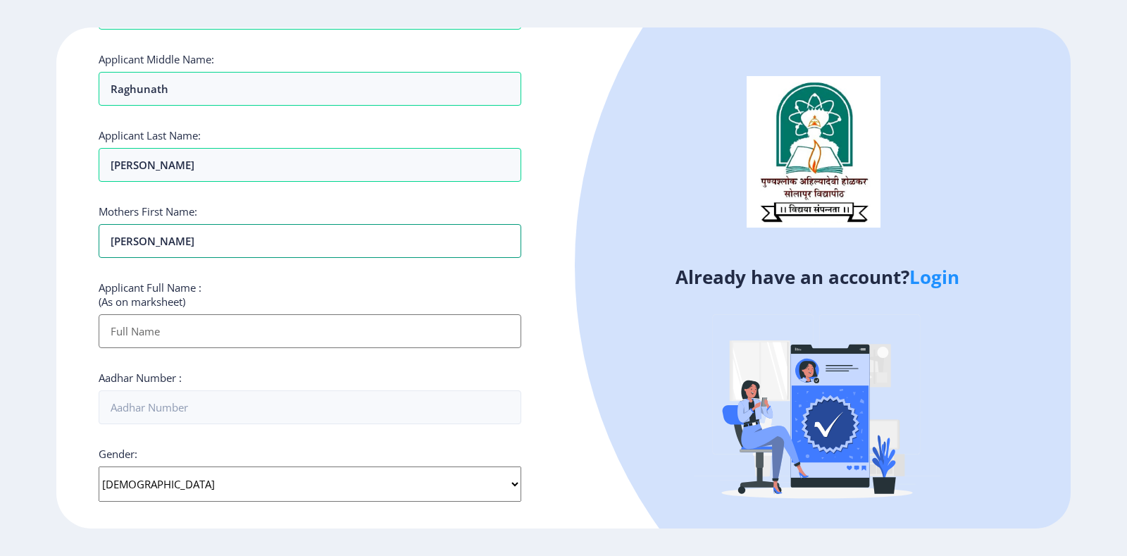
type input "[PERSON_NAME]"
click at [240, 318] on input "Applicant First Name:" at bounding box center [310, 331] width 423 height 34
type input "[PERSON_NAME]"
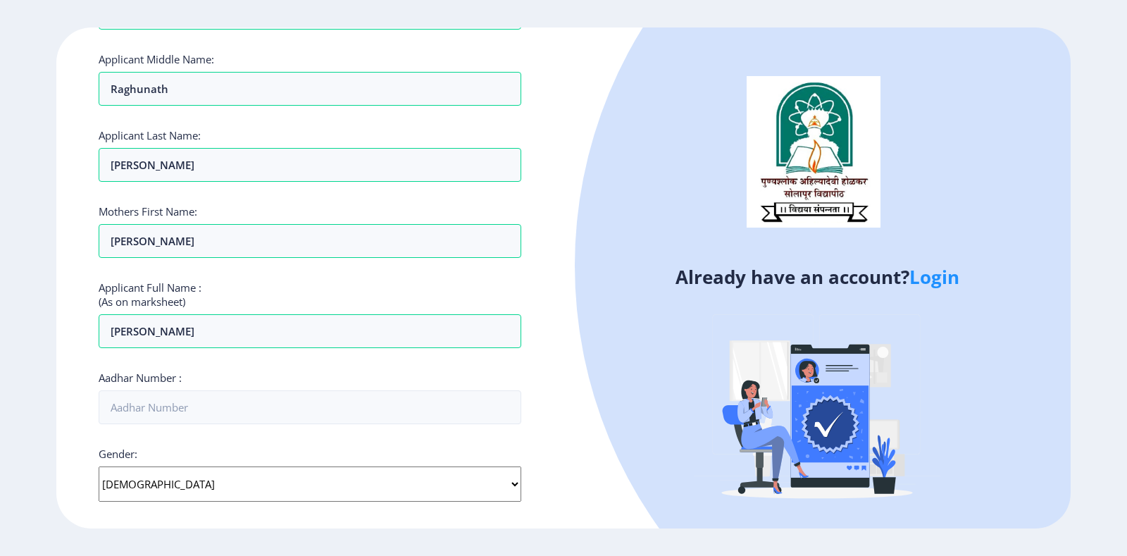
click at [308, 380] on div "Aadhar Number :" at bounding box center [310, 398] width 423 height 54
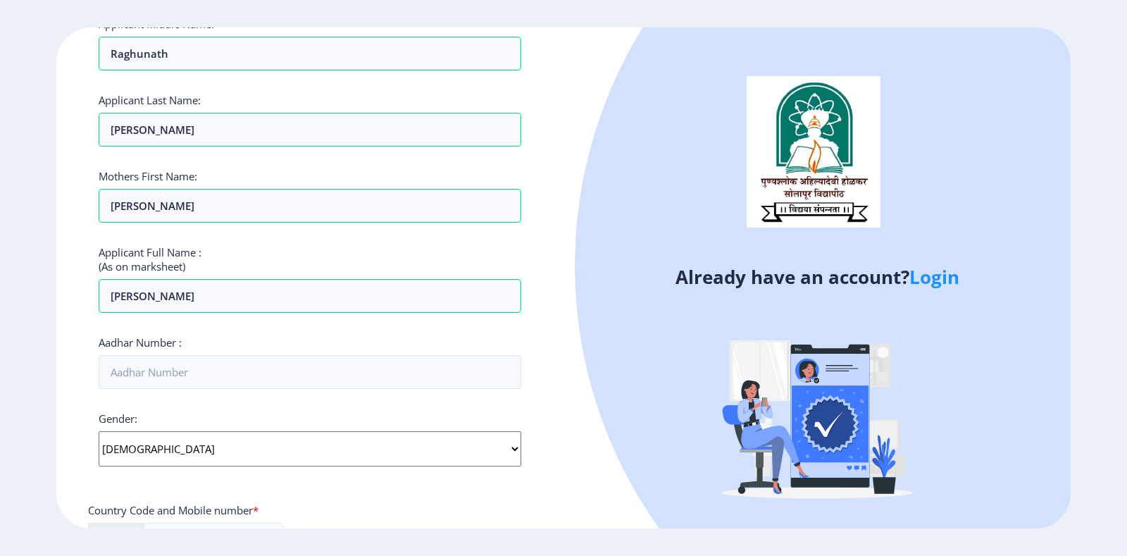
scroll to position [211, 0]
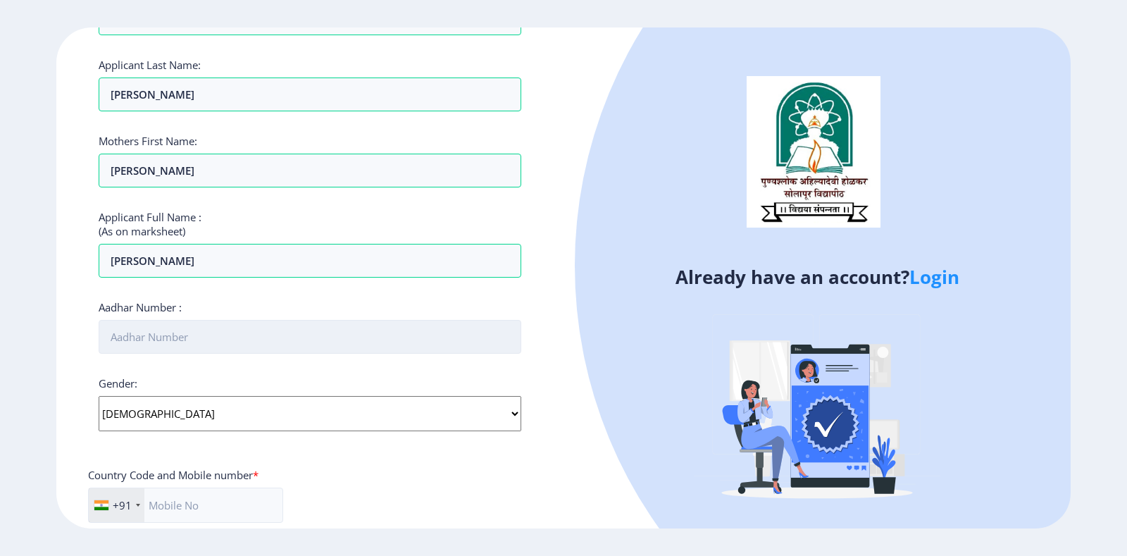
click at [227, 337] on input "Aadhar Number :" at bounding box center [310, 337] width 423 height 34
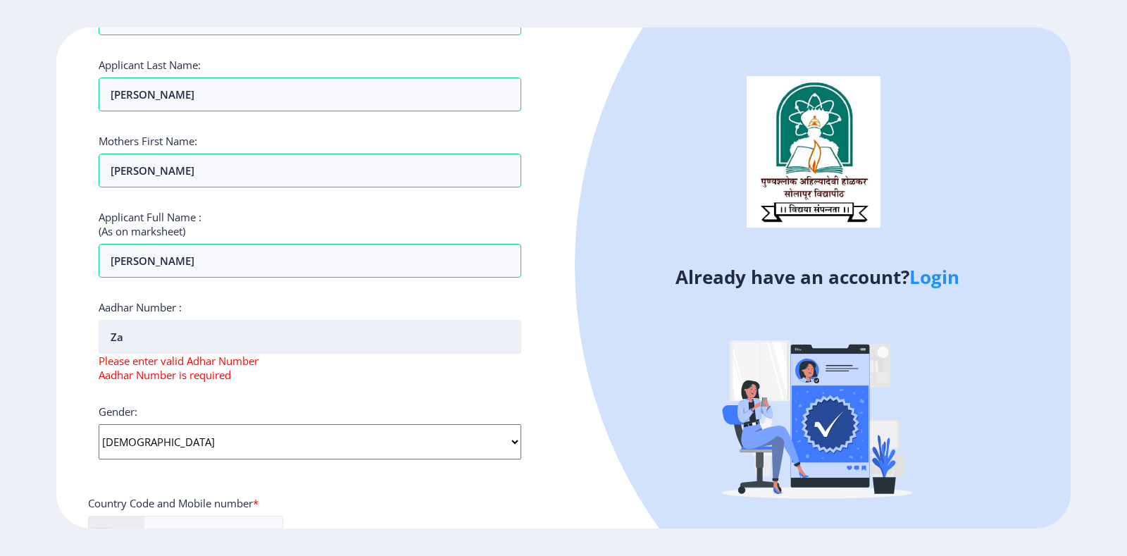
type input "Z"
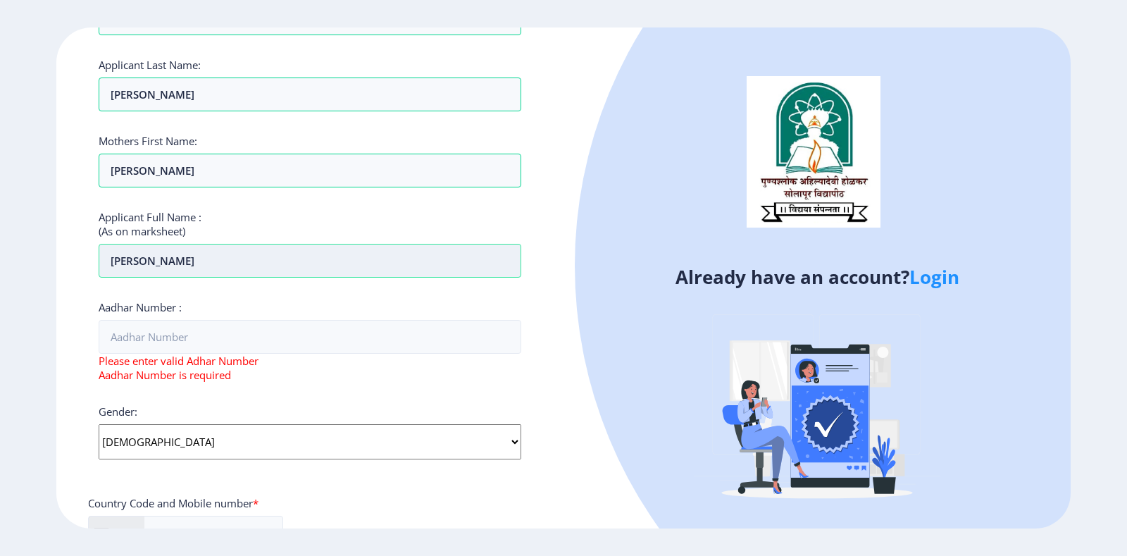
drag, startPoint x: 272, startPoint y: 259, endPoint x: 218, endPoint y: 265, distance: 54.5
click at [217, 265] on input "[PERSON_NAME]" at bounding box center [310, 261] width 423 height 34
click at [110, 260] on input "[PERSON_NAME]" at bounding box center [310, 261] width 423 height 34
paste input "[PERSON_NAME]"
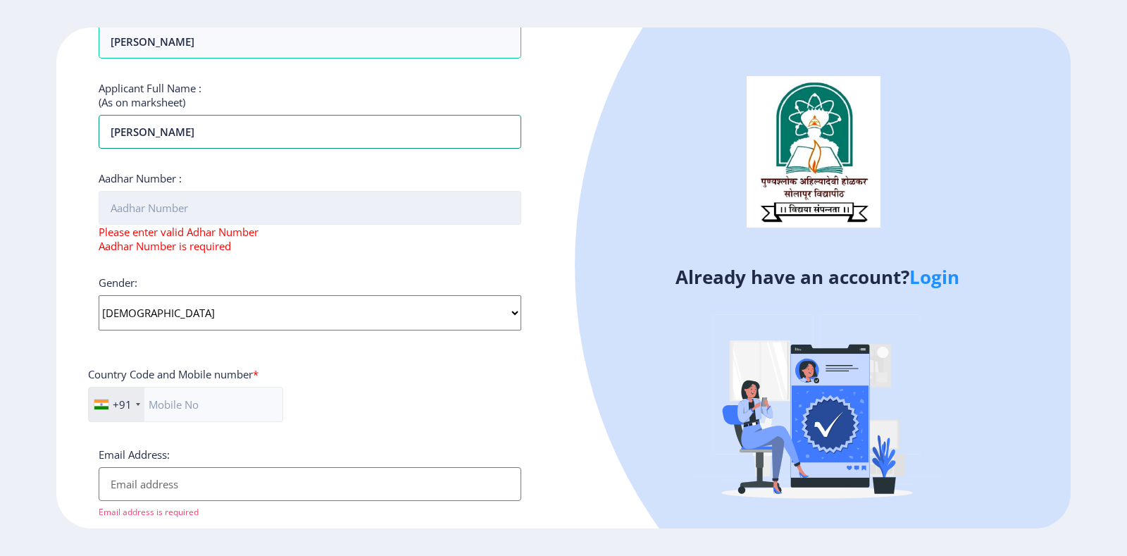
scroll to position [352, 0]
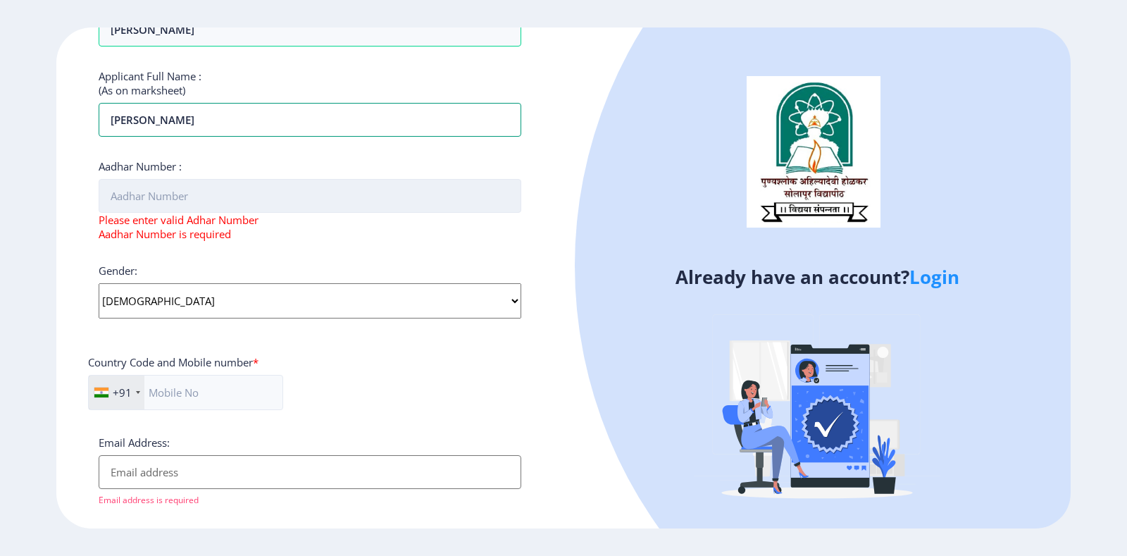
type input "[PERSON_NAME]"
click at [195, 200] on input "Aadhar Number :" at bounding box center [310, 196] width 423 height 34
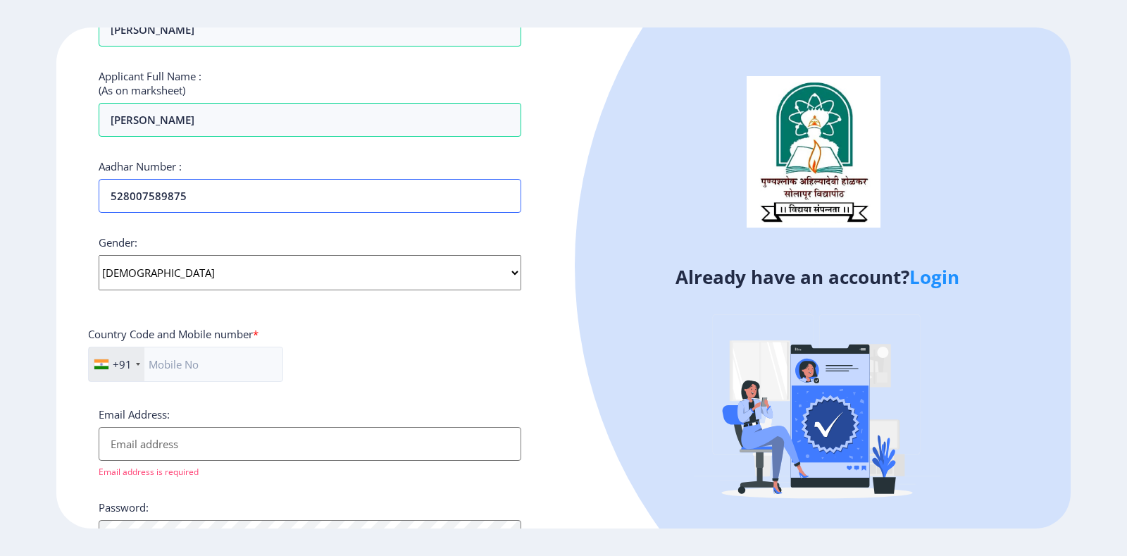
type input "528007589875"
click at [182, 278] on select "Select Gender [DEMOGRAPHIC_DATA] [DEMOGRAPHIC_DATA] Other" at bounding box center [310, 272] width 423 height 35
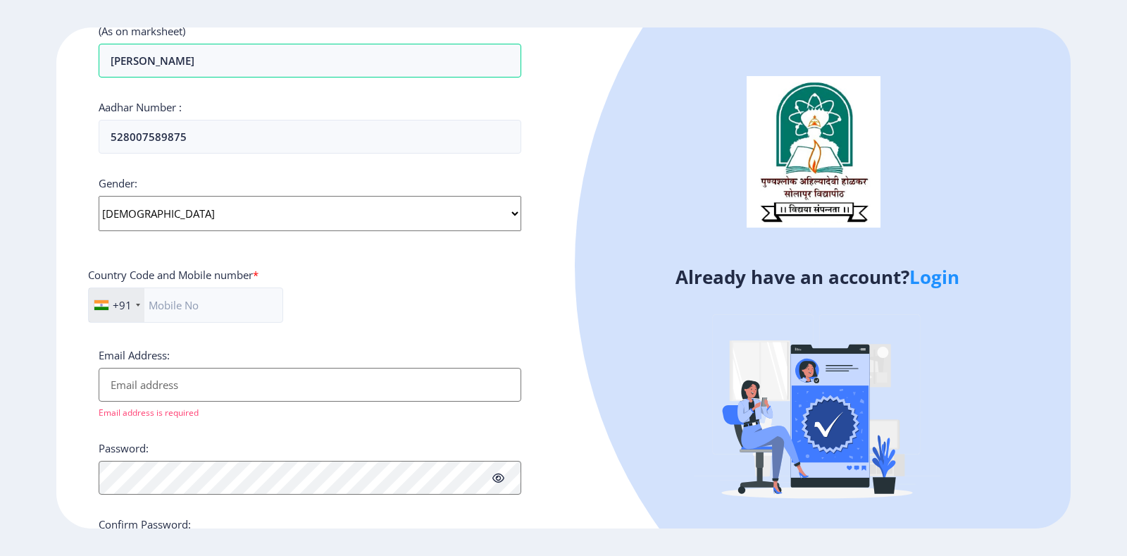
scroll to position [493, 0]
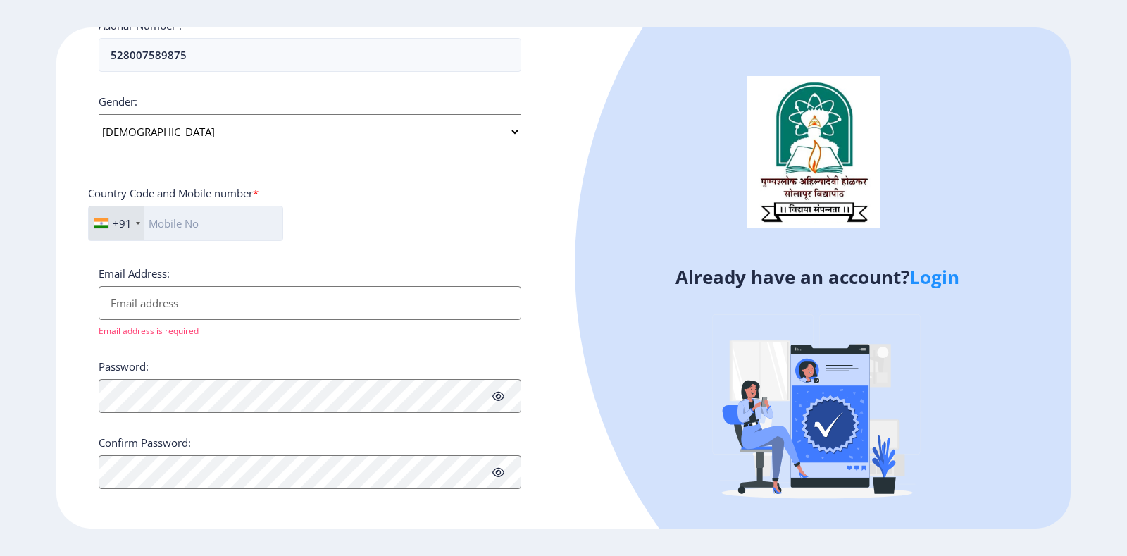
click at [235, 223] on input "text" at bounding box center [185, 223] width 195 height 35
type input "9067773535"
click at [222, 314] on input "Email Address:" at bounding box center [310, 303] width 423 height 34
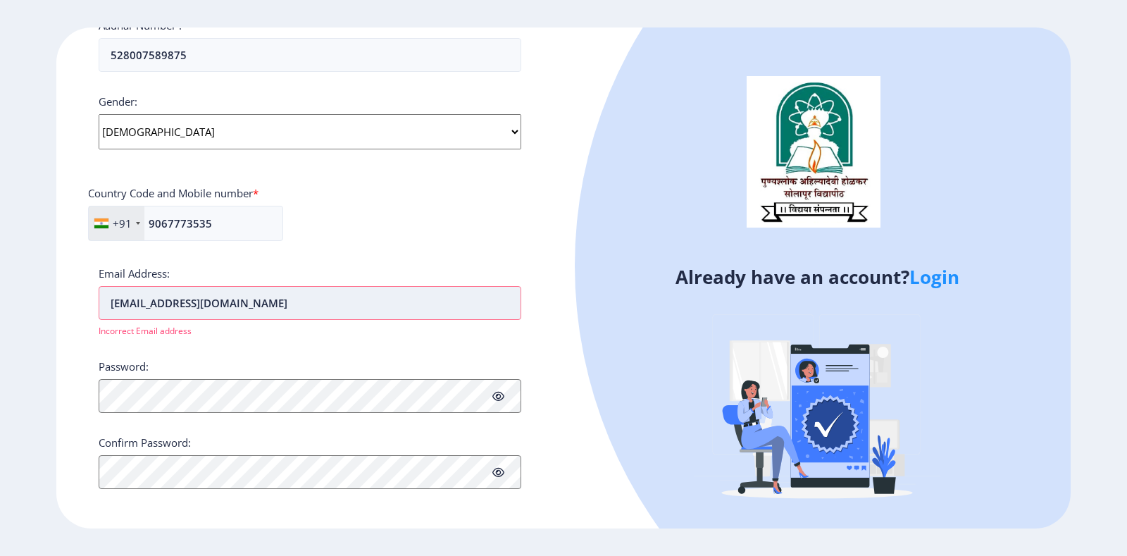
scroll to position [481, 0]
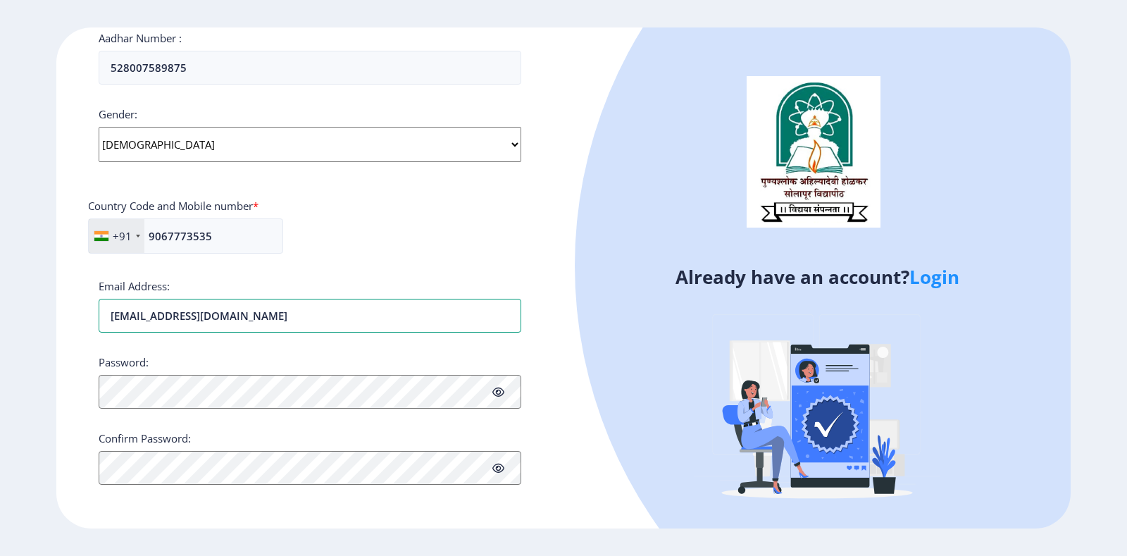
type input "[EMAIL_ADDRESS][DOMAIN_NAME]"
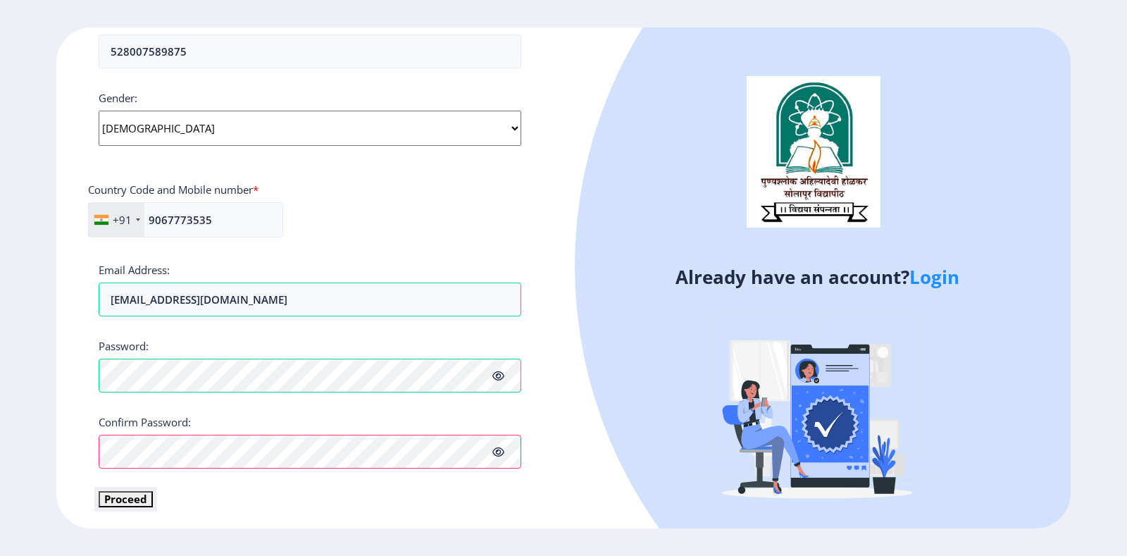
click at [114, 483] on button "Proceed" at bounding box center [126, 499] width 54 height 16
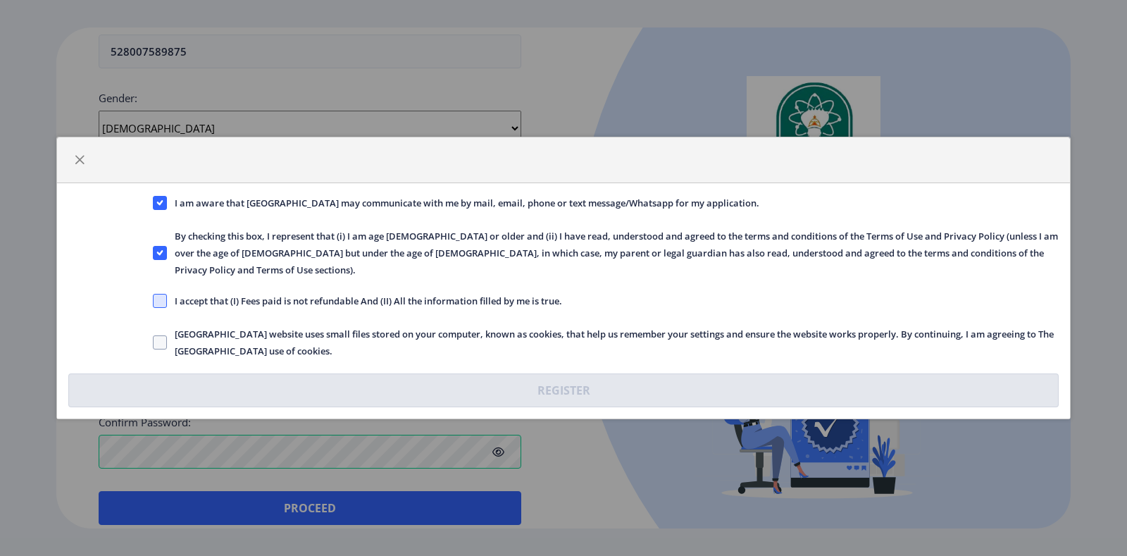
click at [165, 297] on label "I accept that (I) Fees paid is not refundable And (II) All the information fill…" at bounding box center [357, 300] width 409 height 17
click at [159, 294] on span at bounding box center [160, 301] width 14 height 14
click at [154, 301] on input "I accept that (I) Fees paid is not refundable And (II) All the information fill…" at bounding box center [153, 301] width 1 height 1
checkbox input "true"
click at [161, 335] on span at bounding box center [160, 342] width 14 height 14
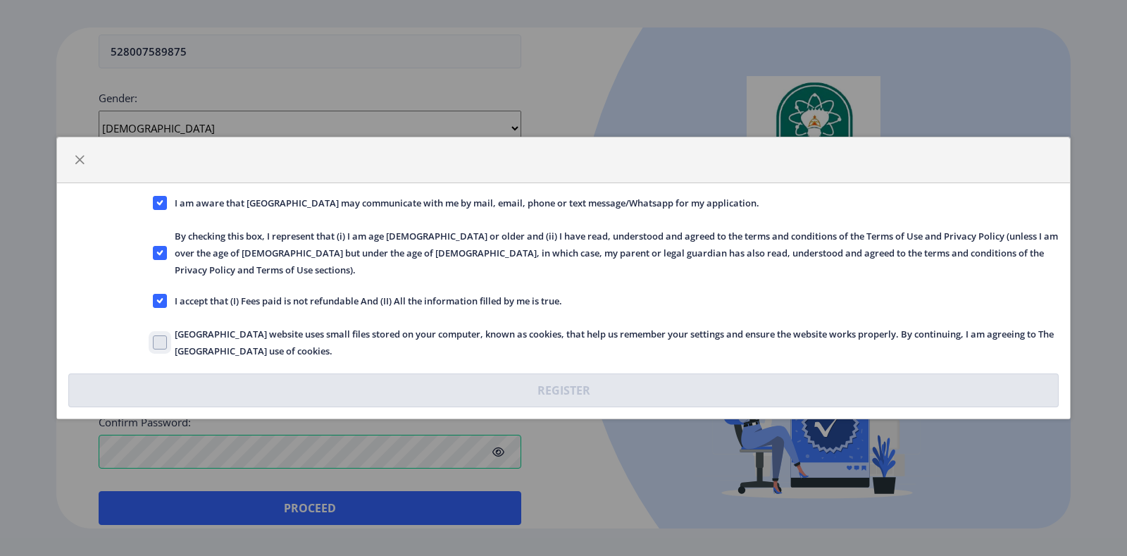
click at [154, 342] on input "[GEOGRAPHIC_DATA] website uses small files stored on your computer, known as co…" at bounding box center [153, 342] width 1 height 1
checkbox input "true"
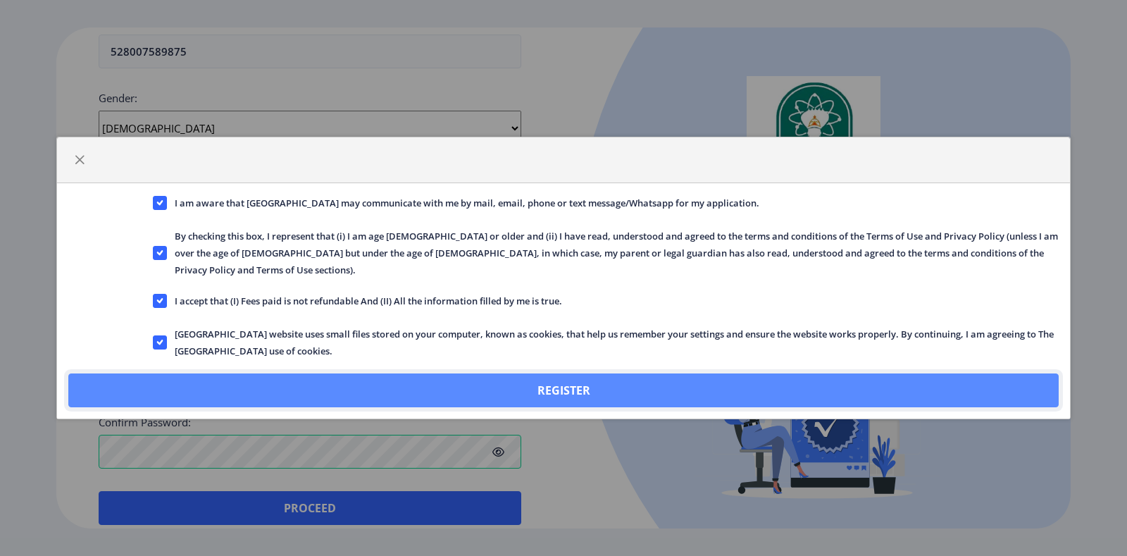
click at [533, 378] on button "Register" at bounding box center [563, 390] width 991 height 34
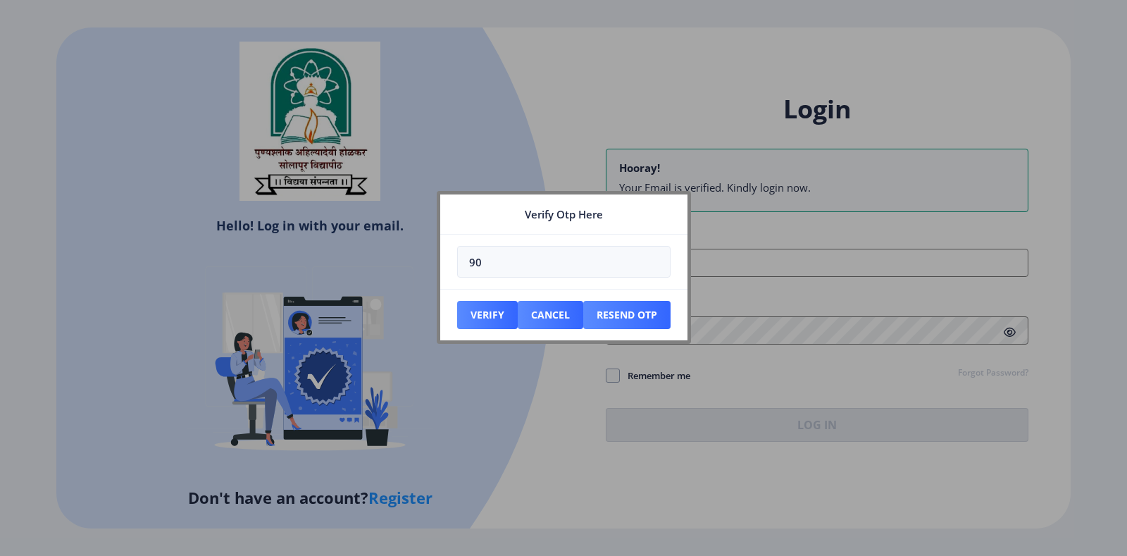
type input "9"
click at [633, 309] on button "Resend Otp" at bounding box center [626, 315] width 87 height 28
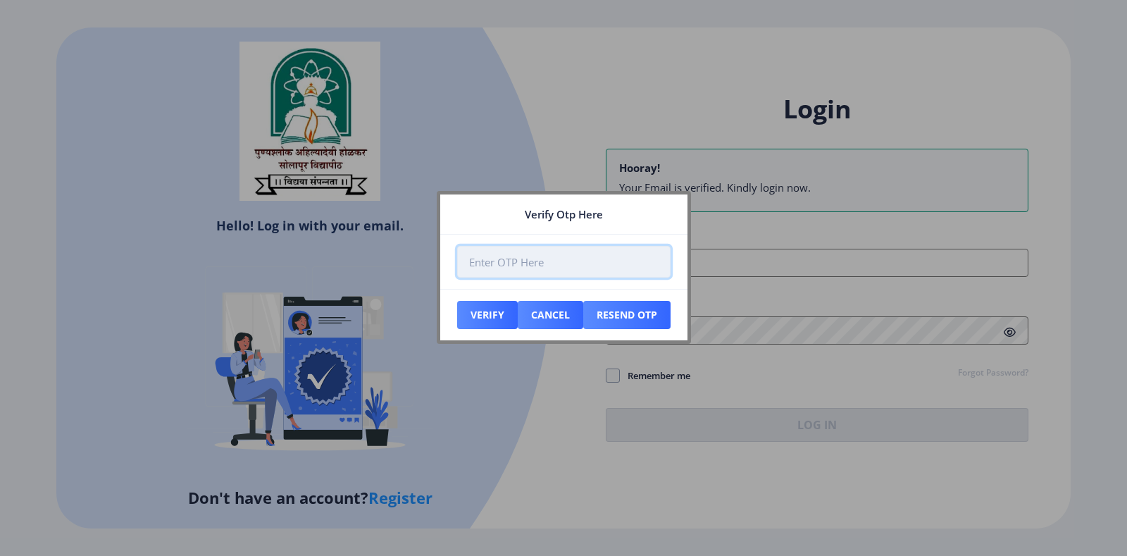
click at [564, 270] on input "number" at bounding box center [563, 262] width 213 height 32
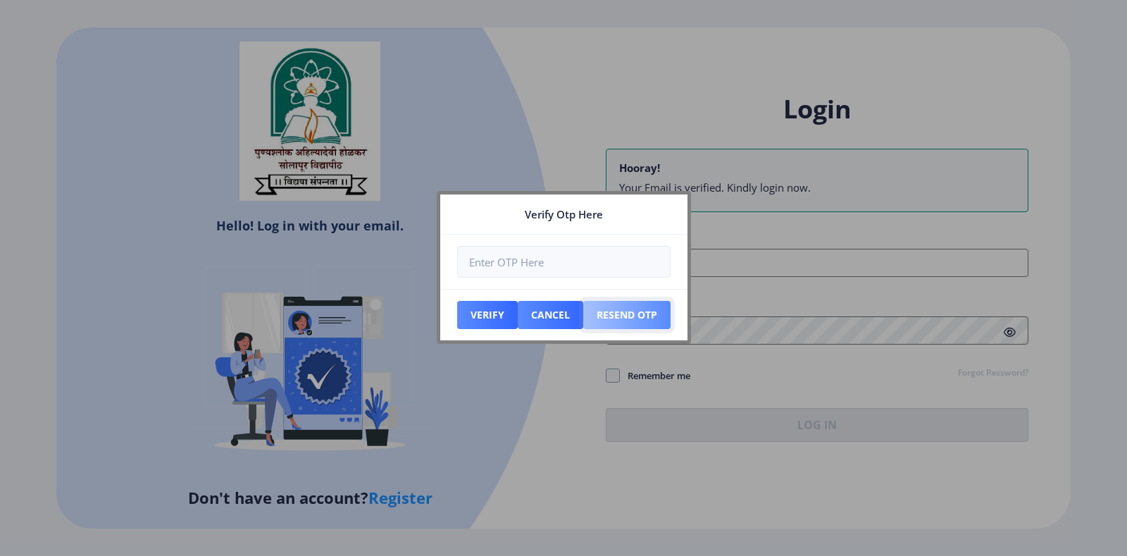
click at [620, 316] on button "Resend Otp" at bounding box center [626, 315] width 87 height 28
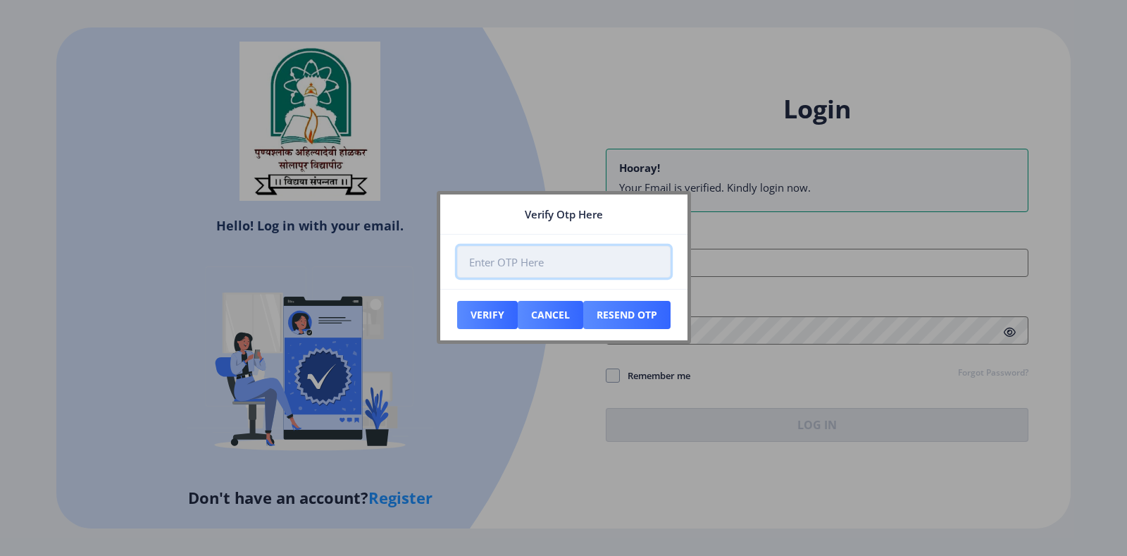
click at [516, 264] on input "number" at bounding box center [563, 262] width 213 height 32
type input "242816"
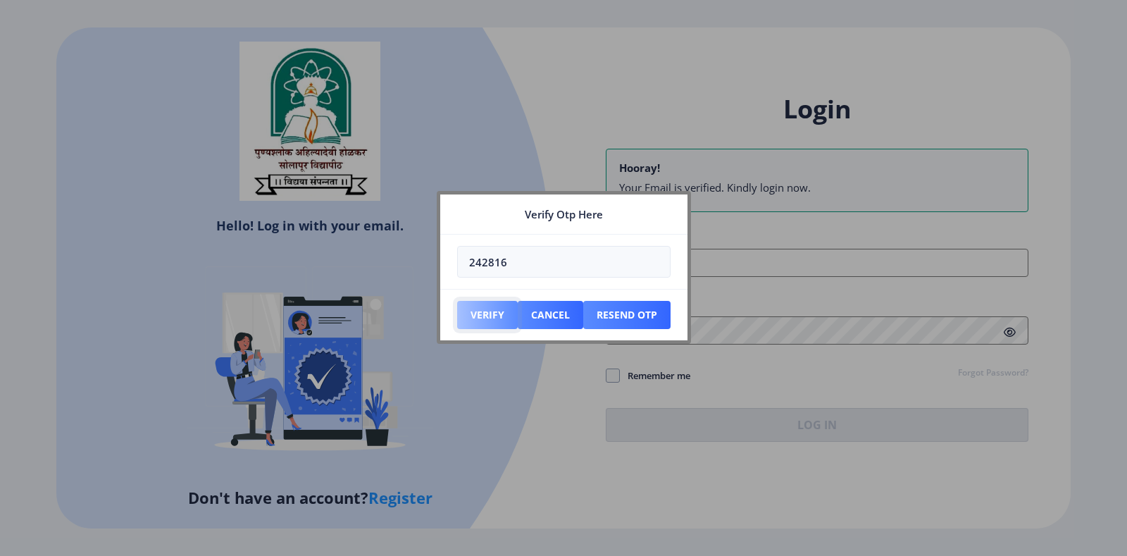
click at [488, 314] on button "Verify" at bounding box center [487, 315] width 61 height 28
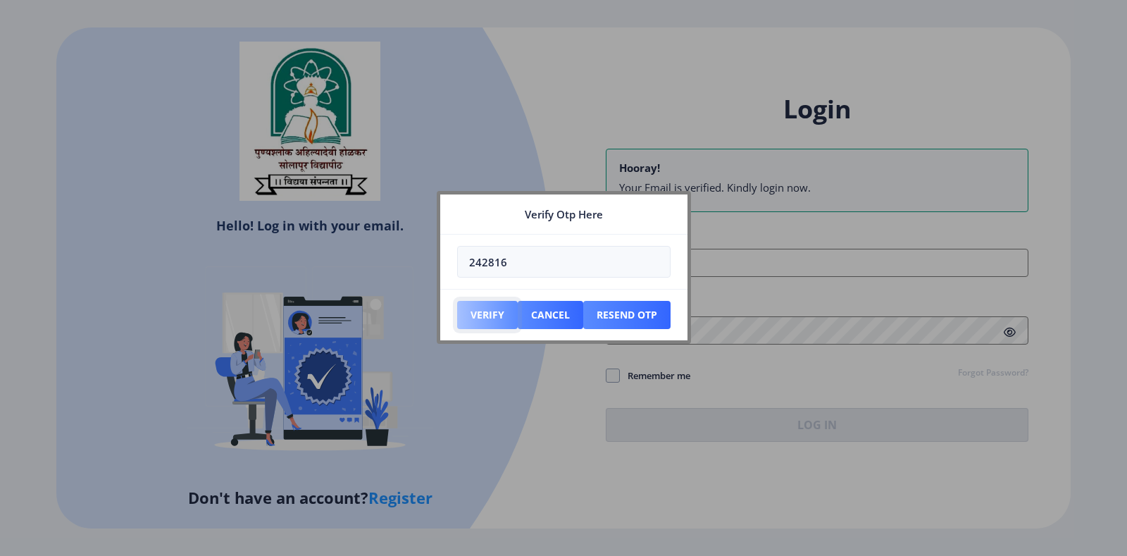
click at [488, 314] on button "Verify" at bounding box center [487, 315] width 61 height 28
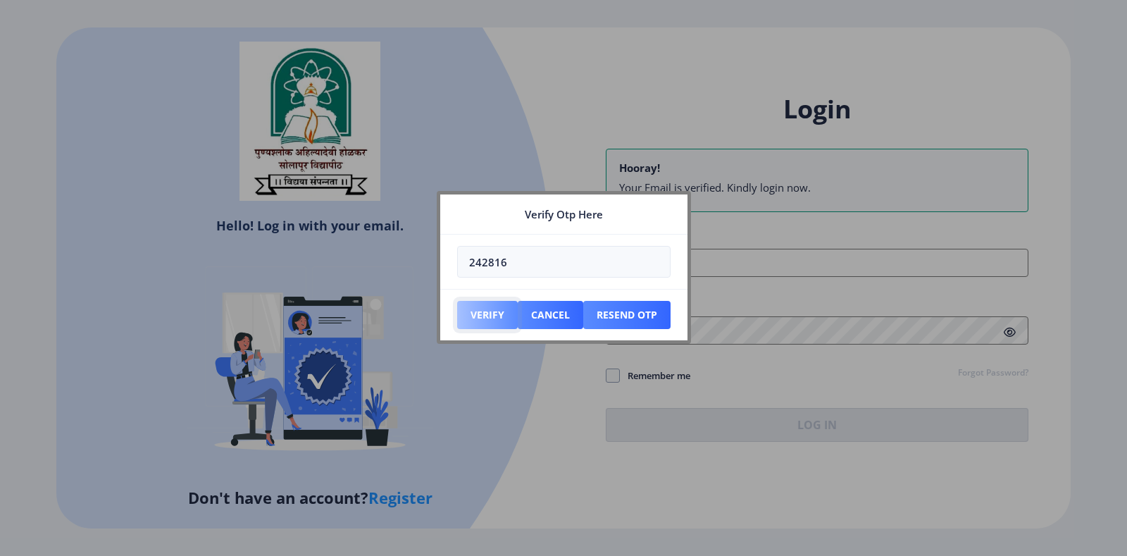
click at [488, 314] on button "Verify" at bounding box center [487, 315] width 61 height 28
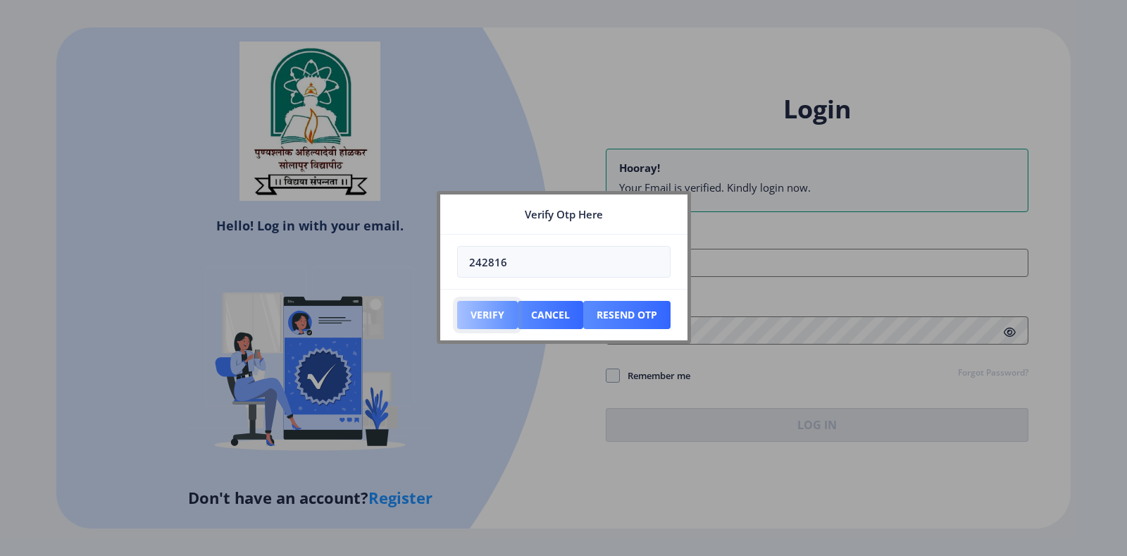
click at [488, 314] on button "Verify" at bounding box center [487, 315] width 61 height 28
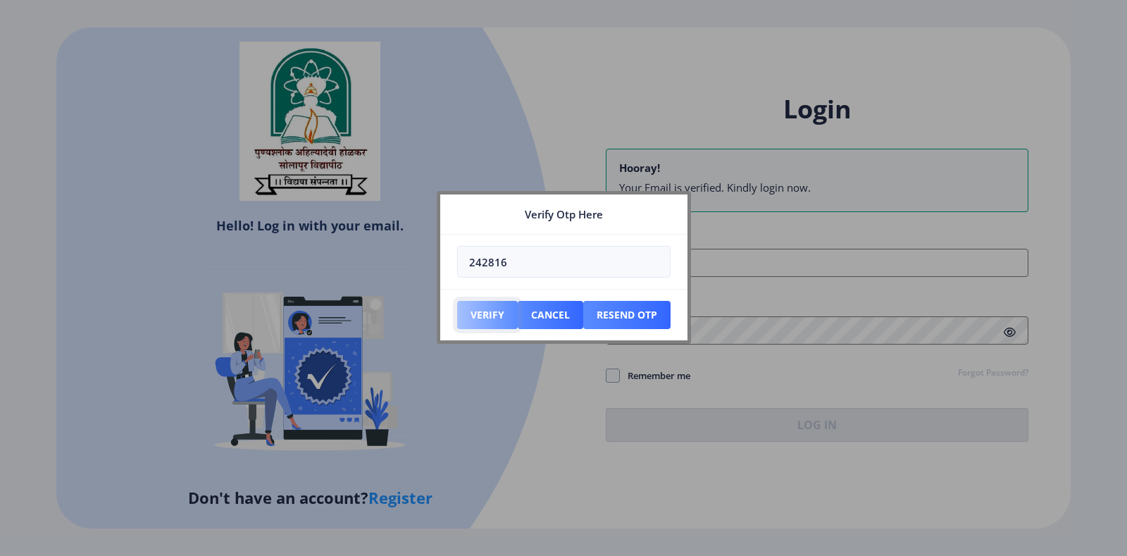
click at [488, 314] on button "Verify" at bounding box center [487, 315] width 61 height 28
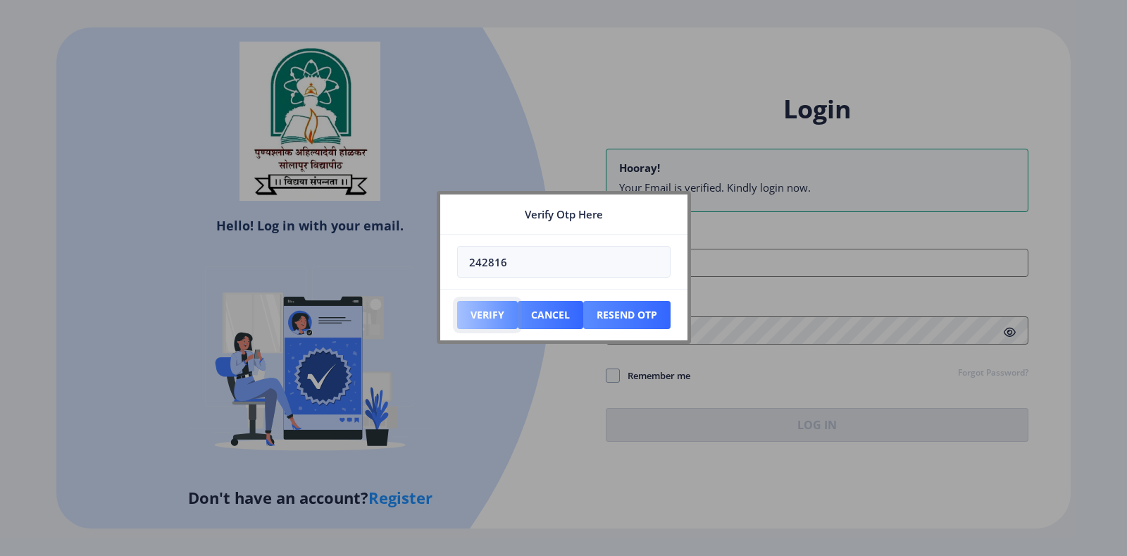
click at [488, 314] on button "Verify" at bounding box center [487, 315] width 61 height 28
click at [490, 314] on button "Verify" at bounding box center [487, 315] width 61 height 28
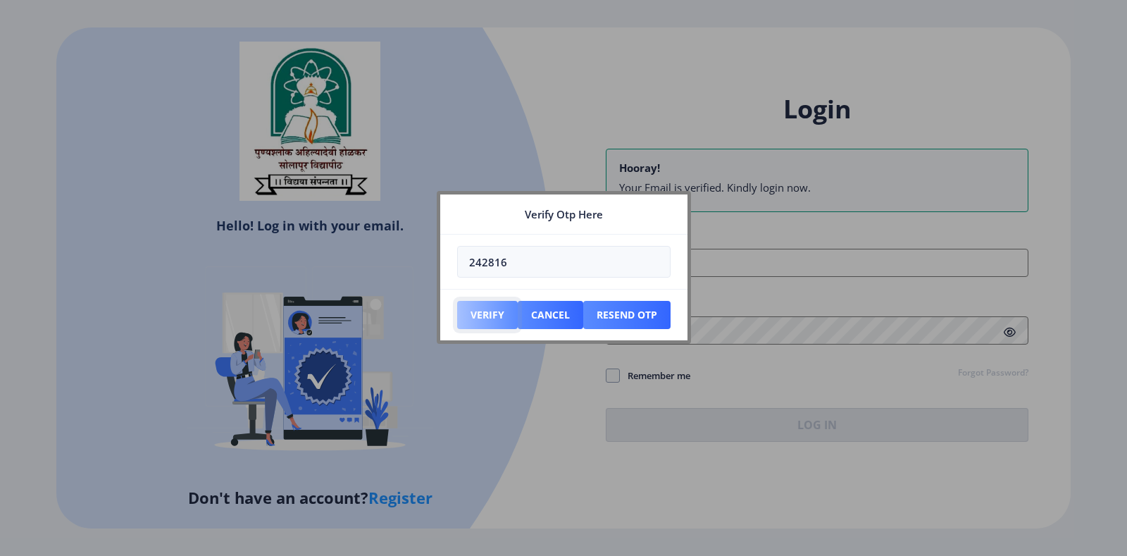
click at [490, 314] on button "Verify" at bounding box center [487, 315] width 61 height 28
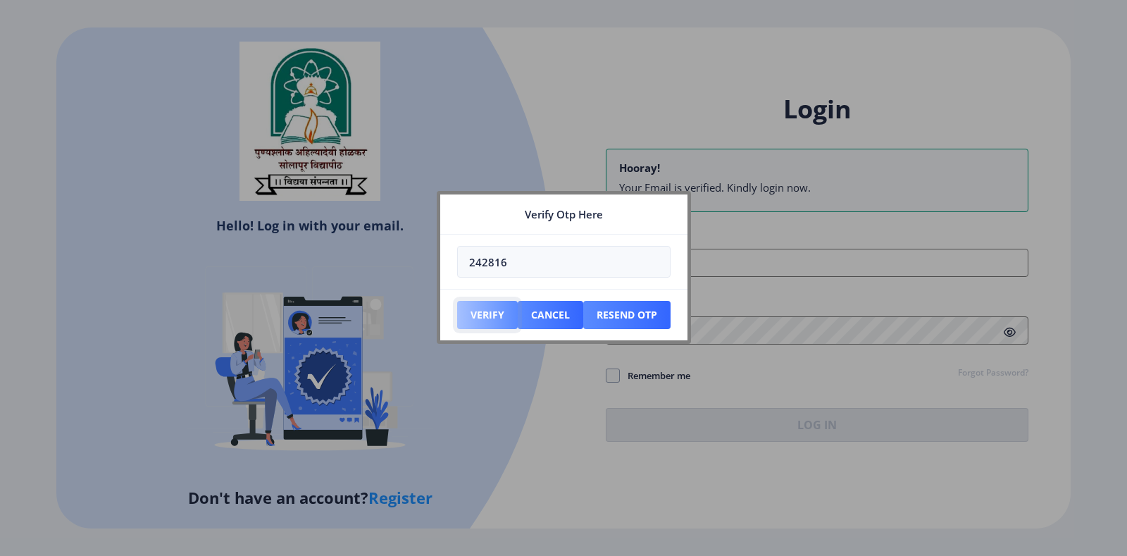
click at [490, 314] on button "Verify" at bounding box center [487, 315] width 61 height 28
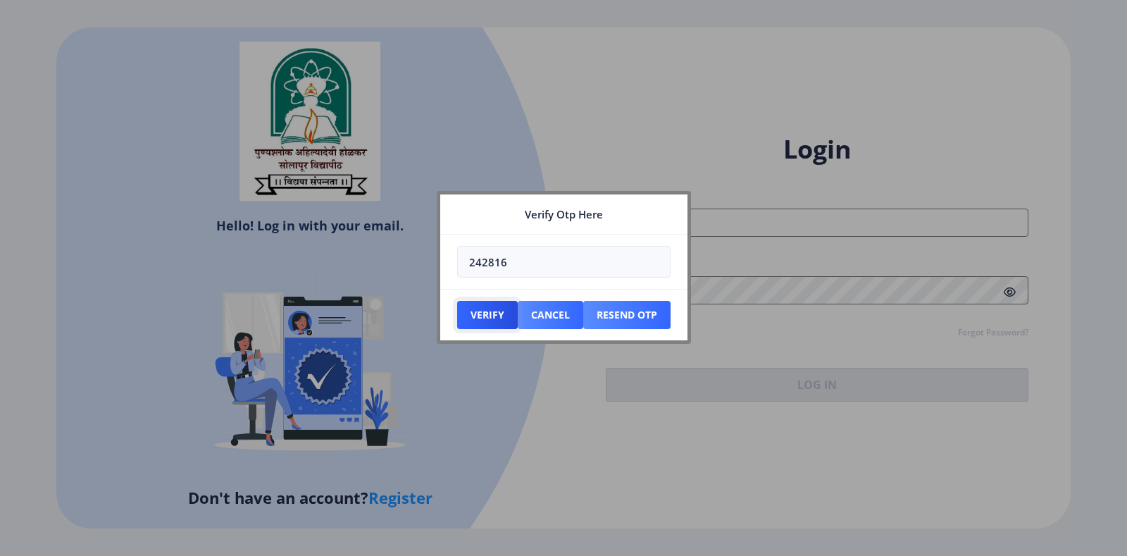
click at [457, 301] on button "Verify" at bounding box center [487, 315] width 61 height 28
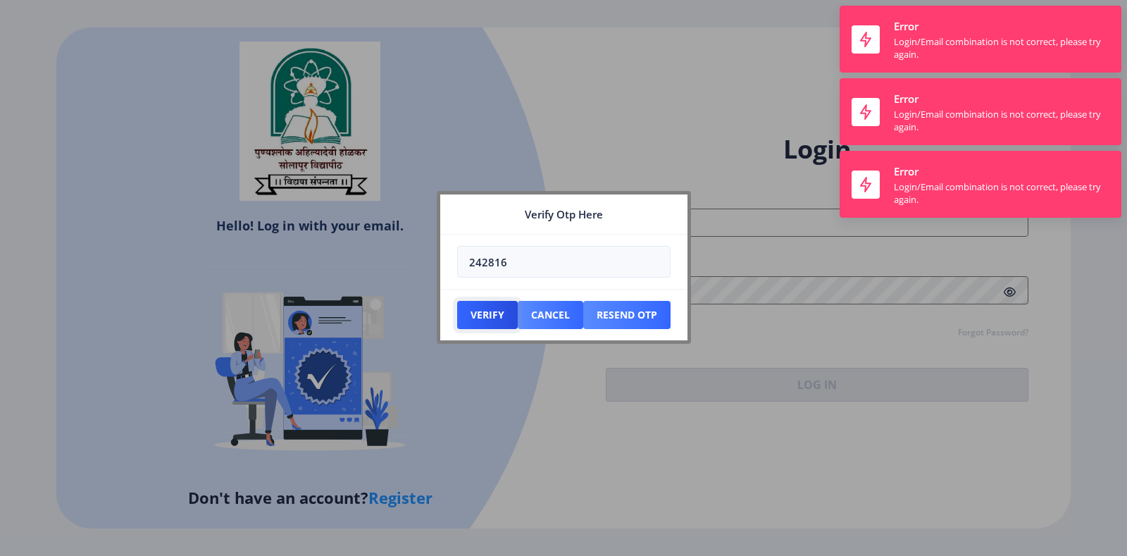
click at [457, 301] on button "Verify" at bounding box center [487, 315] width 61 height 28
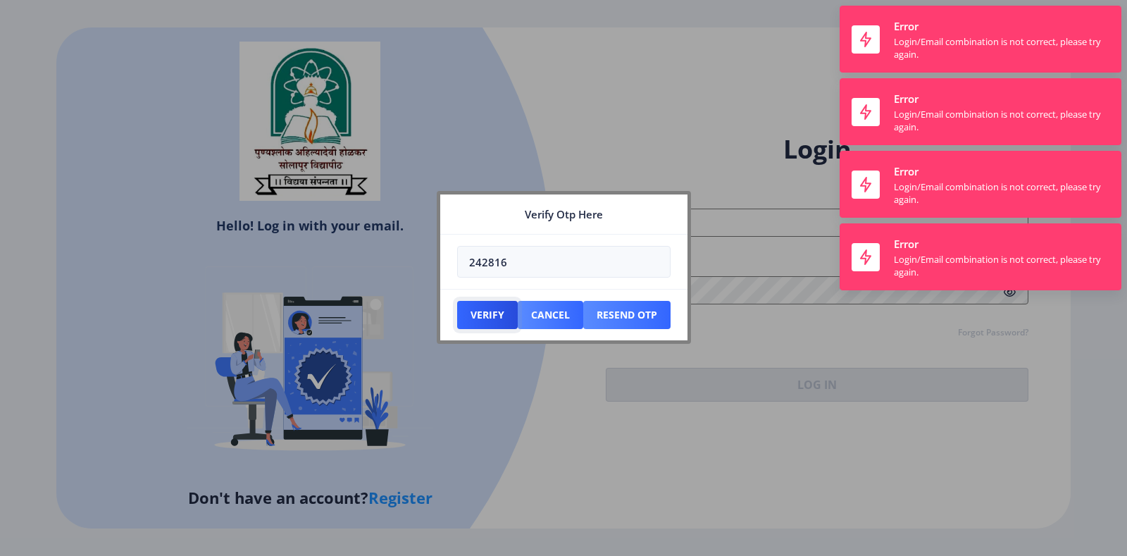
click at [457, 301] on button "Verify" at bounding box center [487, 315] width 61 height 28
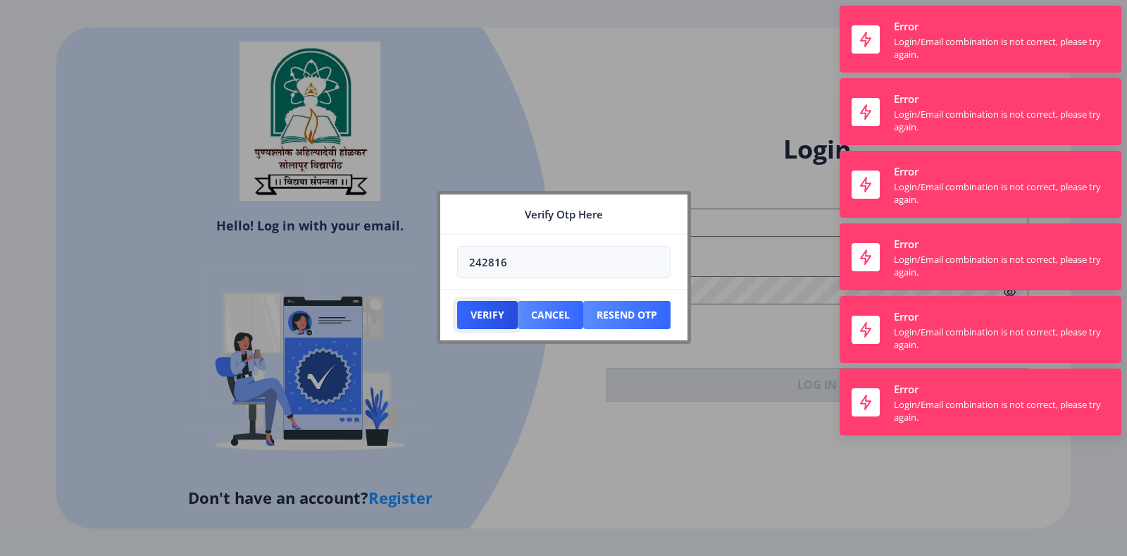
click at [457, 301] on button "Verify" at bounding box center [487, 315] width 61 height 28
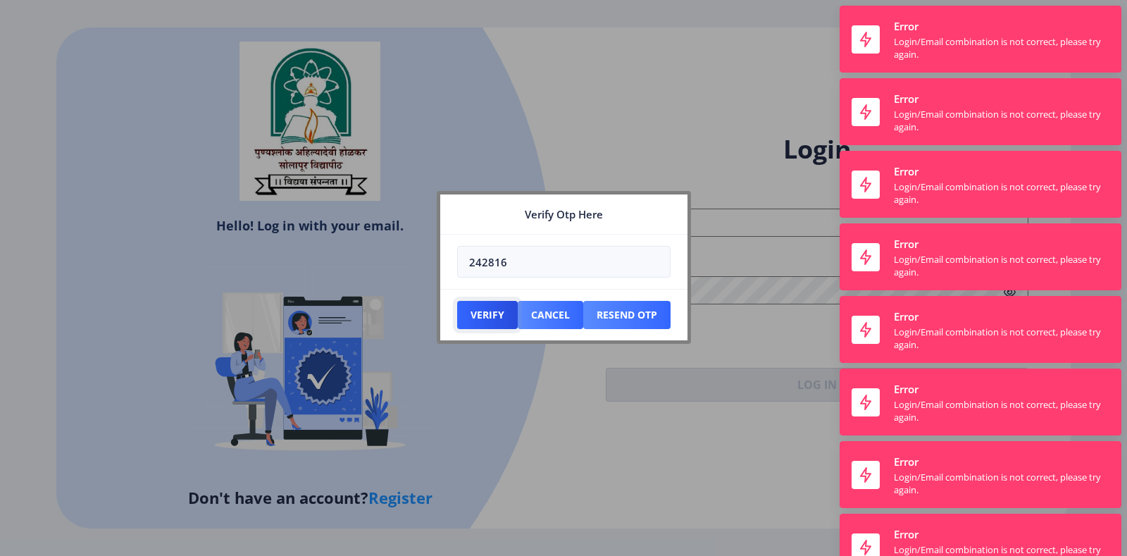
click at [457, 301] on button "Verify" at bounding box center [487, 315] width 61 height 28
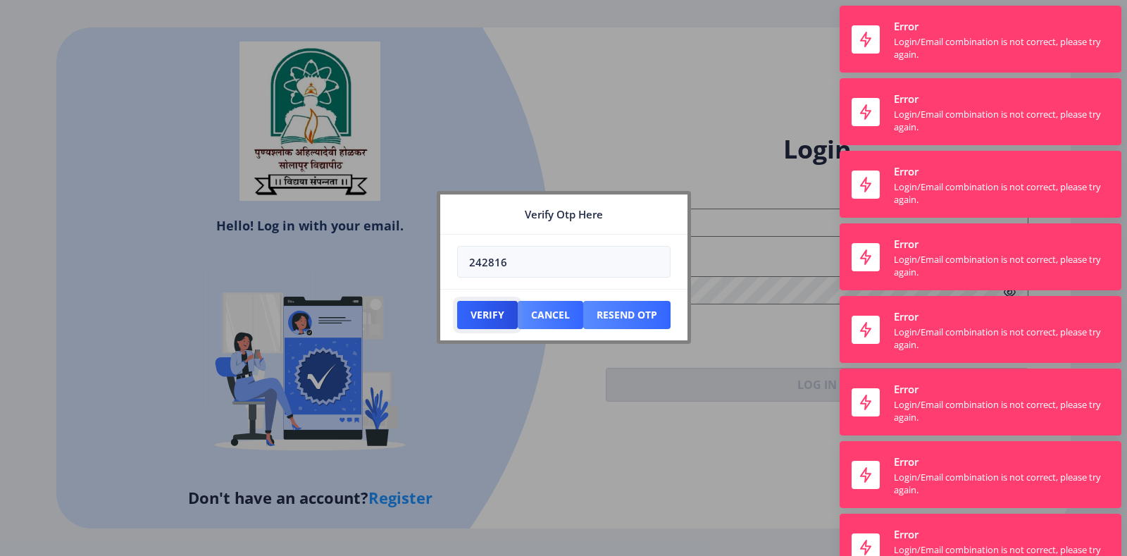
click at [457, 301] on button "Verify" at bounding box center [487, 315] width 61 height 28
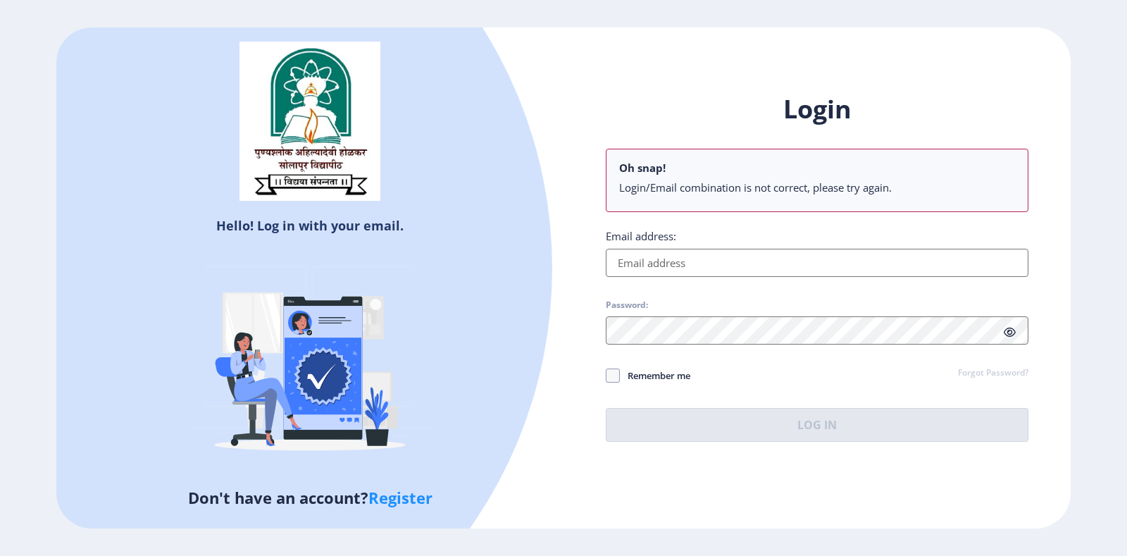
click at [412, 483] on link "Register" at bounding box center [400, 497] width 64 height 21
select select
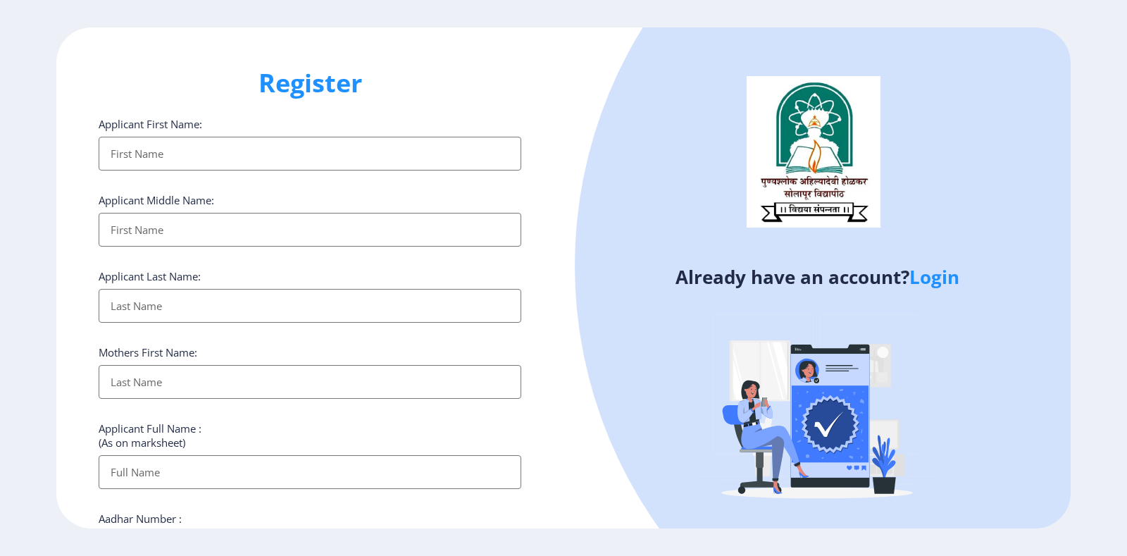
click at [342, 149] on input "Applicant First Name:" at bounding box center [310, 154] width 423 height 34
type input "[PERSON_NAME]"
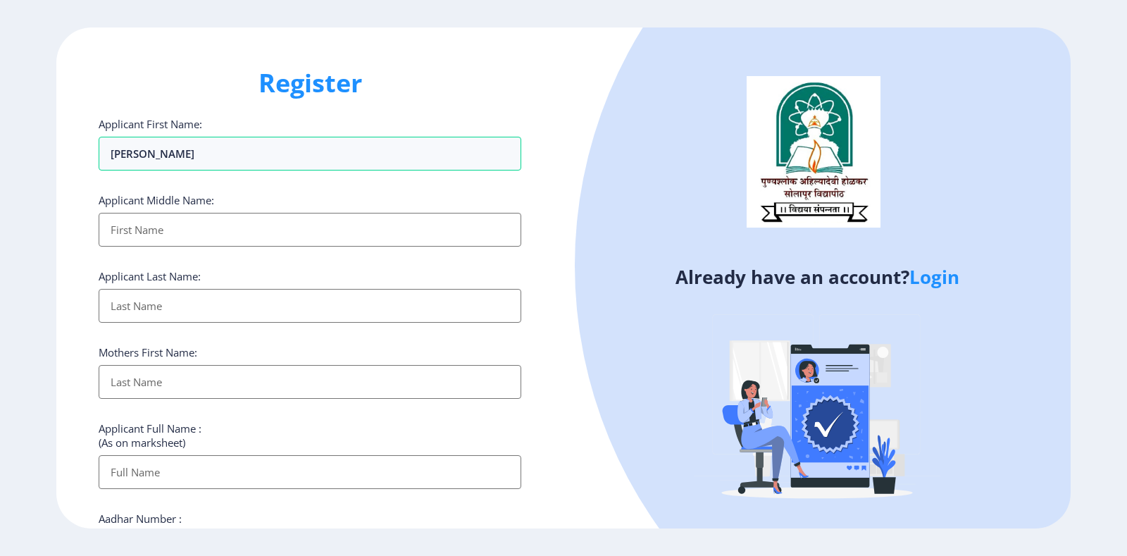
click at [259, 217] on input "Applicant First Name:" at bounding box center [310, 230] width 423 height 34
type input "Raghunath"
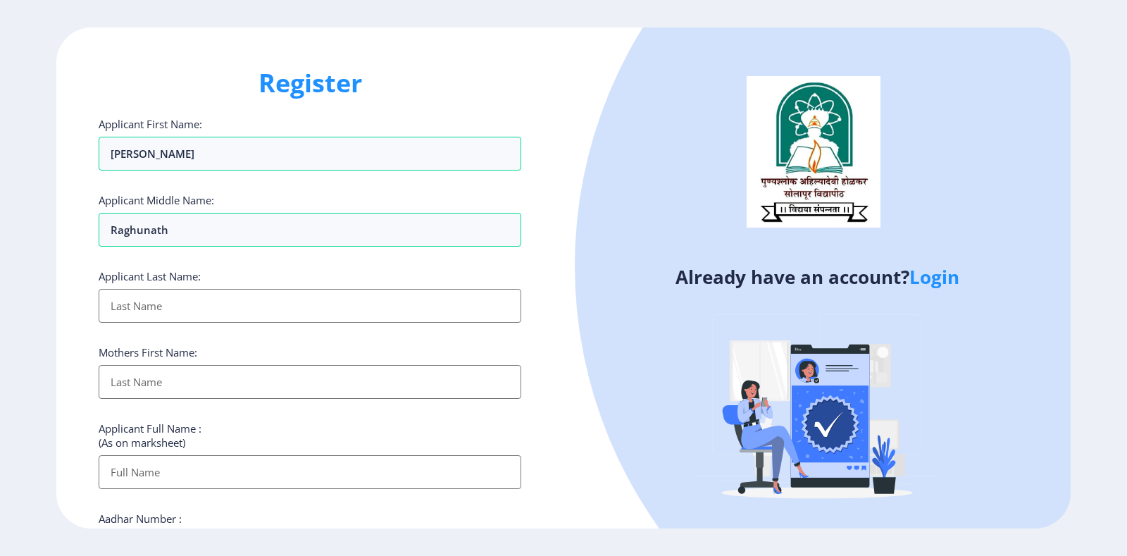
click at [226, 307] on input "Applicant First Name:" at bounding box center [310, 306] width 423 height 34
type input "[PERSON_NAME]"
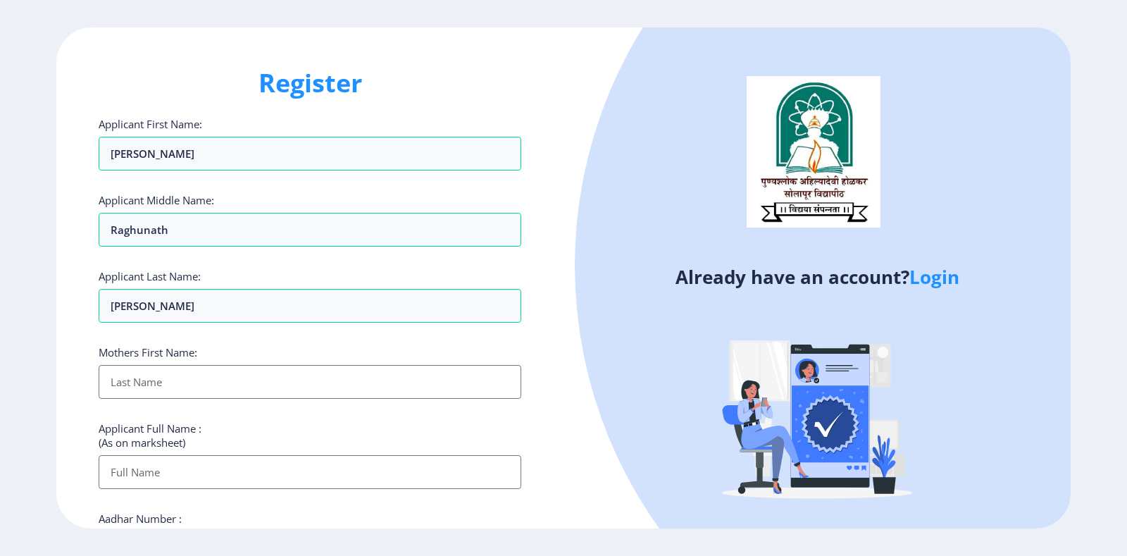
click at [205, 383] on input "Applicant First Name:" at bounding box center [310, 382] width 423 height 34
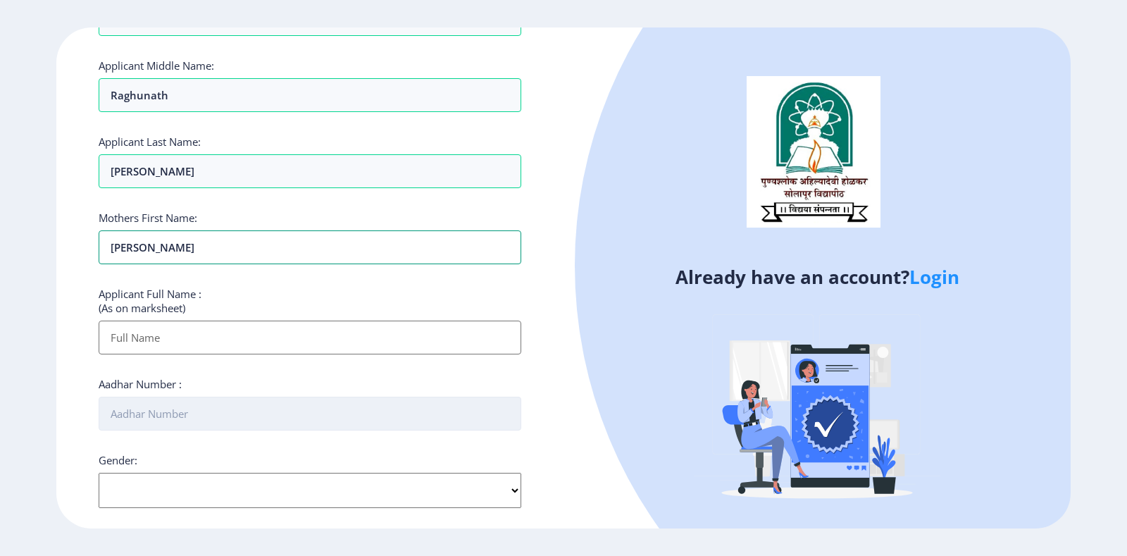
scroll to position [141, 0]
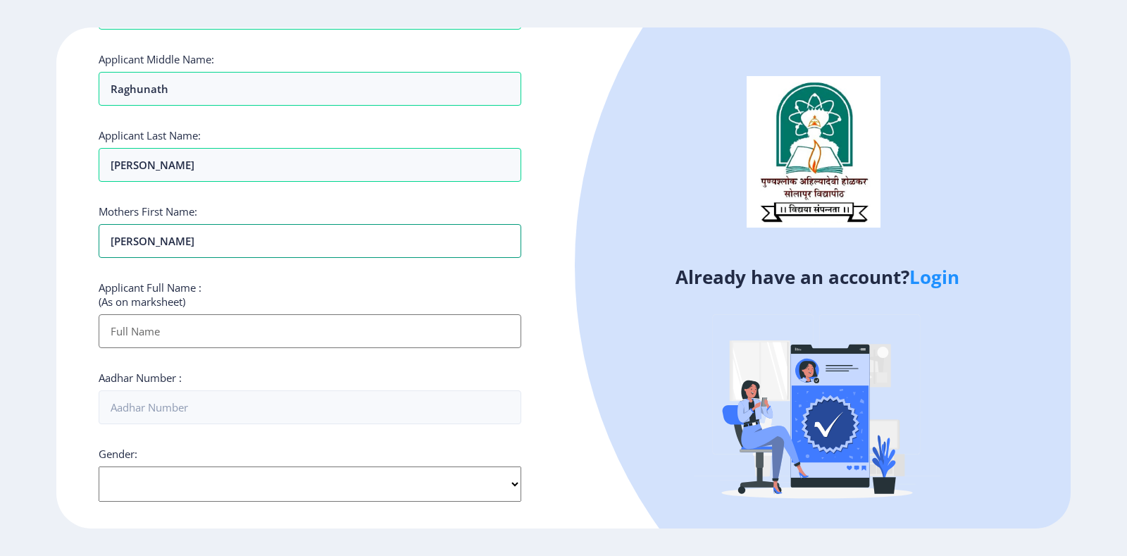
type input "[PERSON_NAME]"
click at [223, 333] on input "Applicant First Name:" at bounding box center [310, 331] width 423 height 34
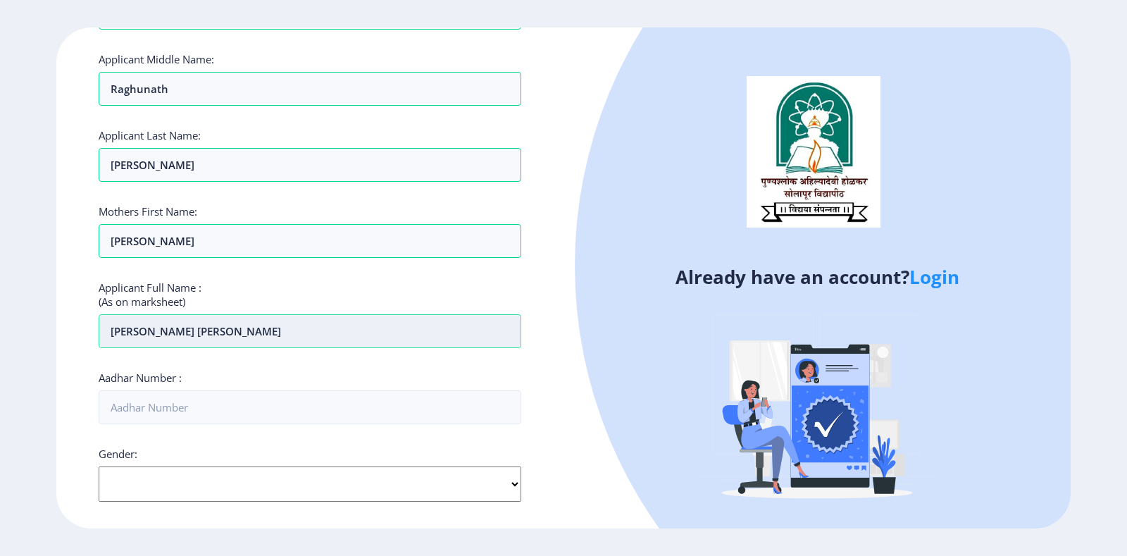
click at [228, 334] on input "[PERSON_NAME] [PERSON_NAME]" at bounding box center [310, 331] width 423 height 34
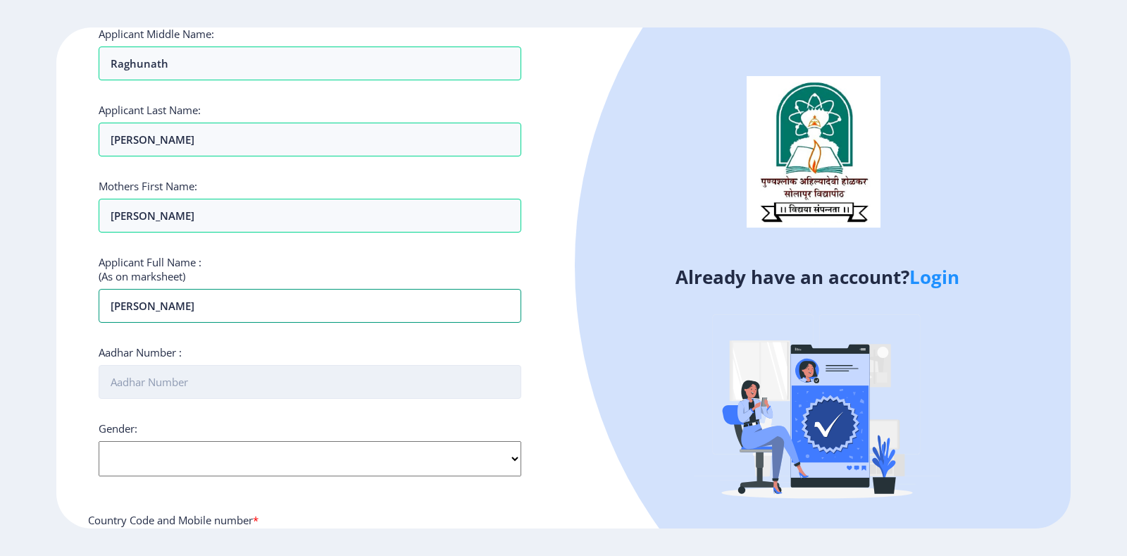
scroll to position [211, 0]
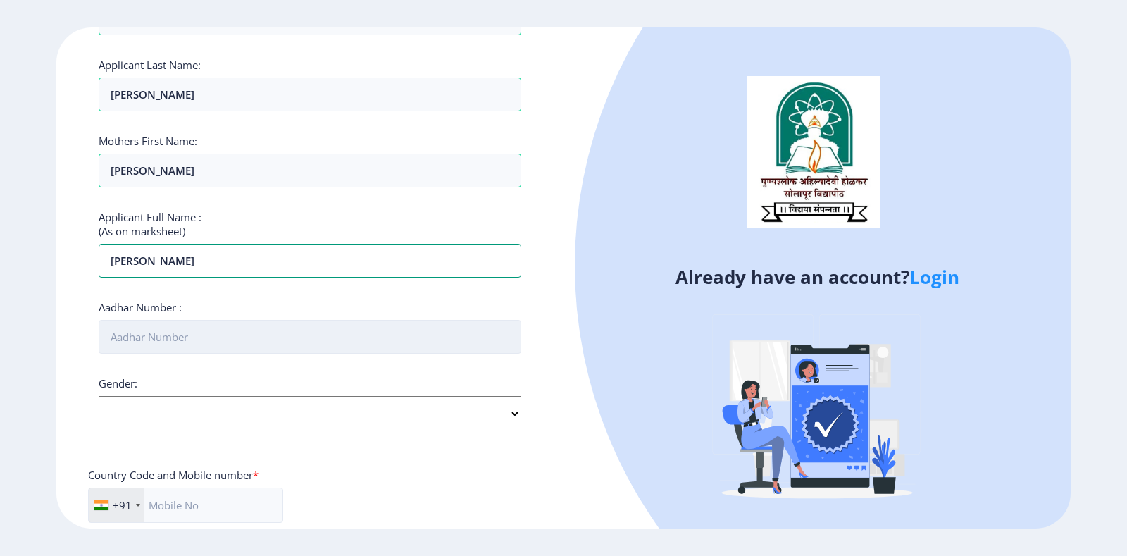
type input "[PERSON_NAME]"
click at [161, 341] on input "Aadhar Number :" at bounding box center [310, 337] width 423 height 34
type input "528007589875"
click at [177, 419] on select "Select Gender [DEMOGRAPHIC_DATA] [DEMOGRAPHIC_DATA] Other" at bounding box center [310, 413] width 423 height 35
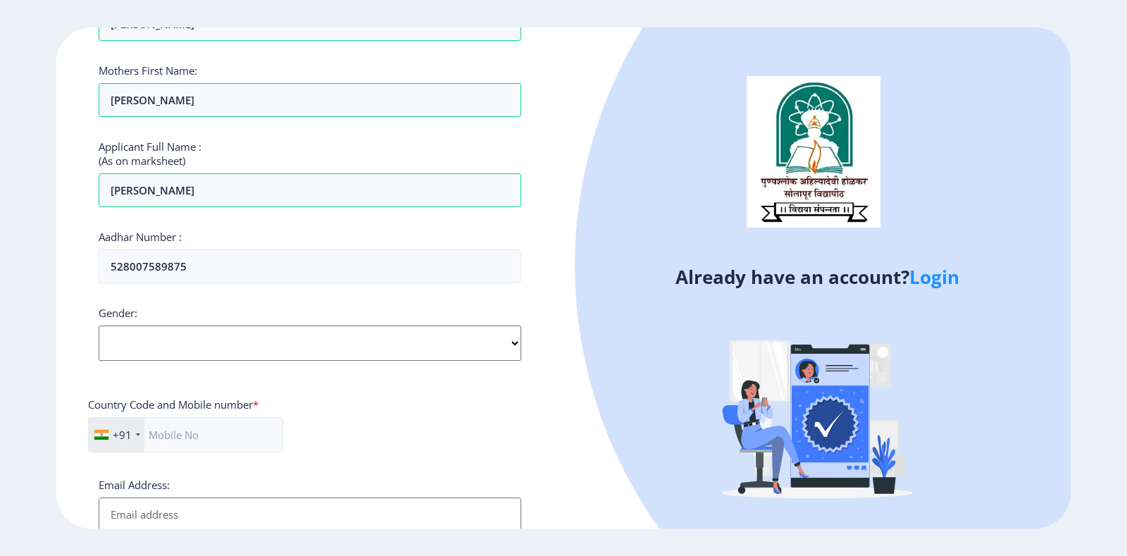
click at [192, 340] on select "Select Gender [DEMOGRAPHIC_DATA] [DEMOGRAPHIC_DATA] Other" at bounding box center [310, 343] width 423 height 35
select select "[DEMOGRAPHIC_DATA]"
click at [99, 326] on select "Select Gender [DEMOGRAPHIC_DATA] [DEMOGRAPHIC_DATA] Other" at bounding box center [310, 343] width 423 height 35
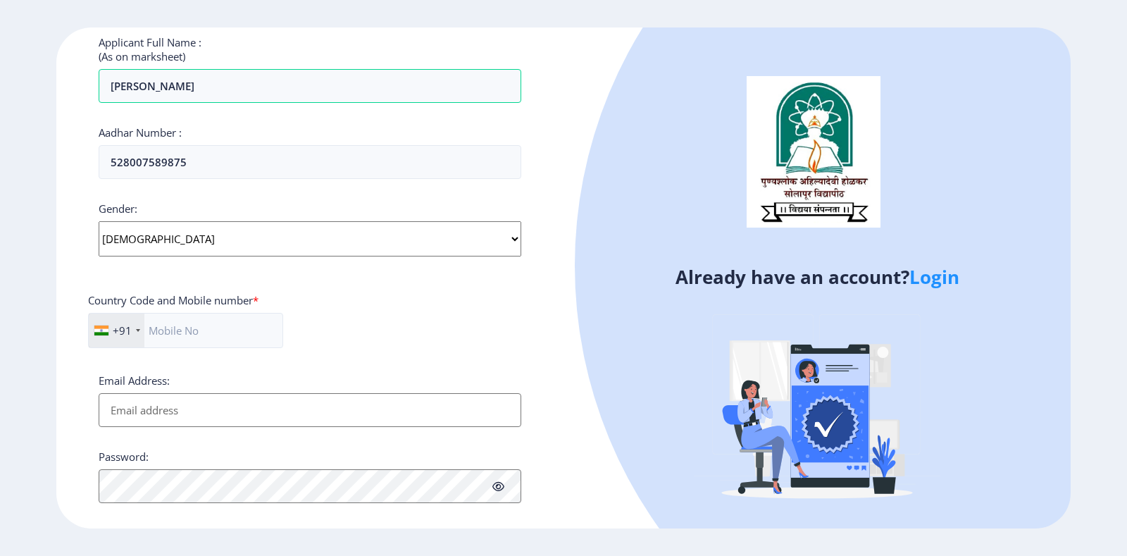
scroll to position [423, 0]
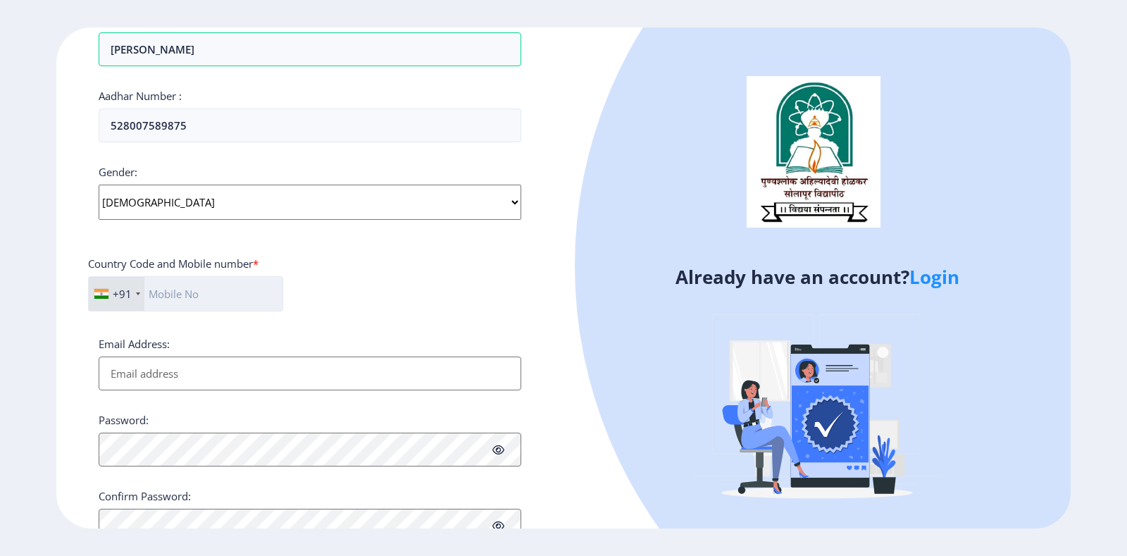
click at [235, 291] on input "text" at bounding box center [185, 293] width 195 height 35
type input "9067773535"
click at [223, 373] on input "Email Address:" at bounding box center [310, 374] width 423 height 34
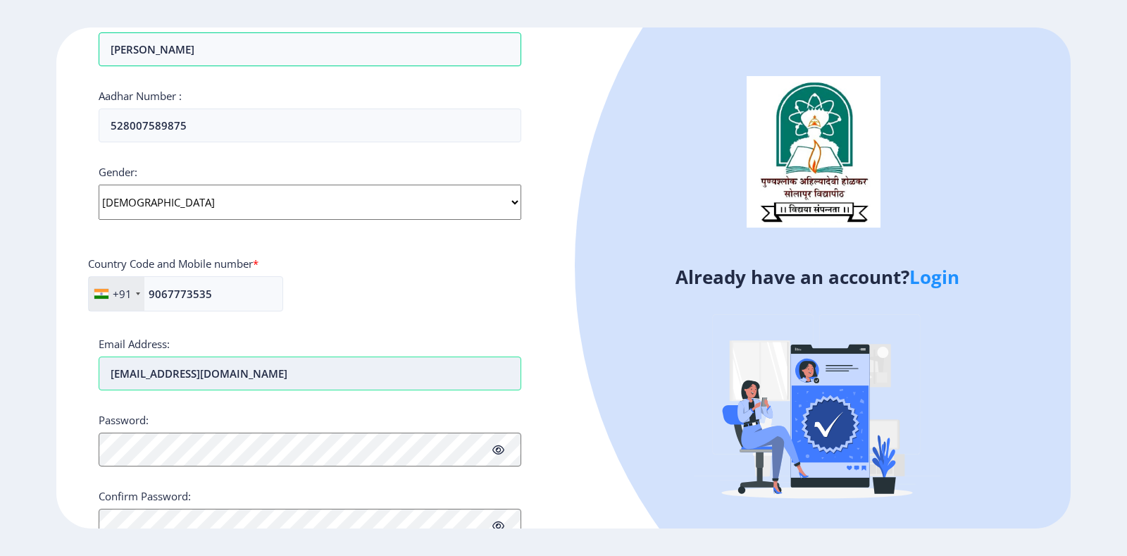
type input "[EMAIL_ADDRESS][DOMAIN_NAME]"
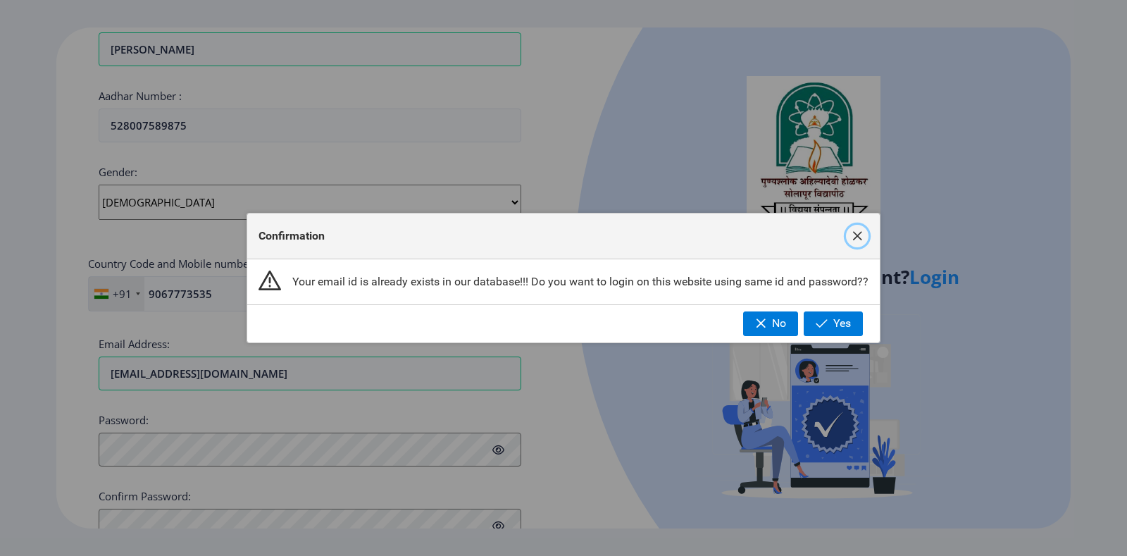
click at [860, 233] on span "button" at bounding box center [857, 235] width 11 height 11
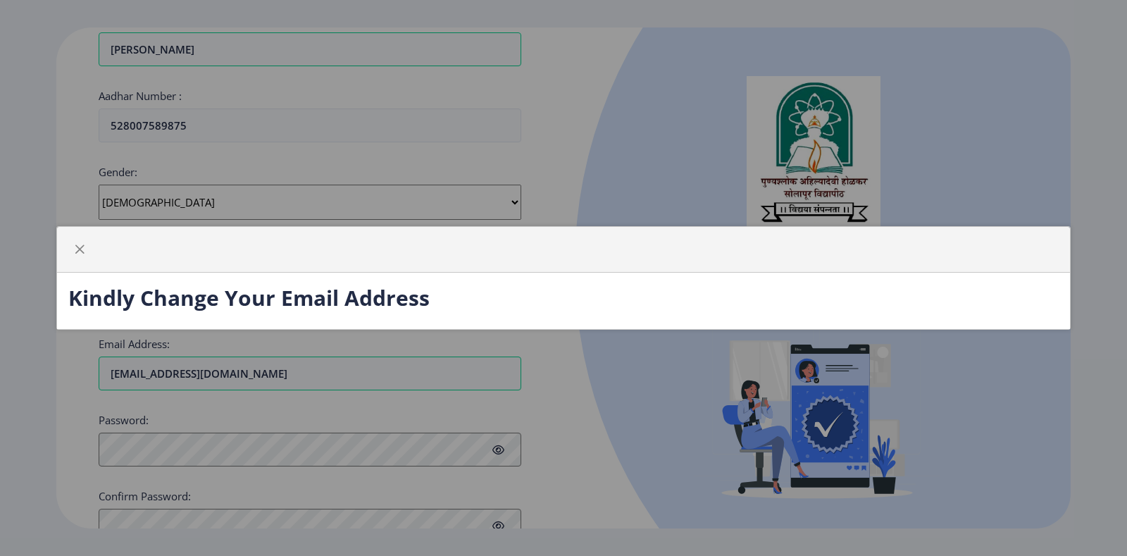
click at [349, 375] on div "Kindly Change Your Email Address" at bounding box center [563, 278] width 1127 height 556
click at [81, 253] on span "button" at bounding box center [79, 249] width 11 height 11
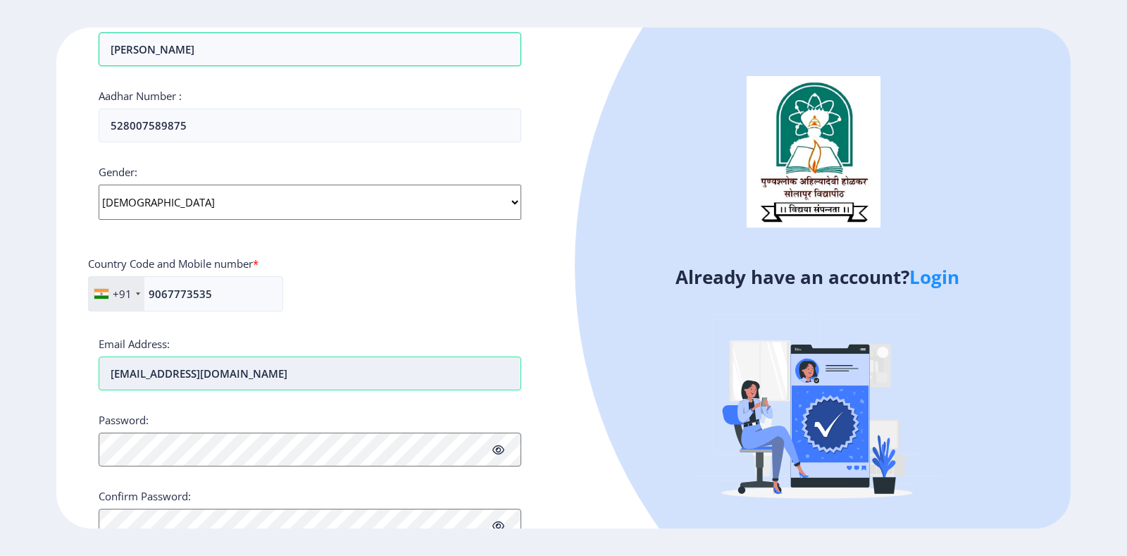
click at [283, 379] on input "[EMAIL_ADDRESS][DOMAIN_NAME]" at bounding box center [310, 374] width 423 height 34
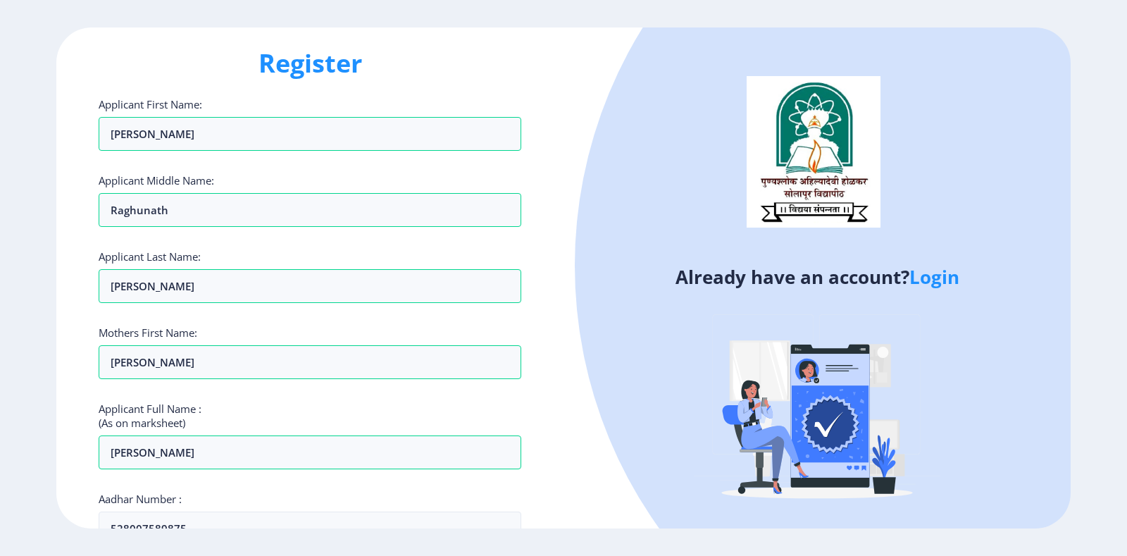
scroll to position [0, 0]
